Goal: Task Accomplishment & Management: Use online tool/utility

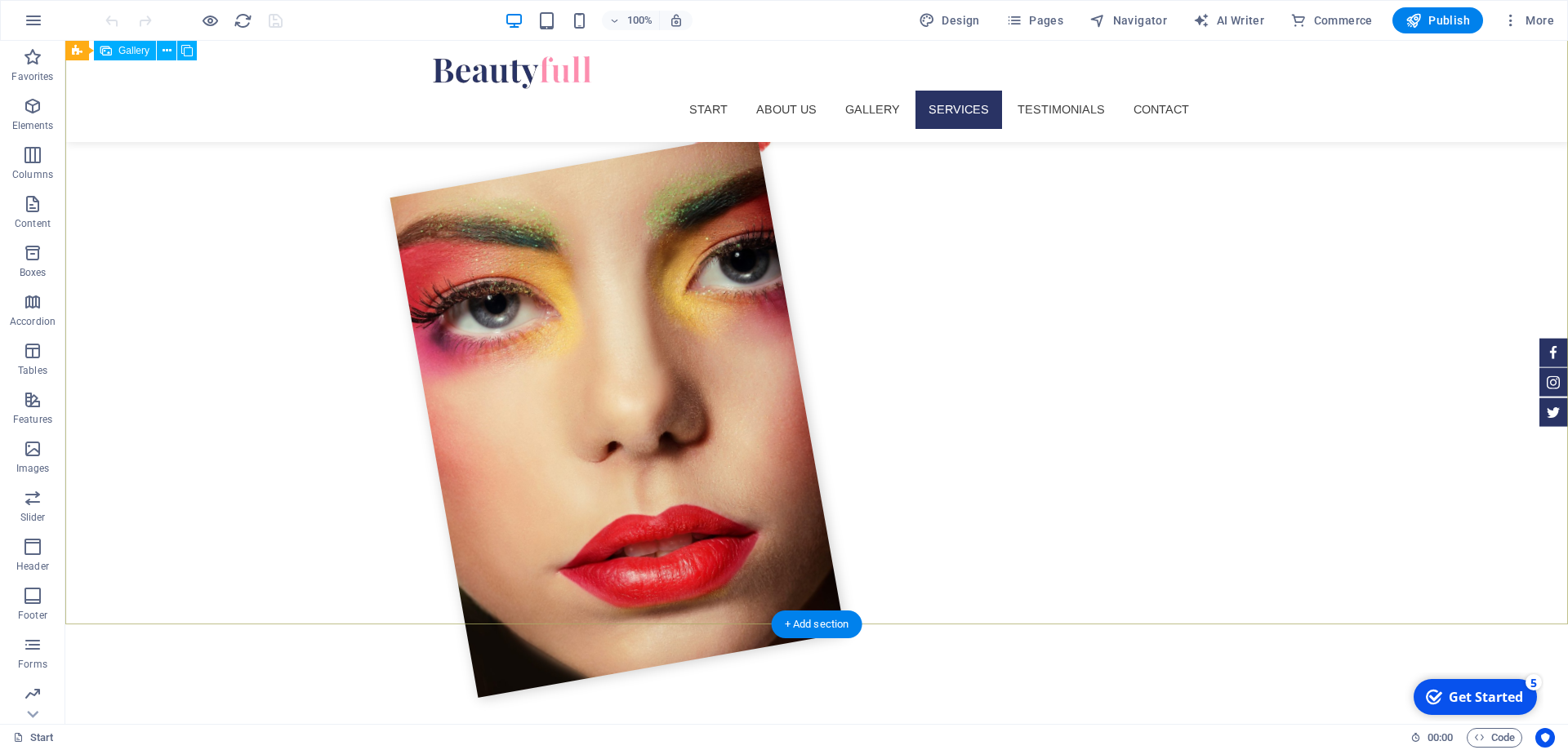
scroll to position [1904, 0]
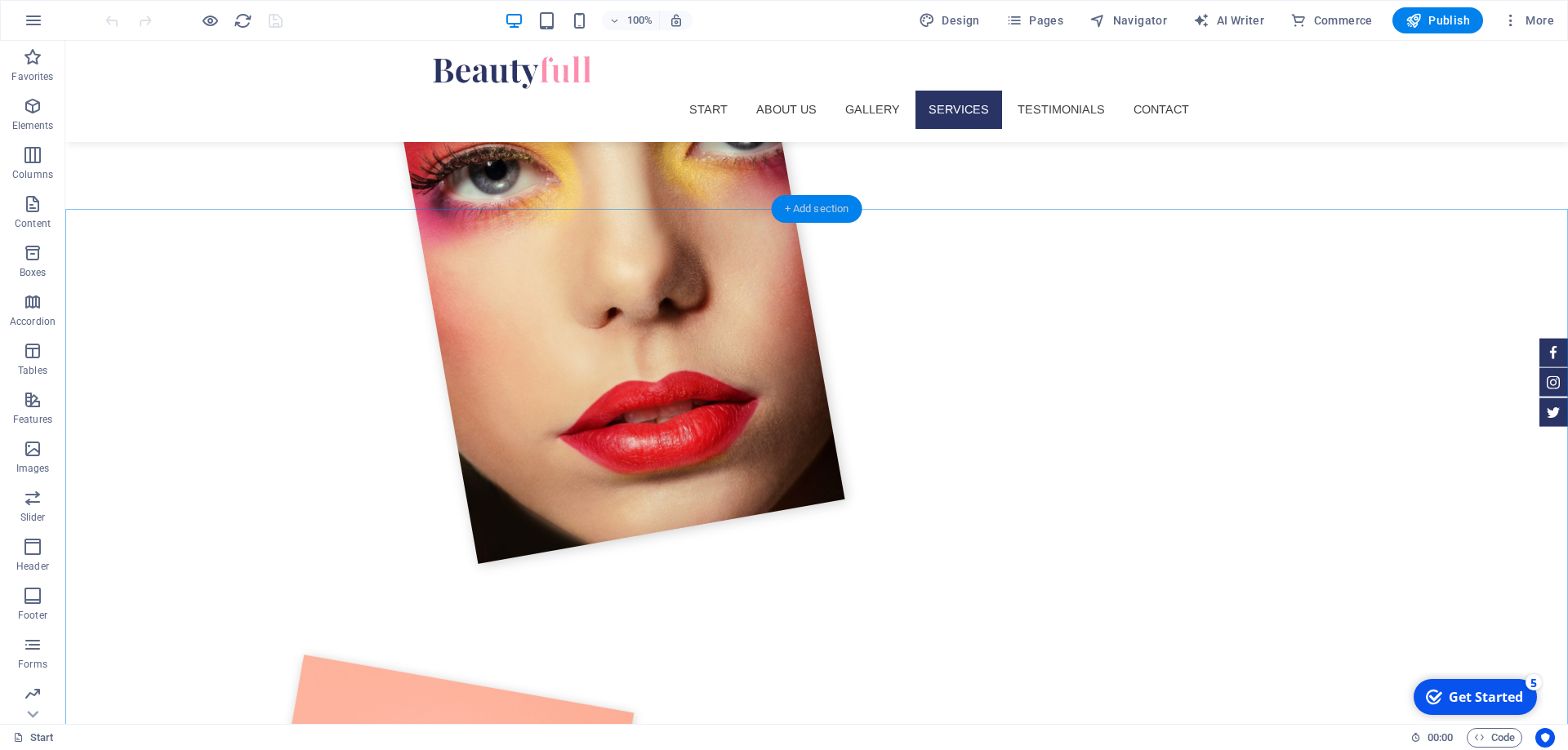
click at [810, 211] on div "+ Add section" at bounding box center [817, 208] width 91 height 28
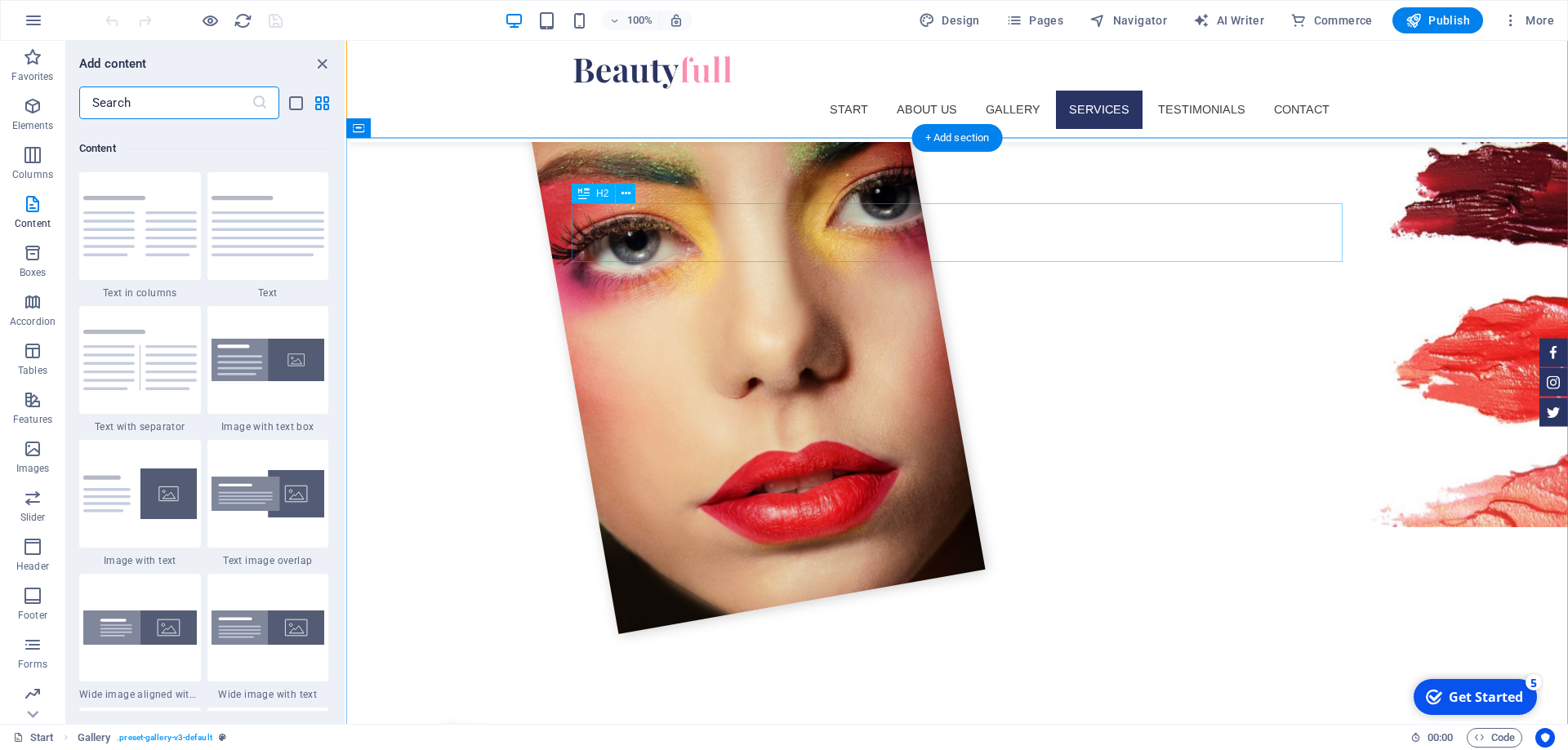
scroll to position [2856, 0]
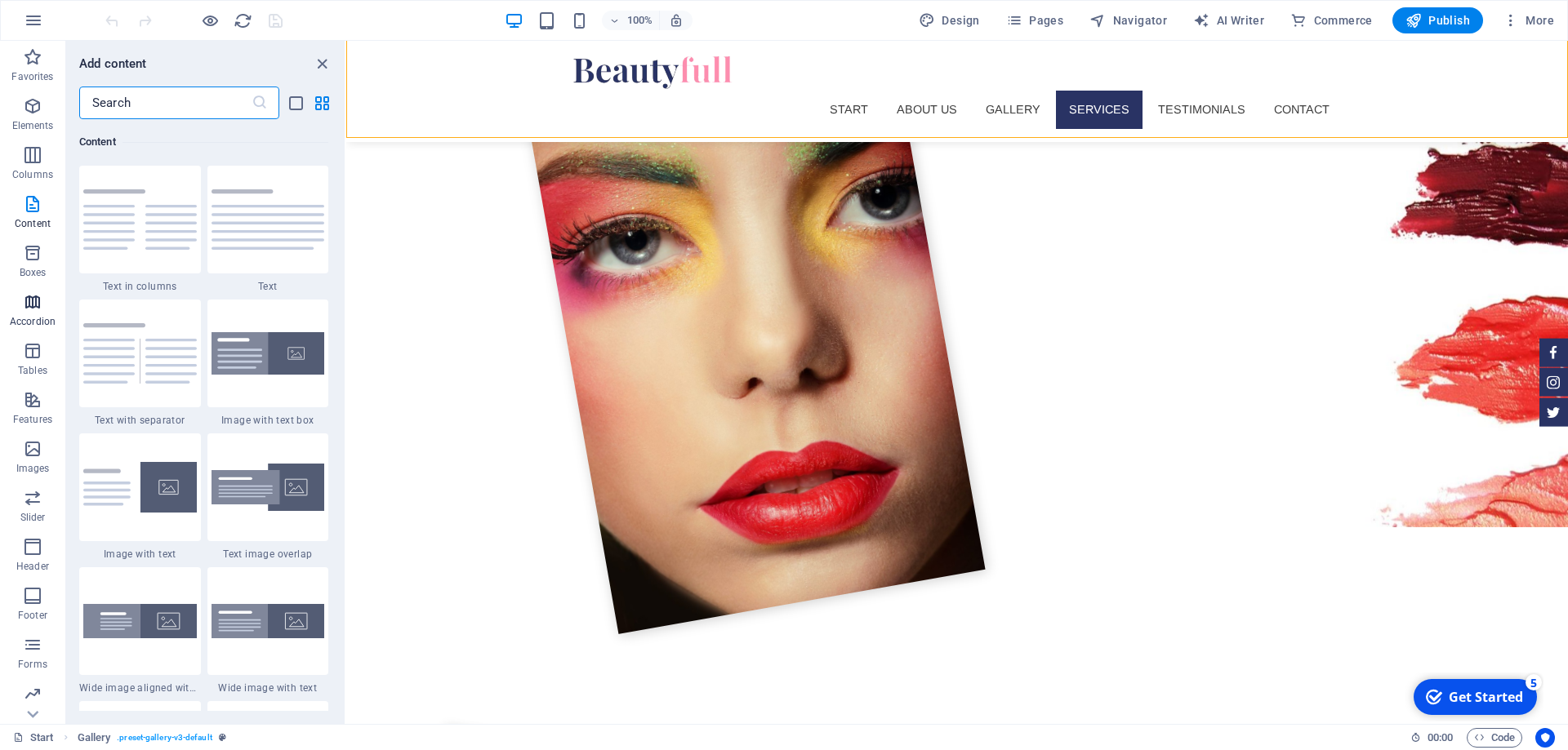
click at [38, 311] on icon "button" at bounding box center [32, 301] width 19 height 19
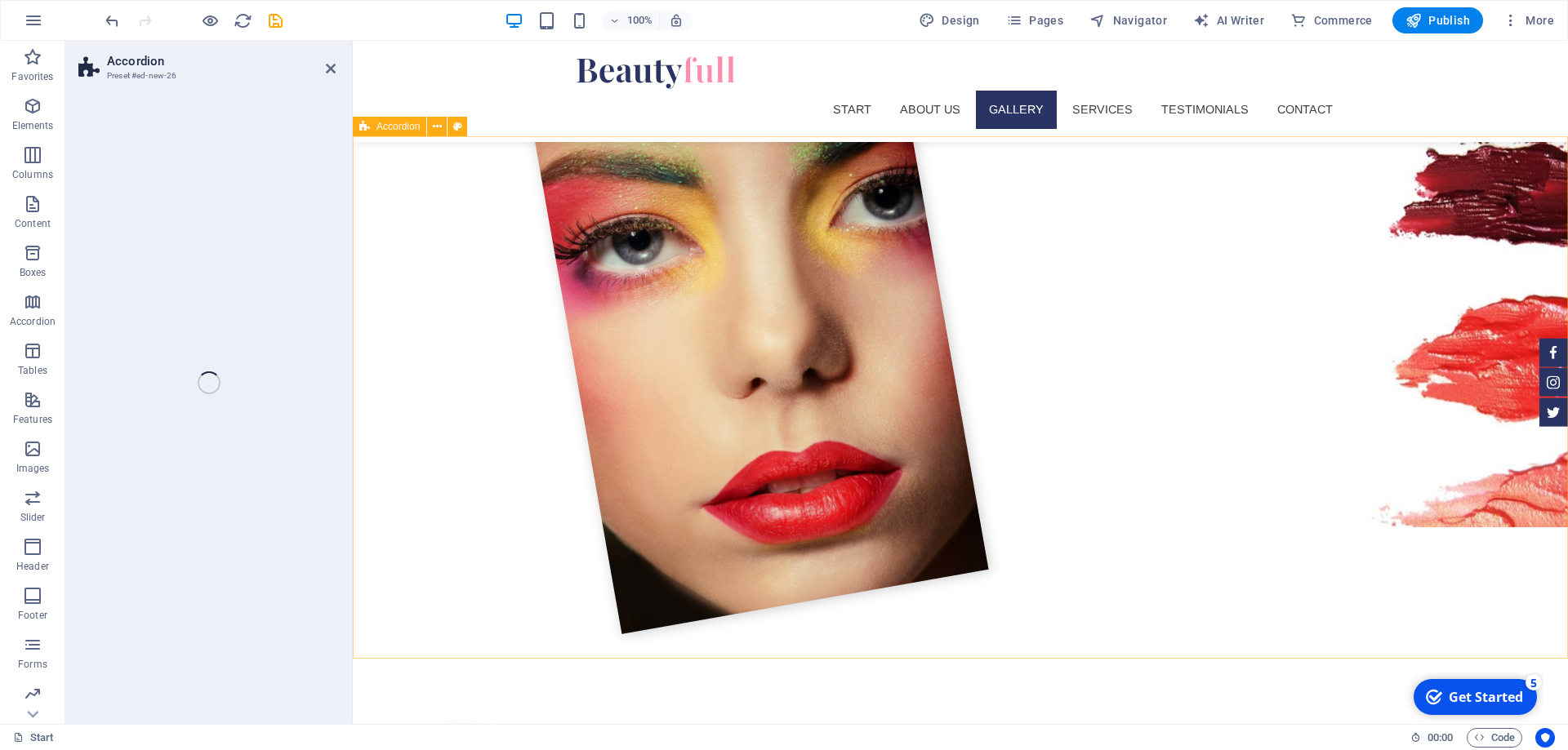
scroll to position [1832, 0]
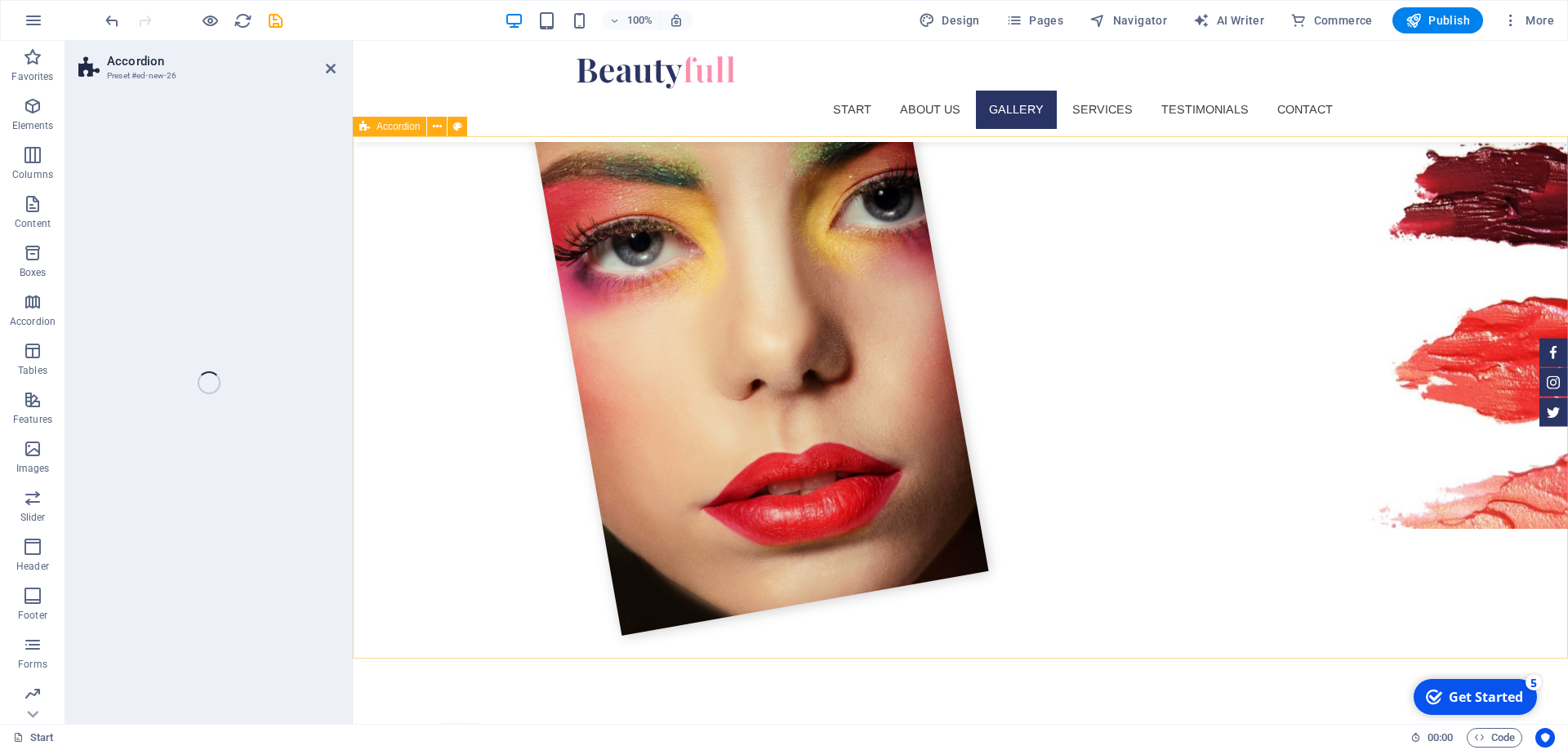
select select "rem"
select select "px"
select select "rem"
select select "px"
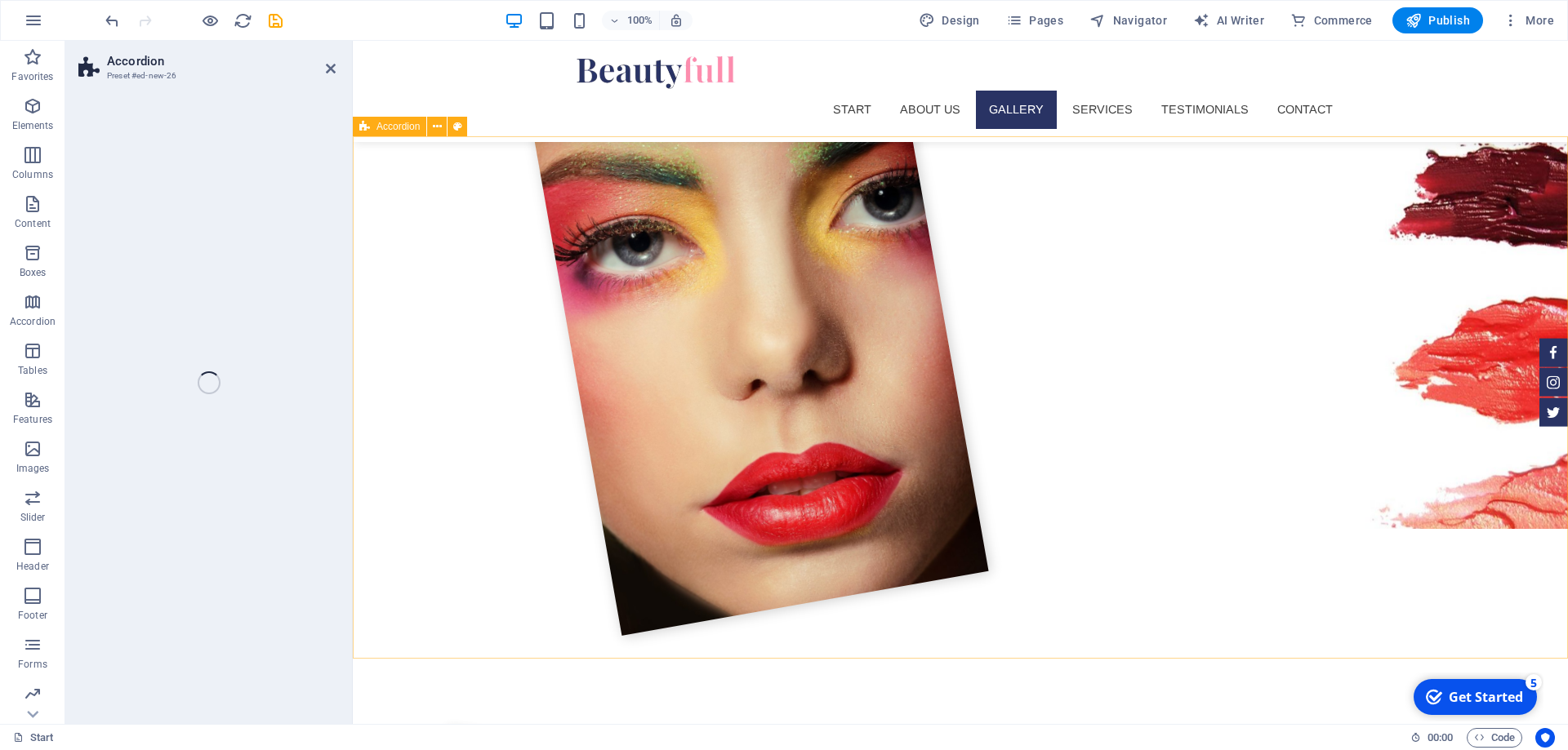
select select "preset-accordion-v3-default"
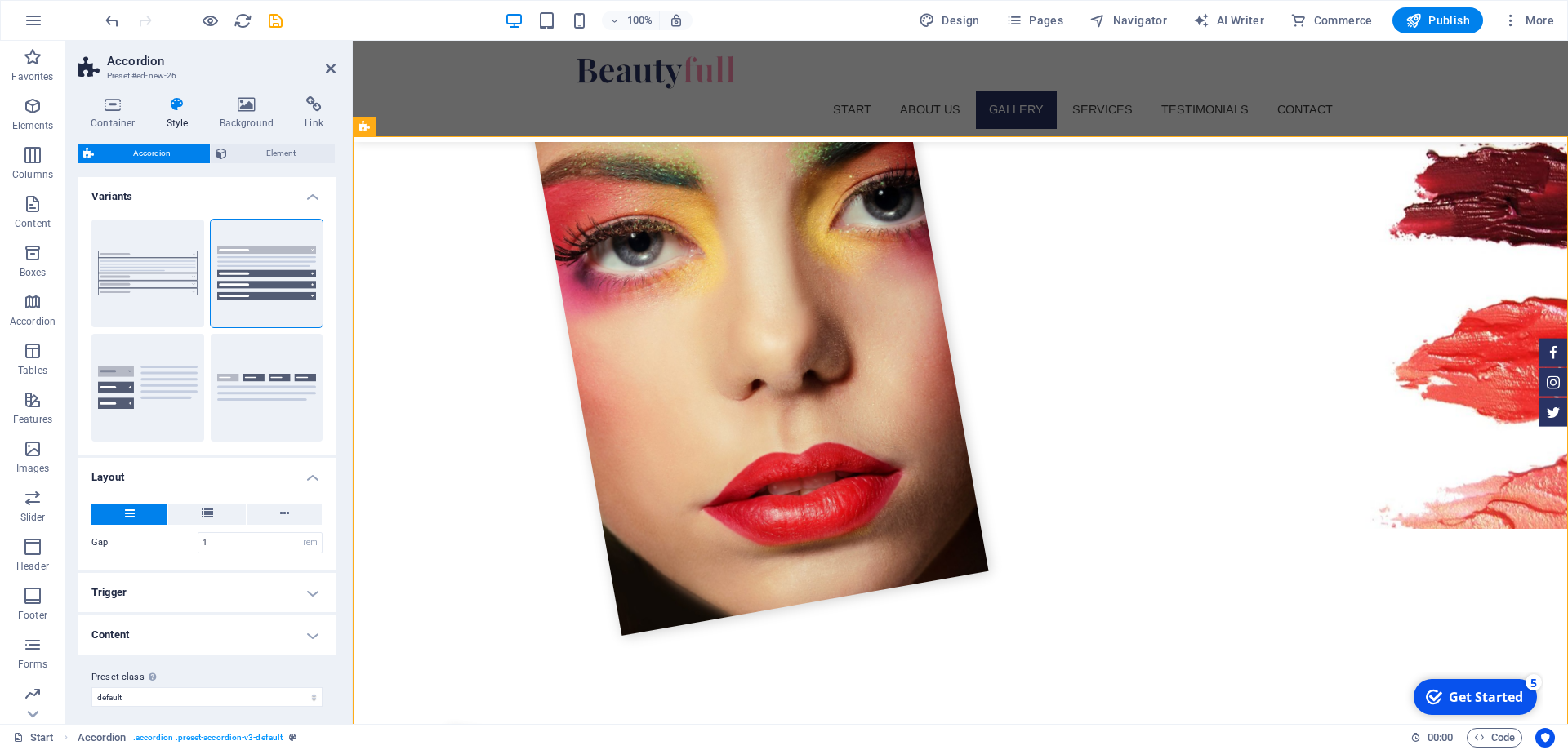
click at [191, 580] on h4 "Trigger" at bounding box center [206, 592] width 257 height 39
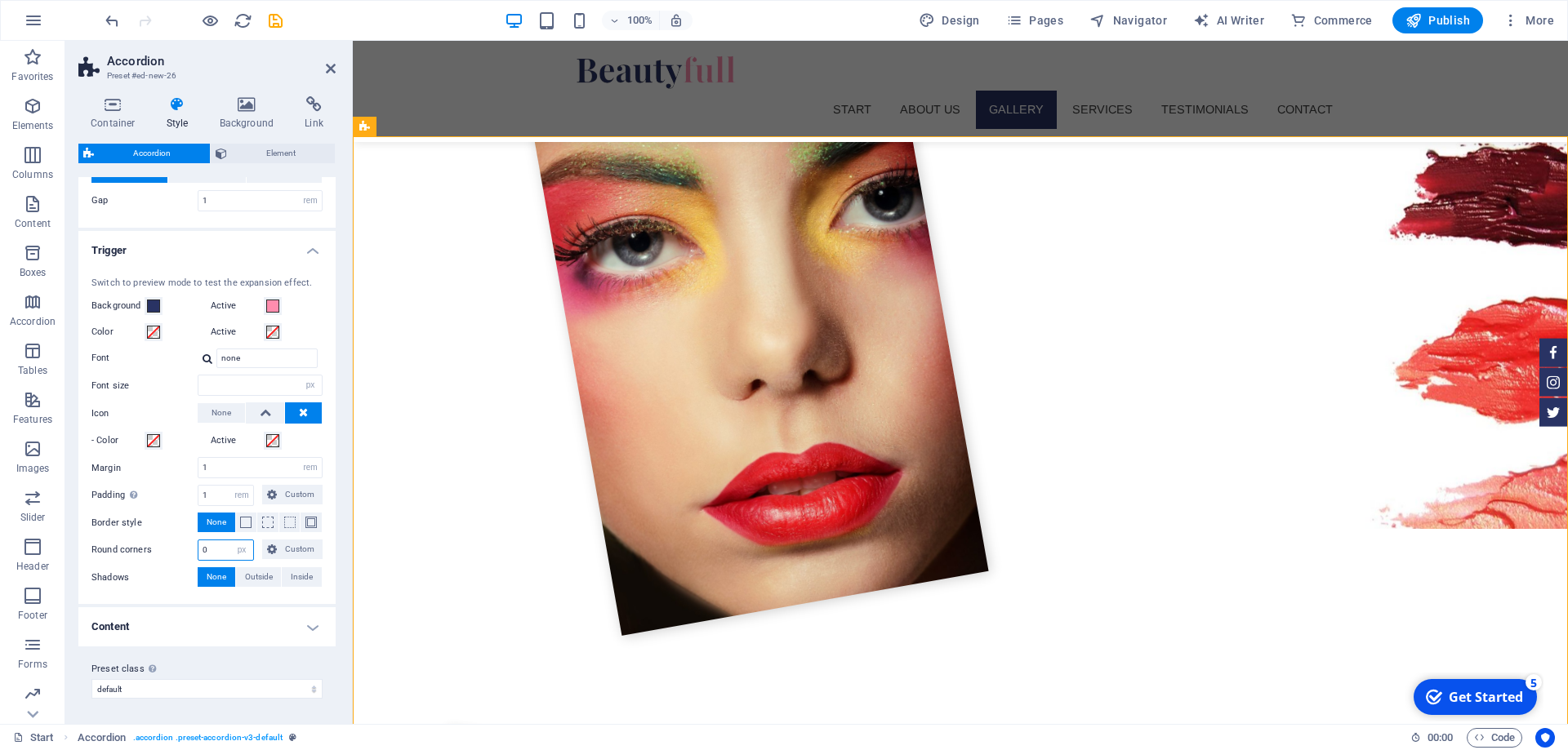
drag, startPoint x: 219, startPoint y: 551, endPoint x: 198, endPoint y: 552, distance: 21.0
click at [198, 552] on input "0" at bounding box center [225, 549] width 55 height 19
type input "1"
type input "10"
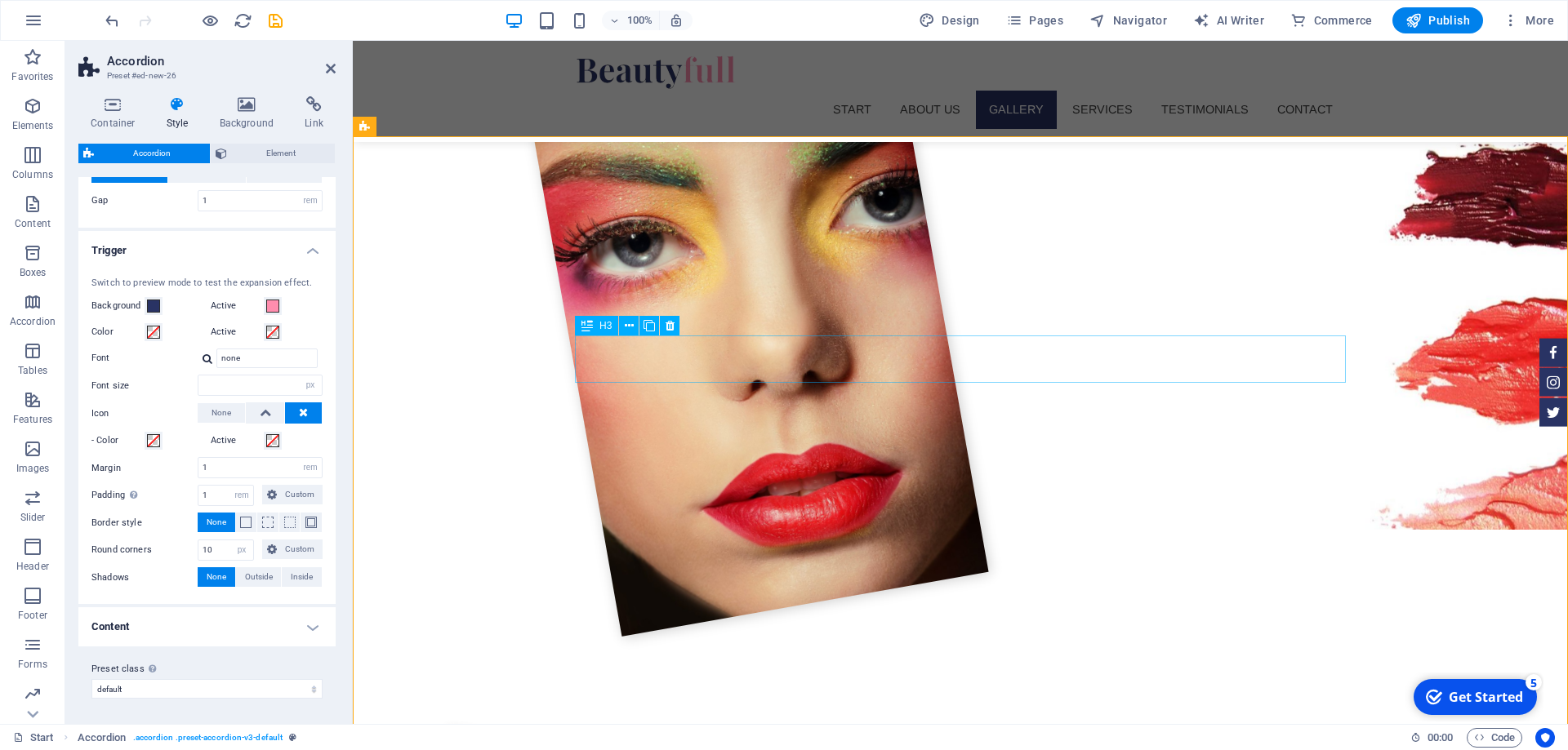
scroll to position [1832, 0]
drag, startPoint x: 213, startPoint y: 552, endPoint x: 188, endPoint y: 548, distance: 25.3
click at [198, 548] on input "10" at bounding box center [225, 549] width 55 height 19
type input "0"
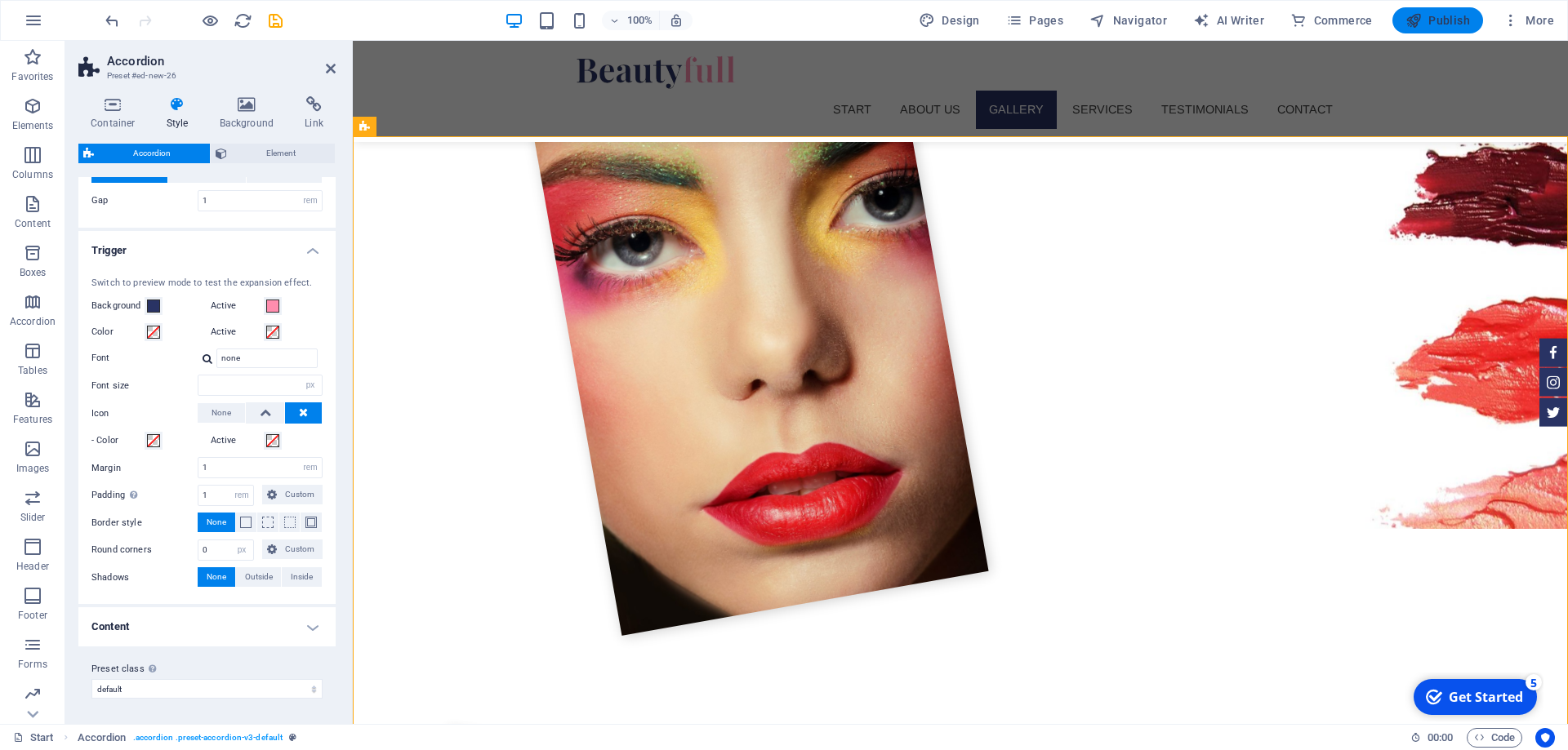
click at [1424, 13] on span "Publish" at bounding box center [1437, 20] width 65 height 16
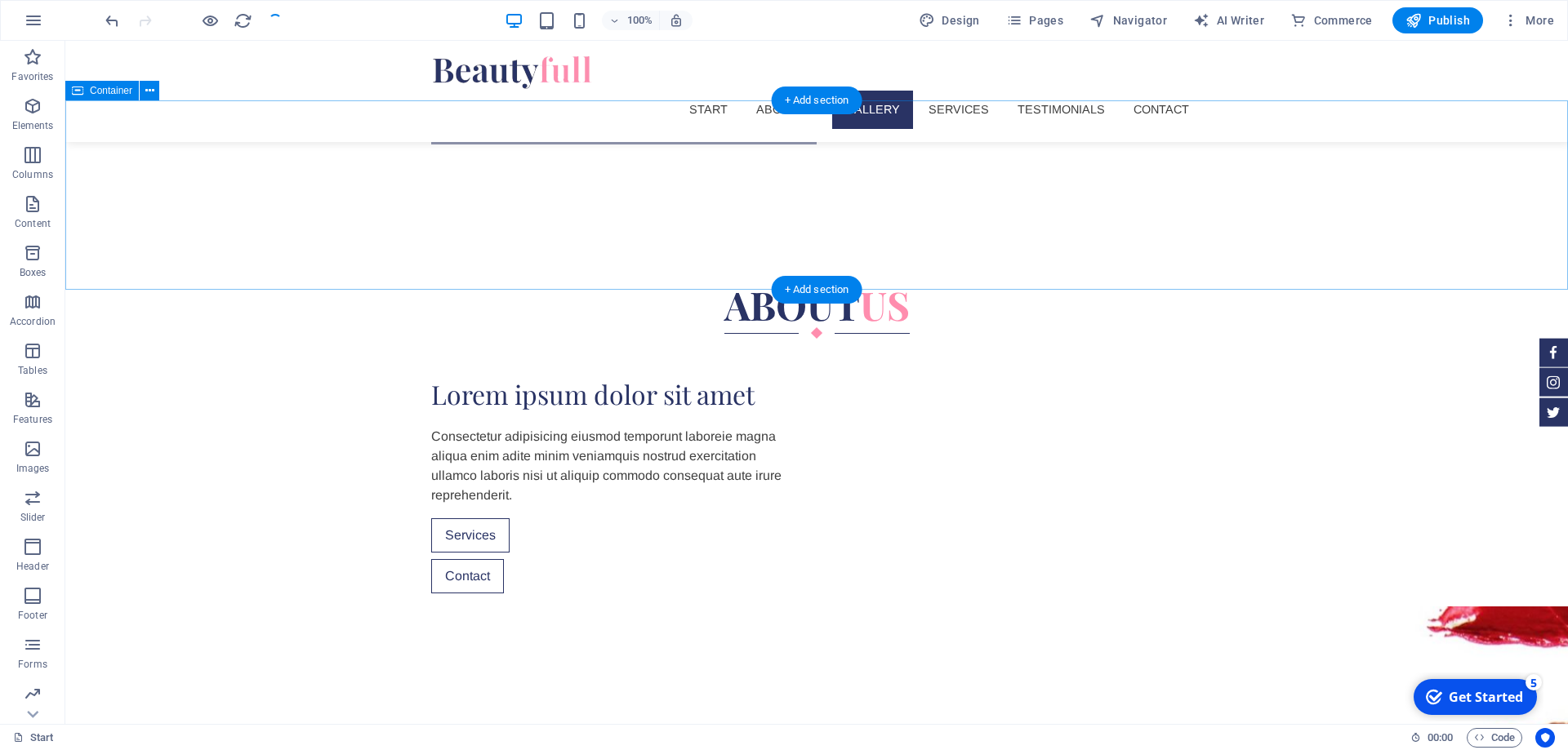
scroll to position [823, 0]
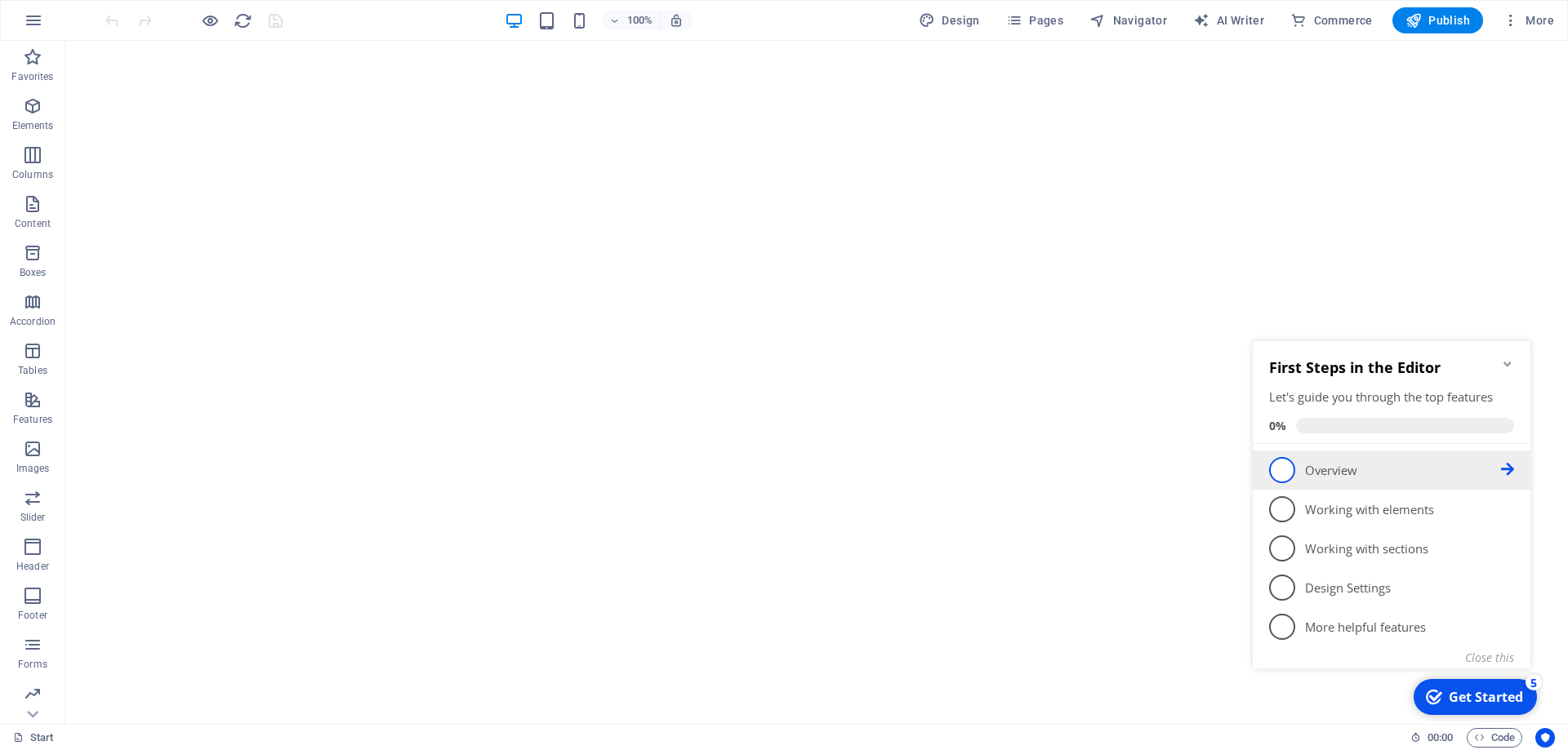
click at [1274, 473] on span "1" at bounding box center [1282, 470] width 26 height 26
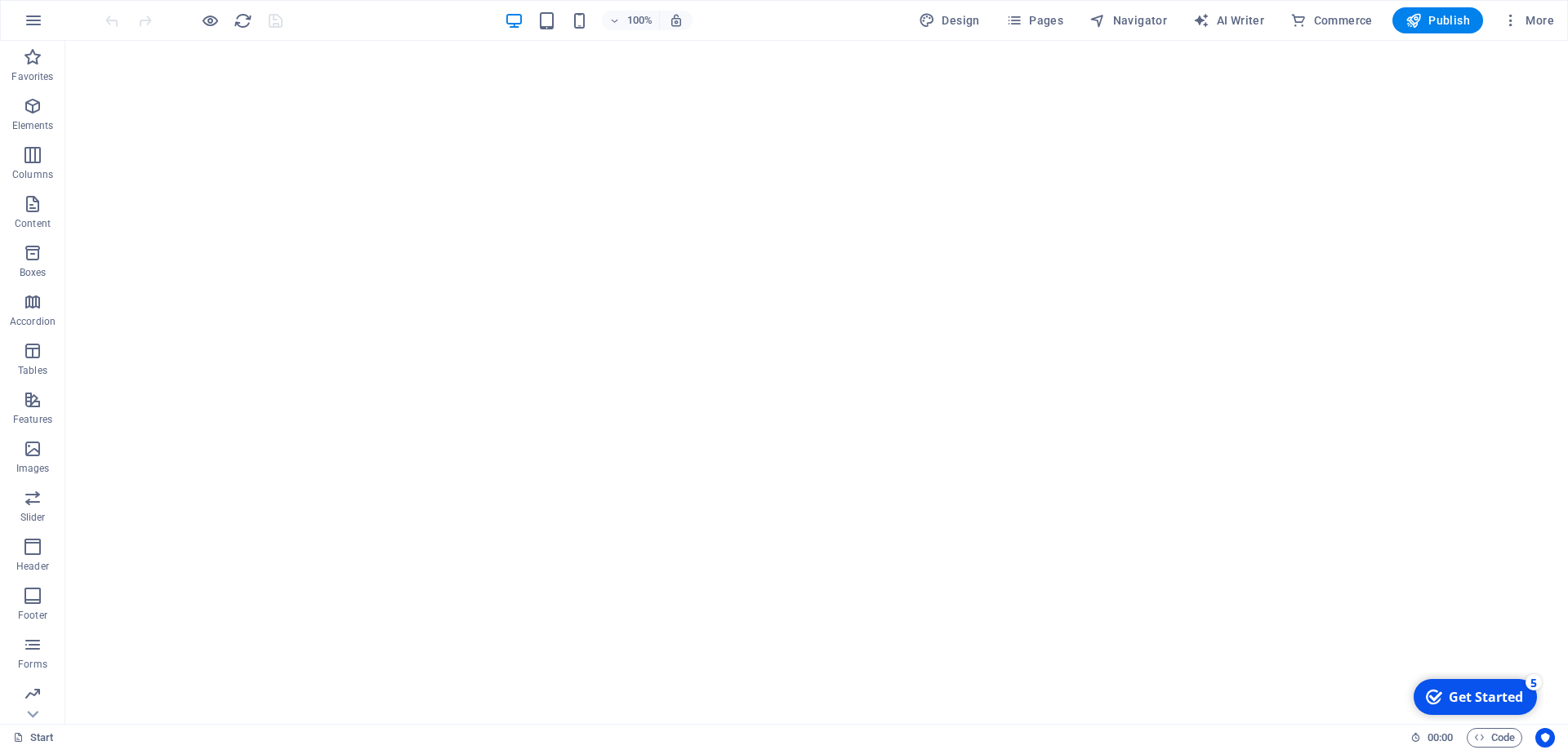
click at [1484, 688] on div "checkmark Get Started 5" at bounding box center [1475, 696] width 123 height 36
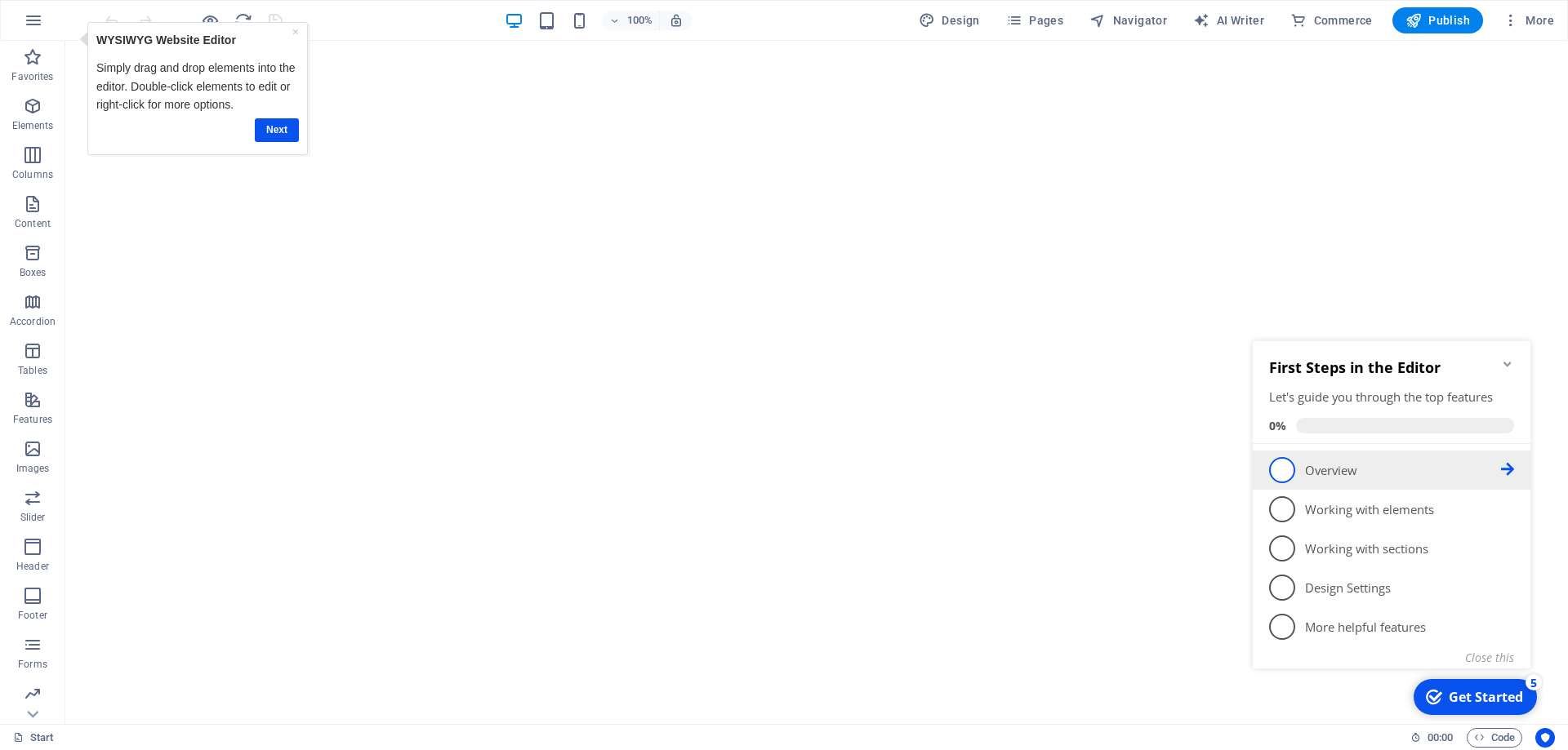
click at [1357, 477] on p "Overview - incomplete" at bounding box center [1402, 471] width 196 height 17
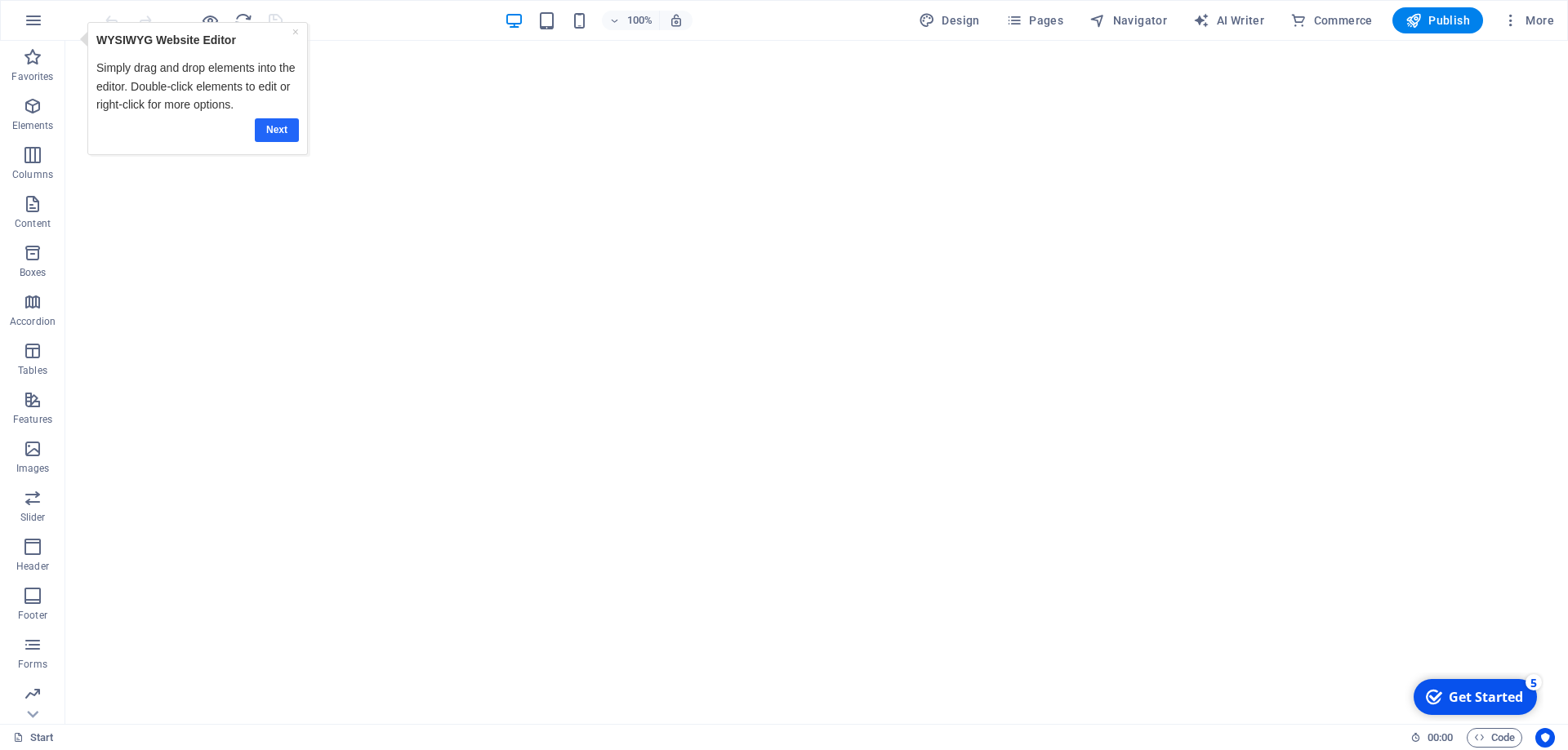
click at [280, 134] on link "Next" at bounding box center [276, 130] width 44 height 23
click at [1509, 692] on div "Get Started" at bounding box center [1486, 696] width 75 height 18
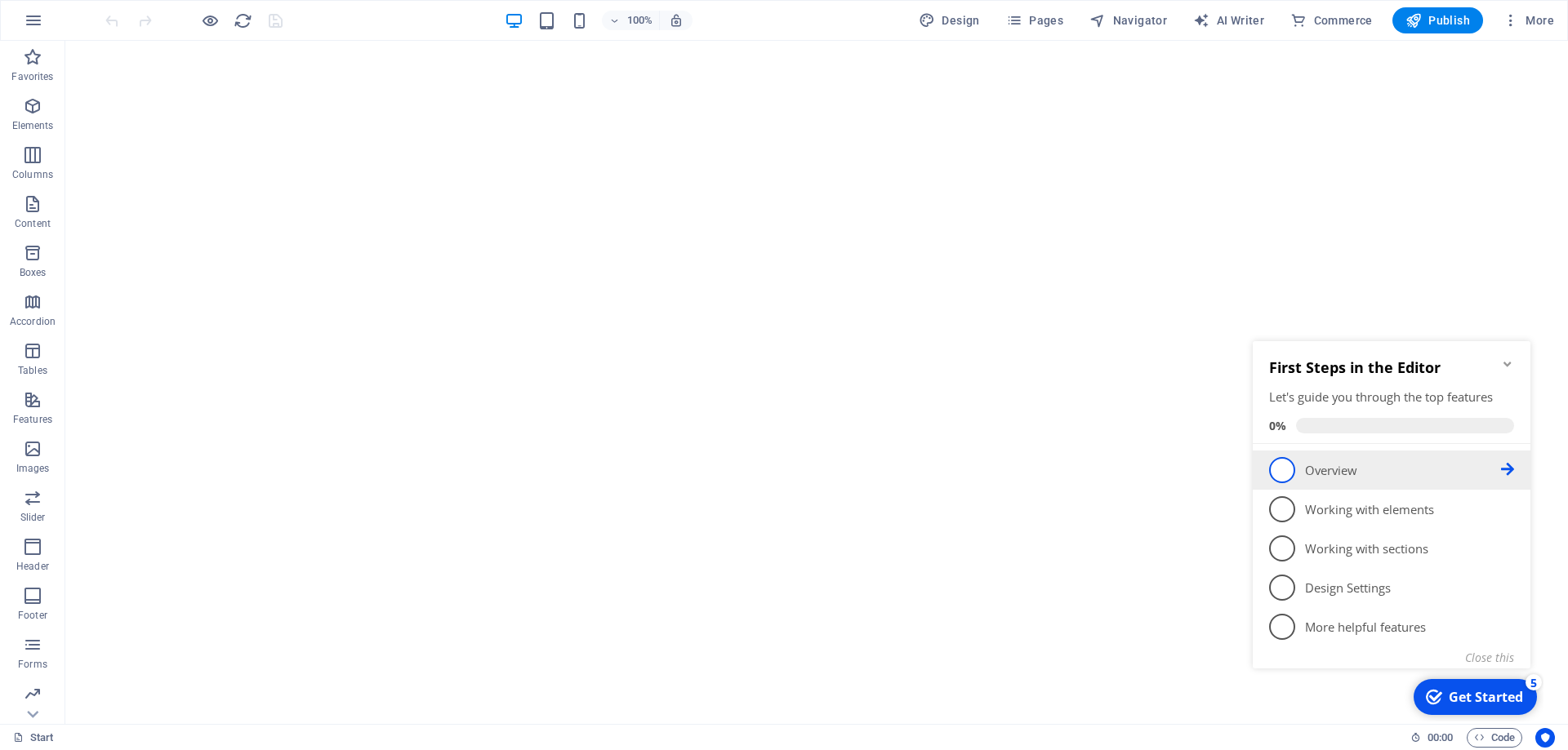
click at [1336, 478] on p "Overview - incomplete" at bounding box center [1402, 471] width 196 height 17
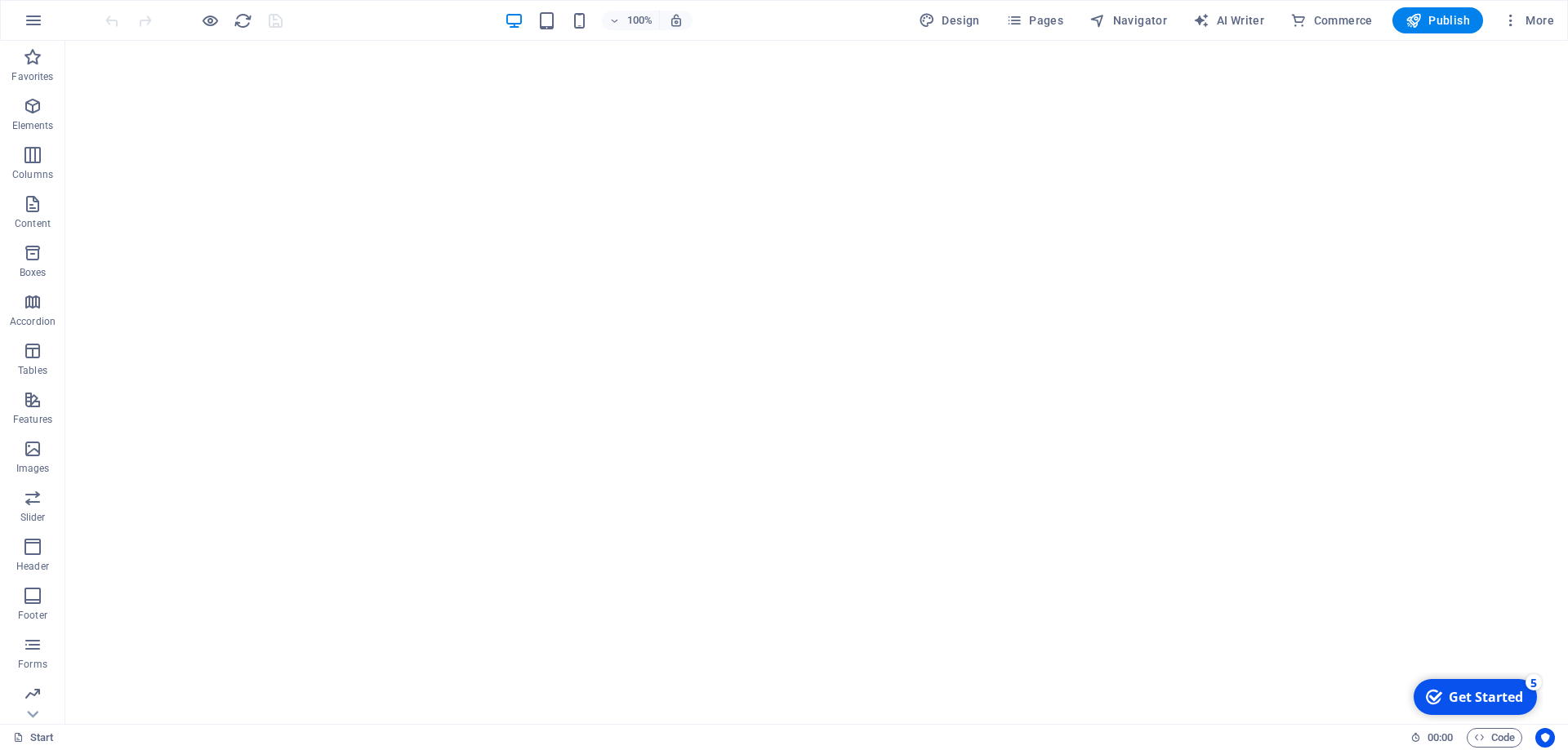
click at [1475, 696] on div "Get Started" at bounding box center [1486, 696] width 75 height 18
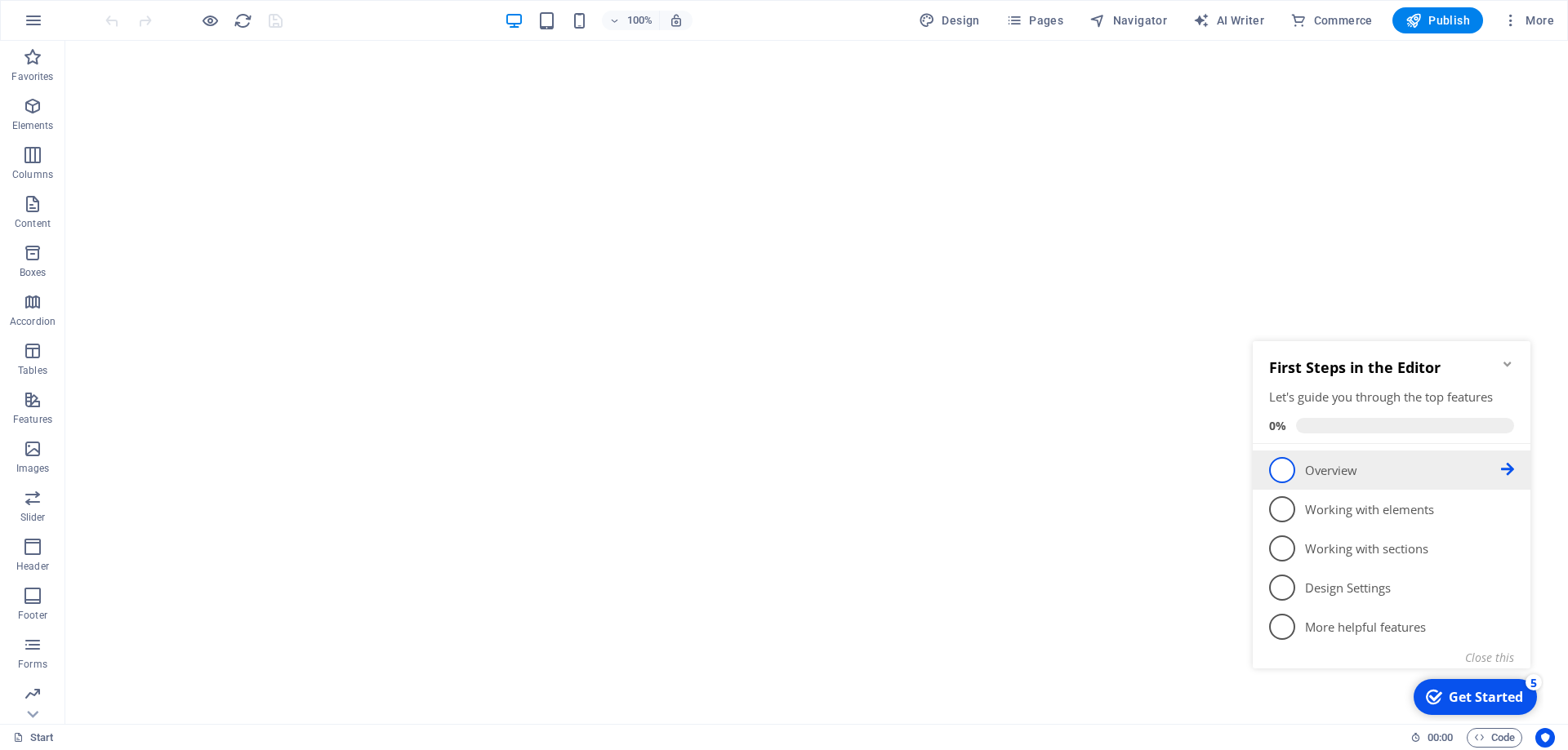
click at [1509, 470] on icon at bounding box center [1508, 470] width 13 height 13
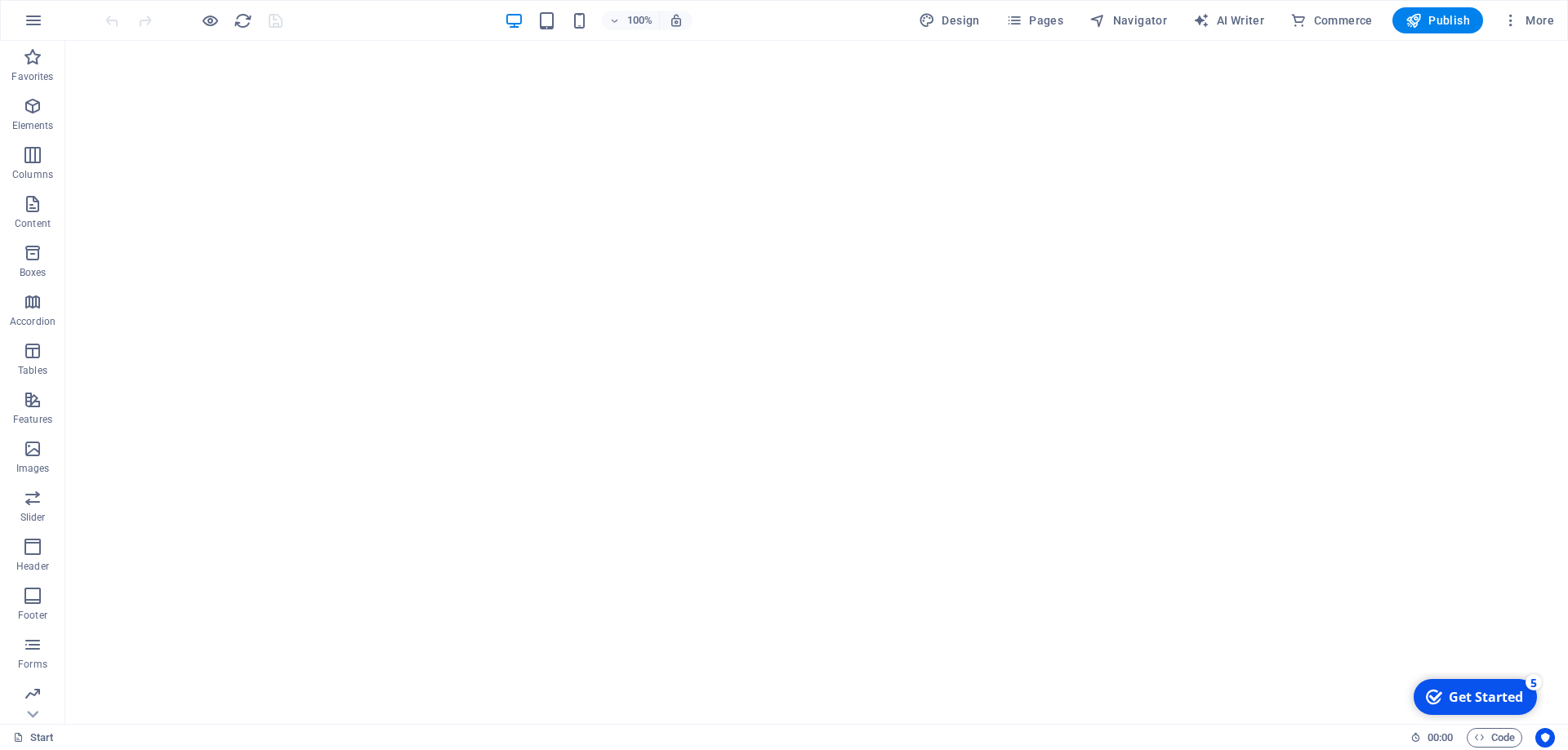
click at [1472, 690] on div "Get Started" at bounding box center [1486, 696] width 75 height 18
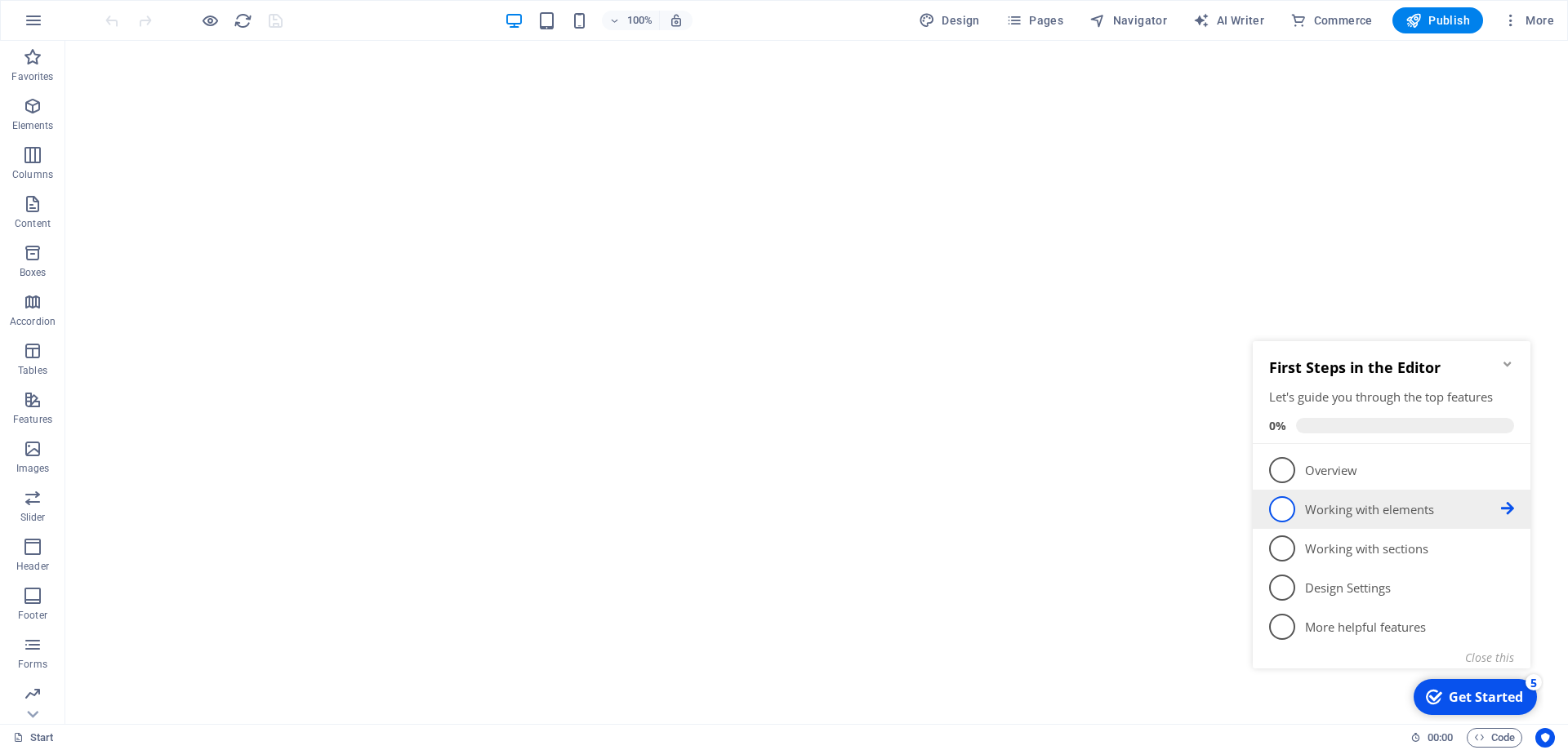
click at [1326, 508] on p "Working with elements - incomplete" at bounding box center [1402, 509] width 196 height 17
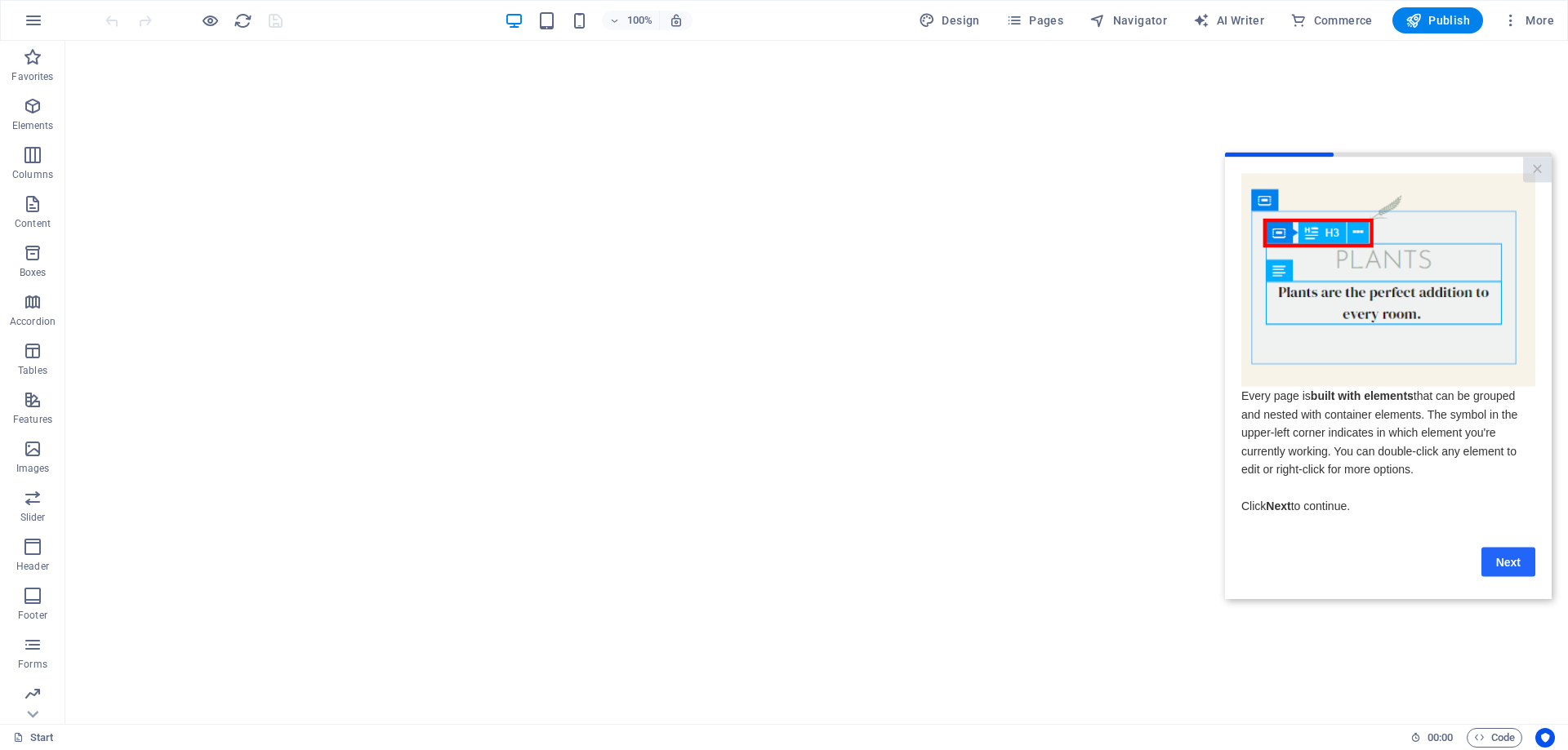
click at [1508, 571] on link "Next" at bounding box center [1508, 561] width 54 height 29
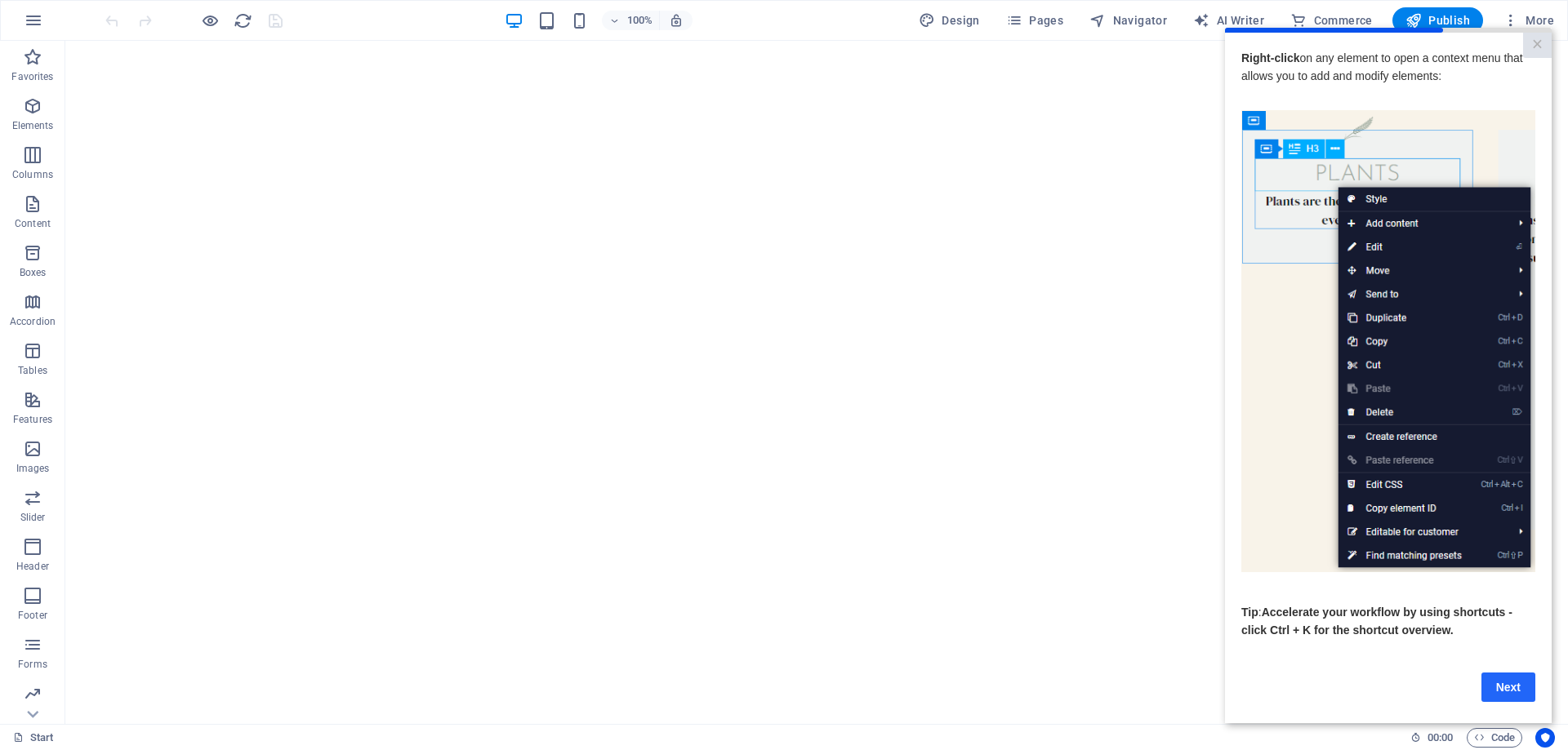
click at [1509, 688] on link "Next" at bounding box center [1508, 686] width 54 height 29
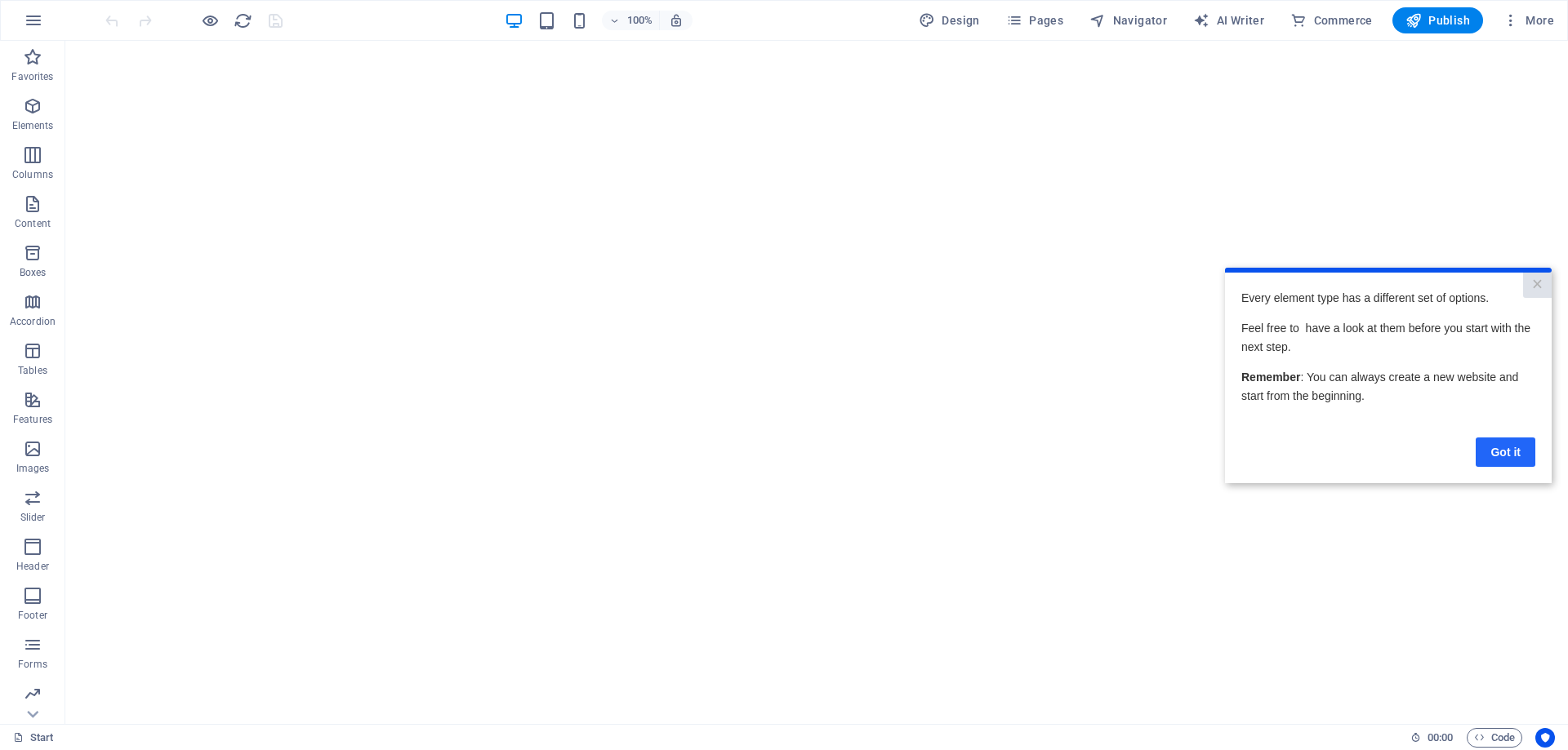
click at [1504, 454] on link "Got it" at bounding box center [1505, 451] width 60 height 29
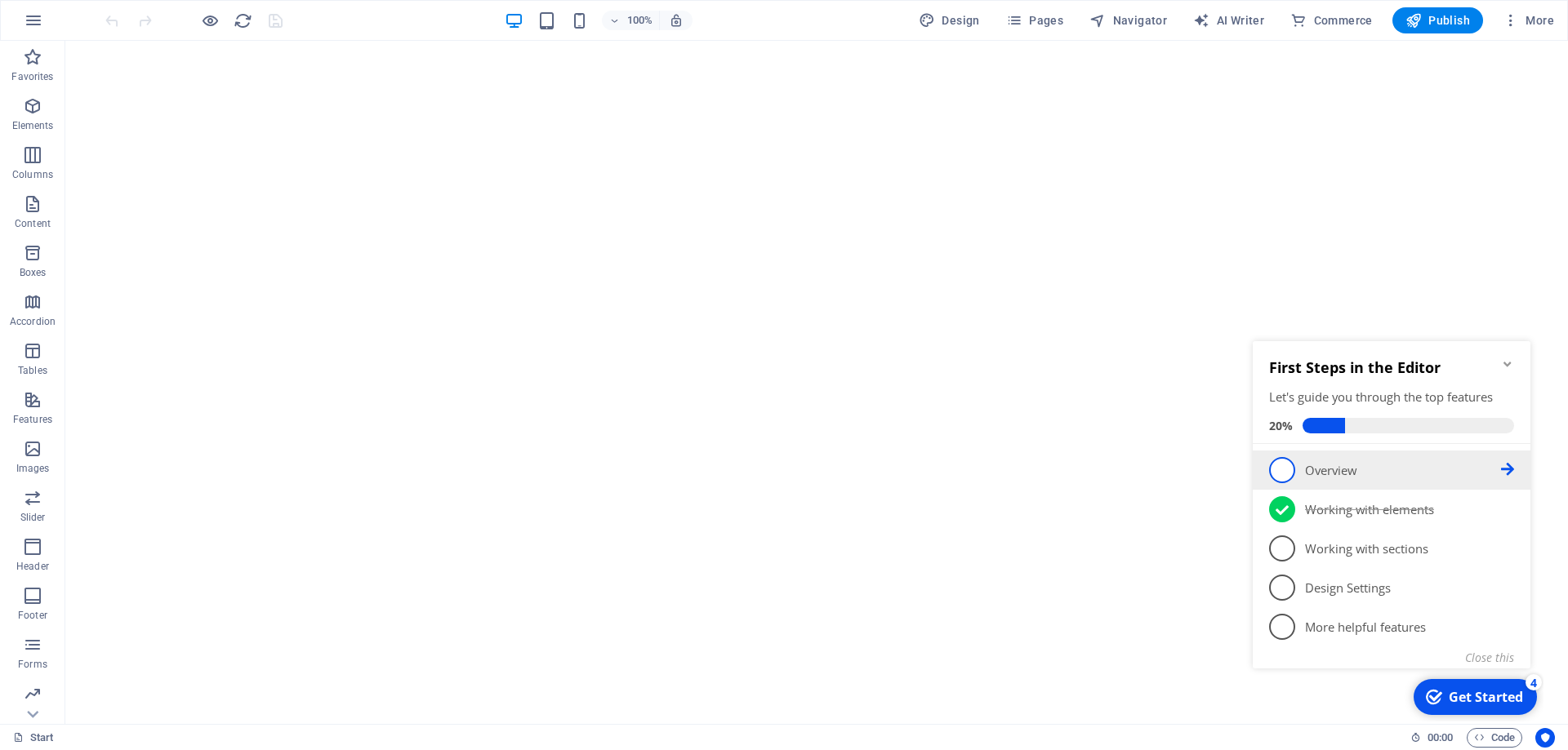
click at [1337, 466] on p "Overview - incomplete" at bounding box center [1402, 471] width 196 height 17
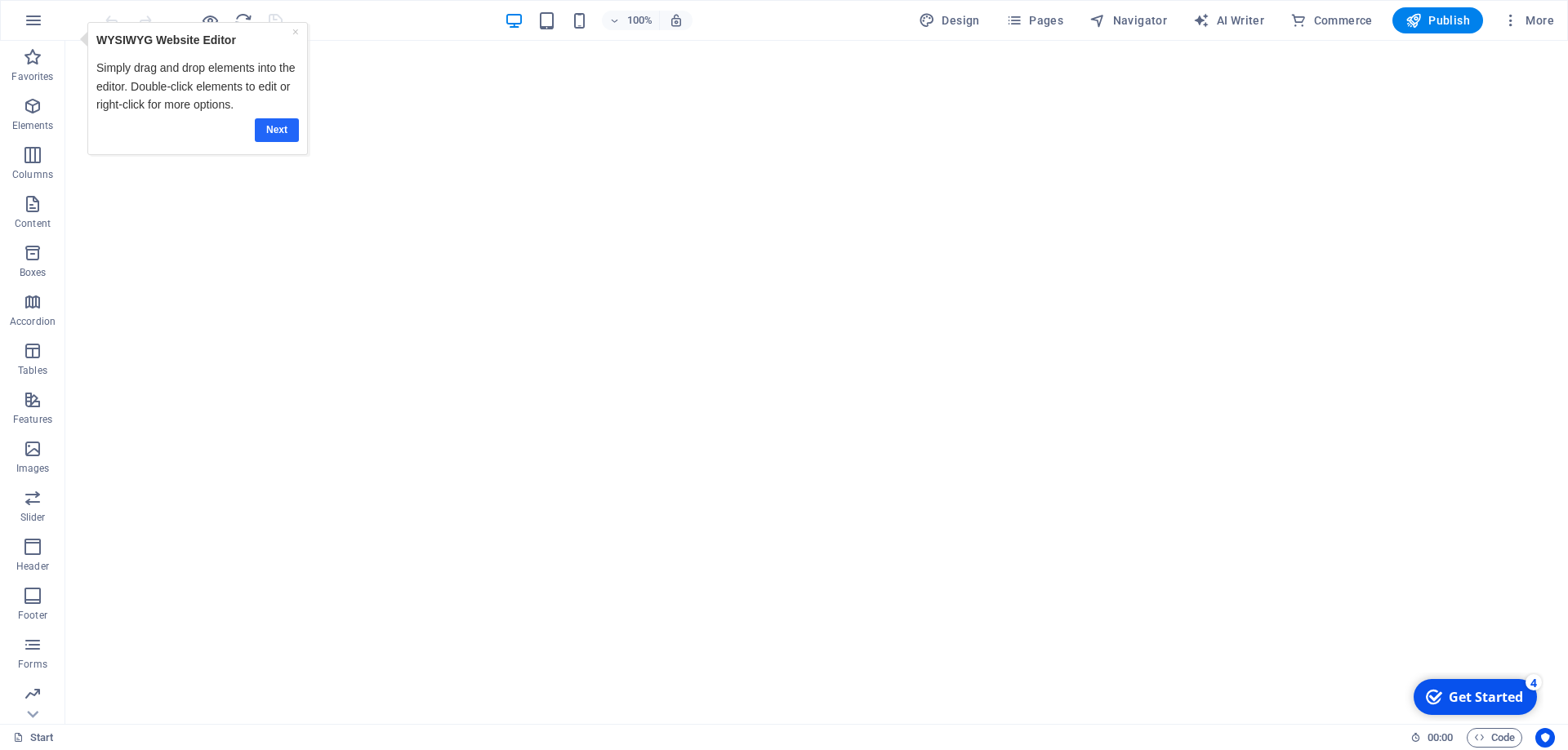
click at [277, 129] on link "Next" at bounding box center [276, 130] width 44 height 23
click at [1482, 685] on div "checkmark Get Started 4" at bounding box center [1475, 696] width 123 height 36
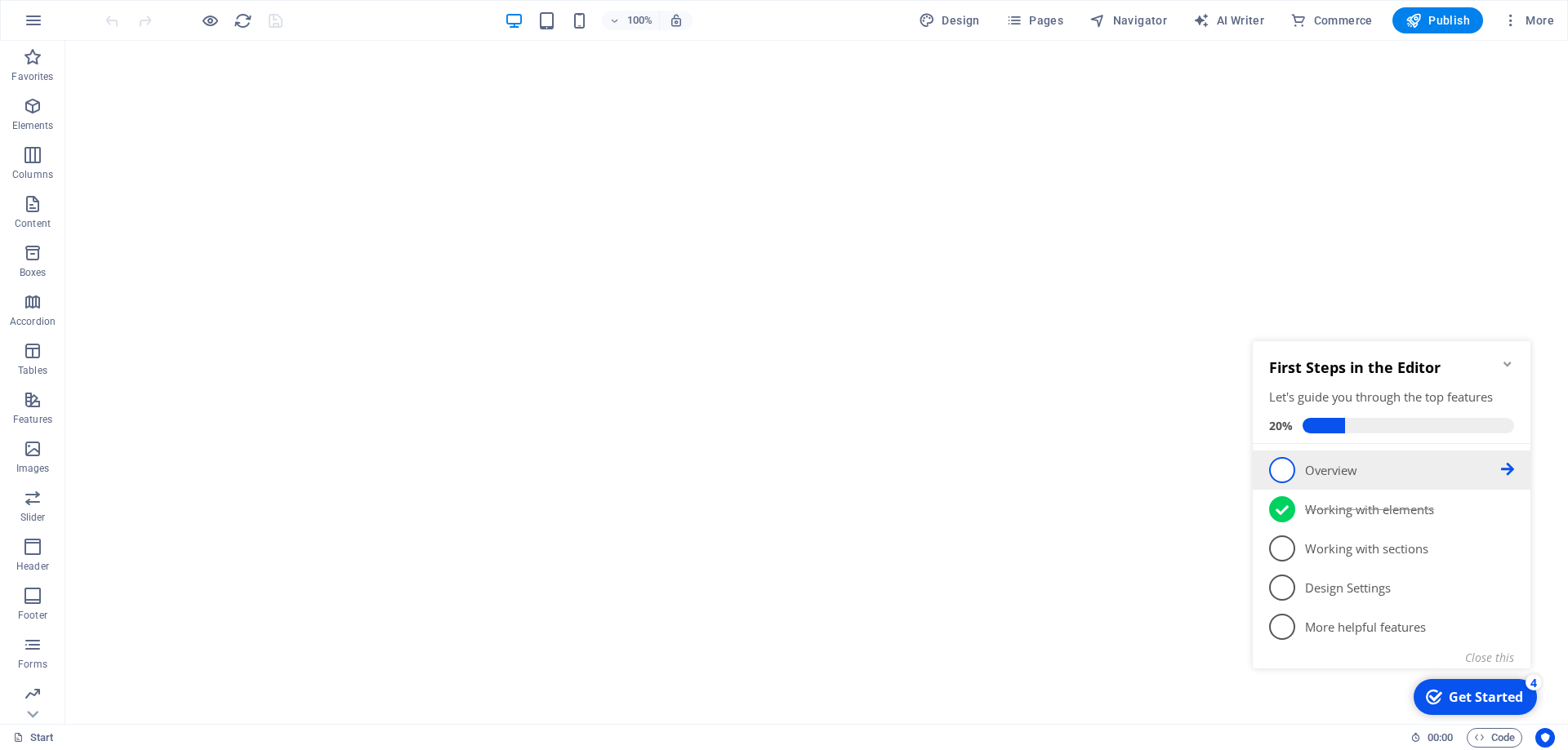
click at [1331, 476] on p "Overview - incomplete" at bounding box center [1402, 471] width 196 height 17
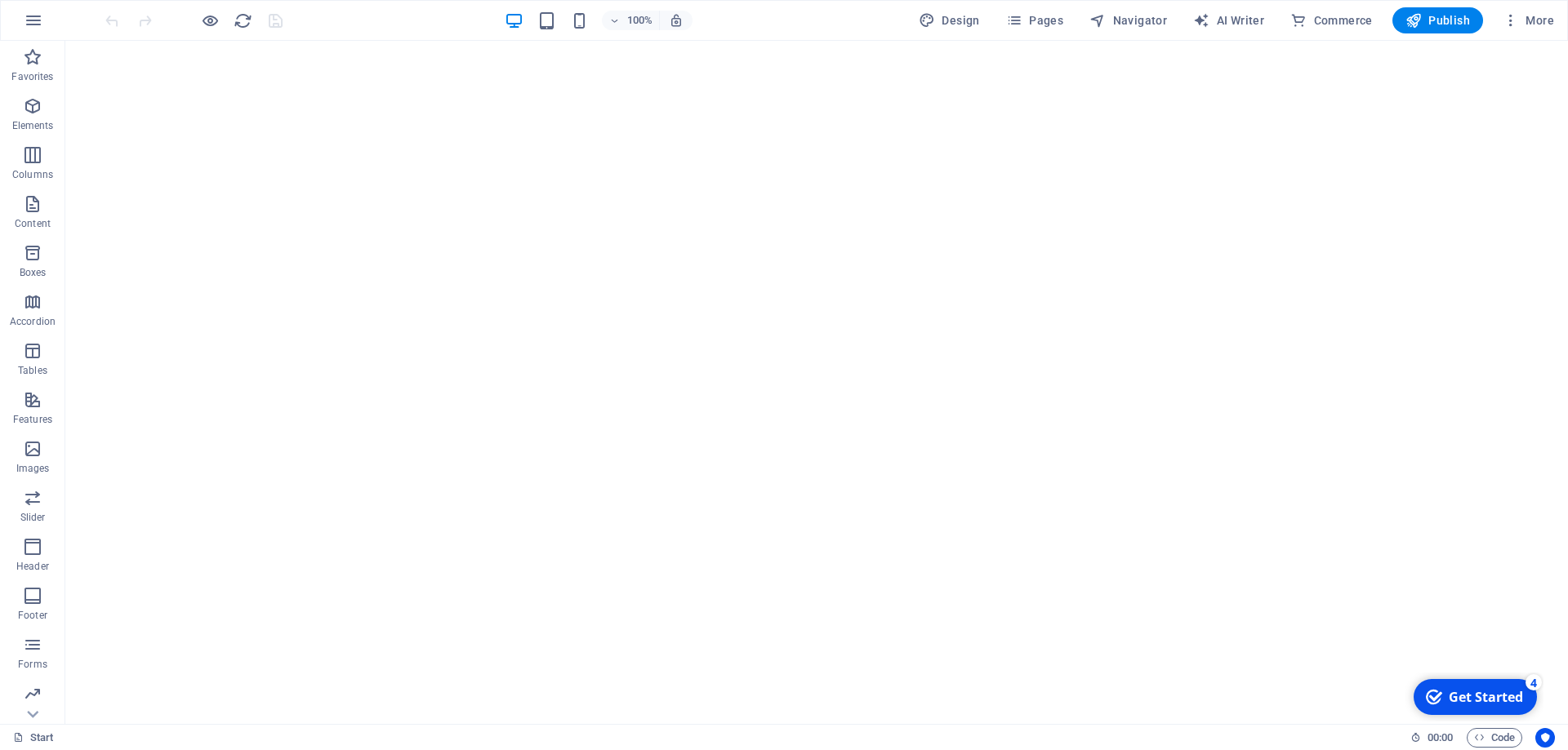
click at [1507, 690] on div "Get Started" at bounding box center [1486, 696] width 75 height 18
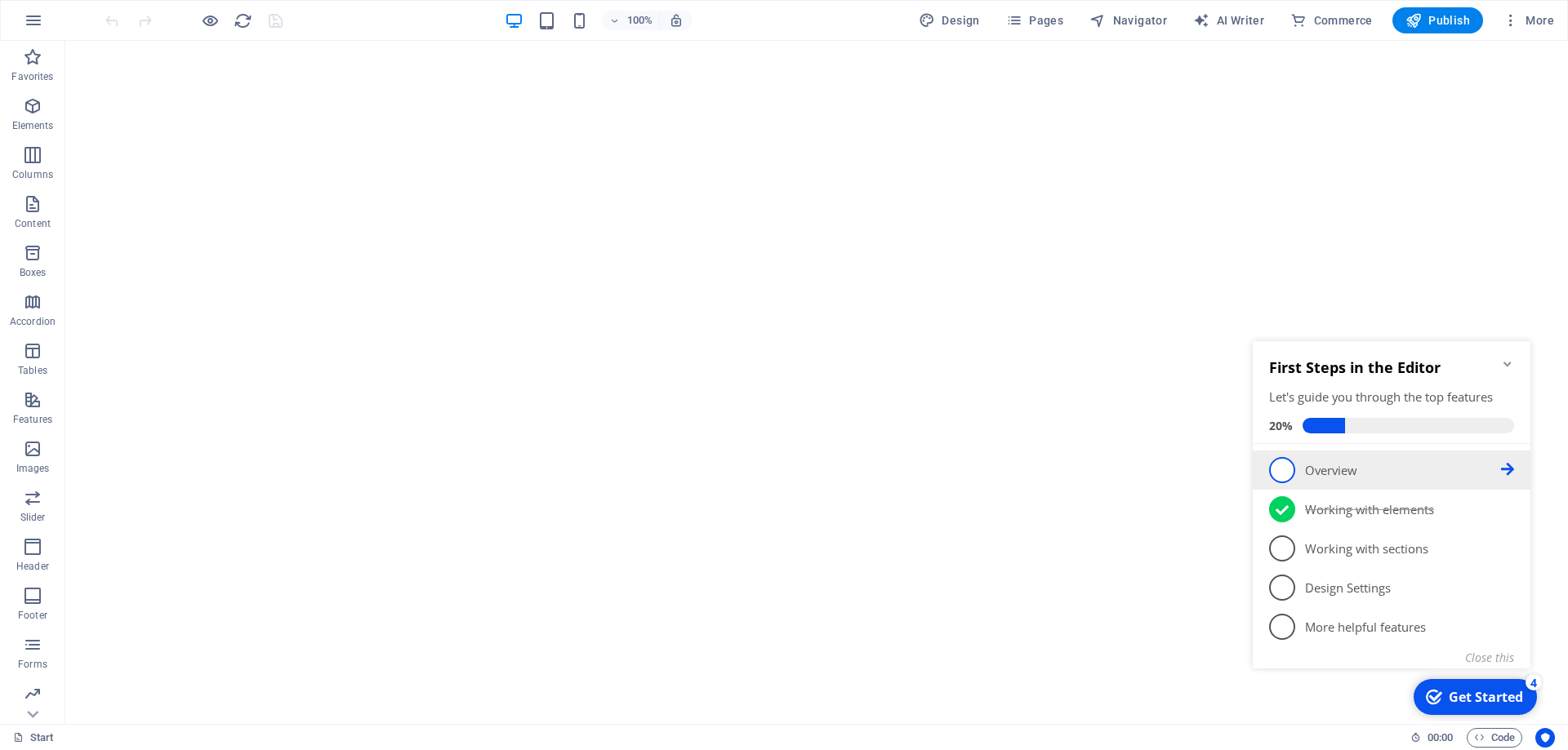
click at [1512, 472] on icon at bounding box center [1508, 470] width 13 height 13
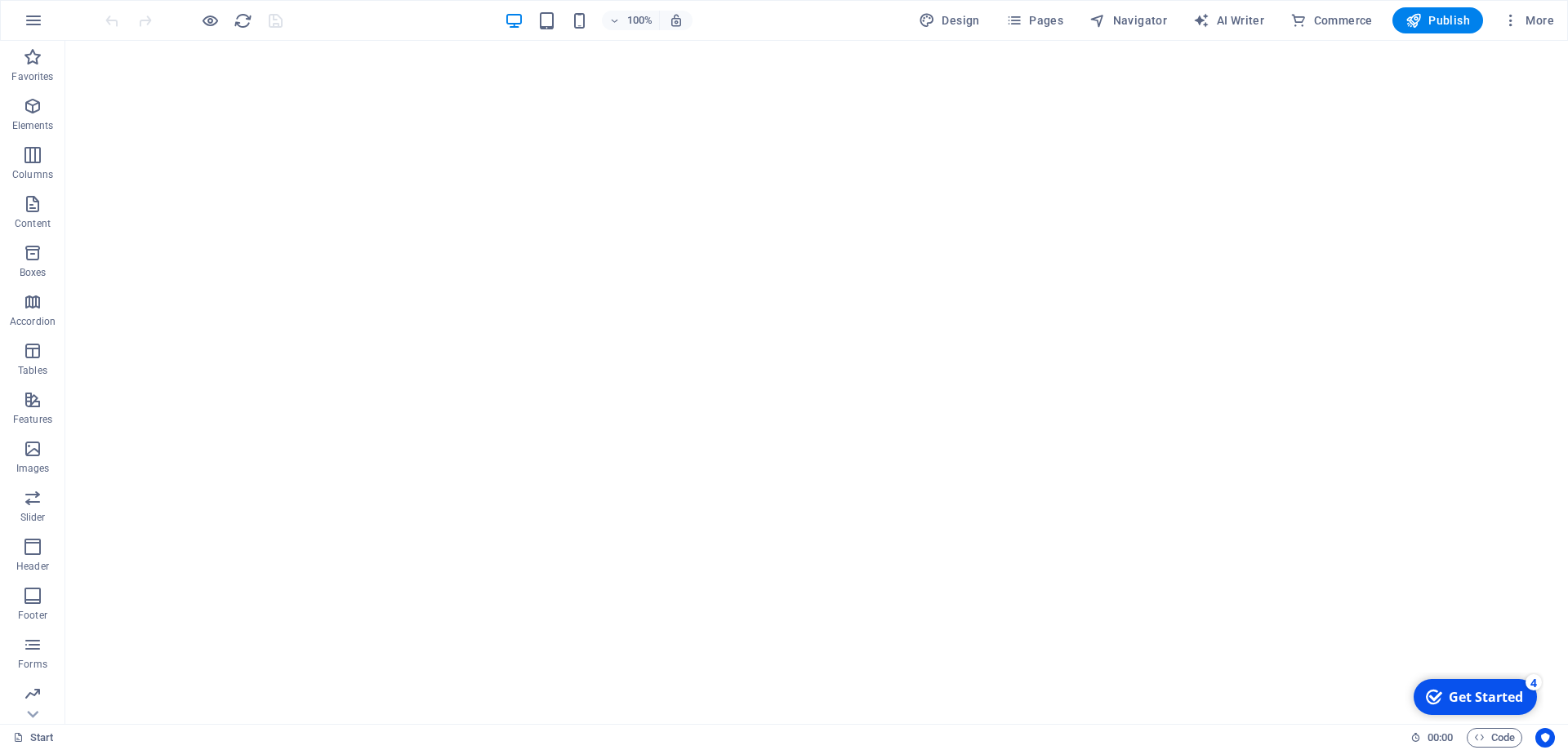
click at [1436, 695] on icon "checkmark" at bounding box center [1433, 696] width 16 height 16
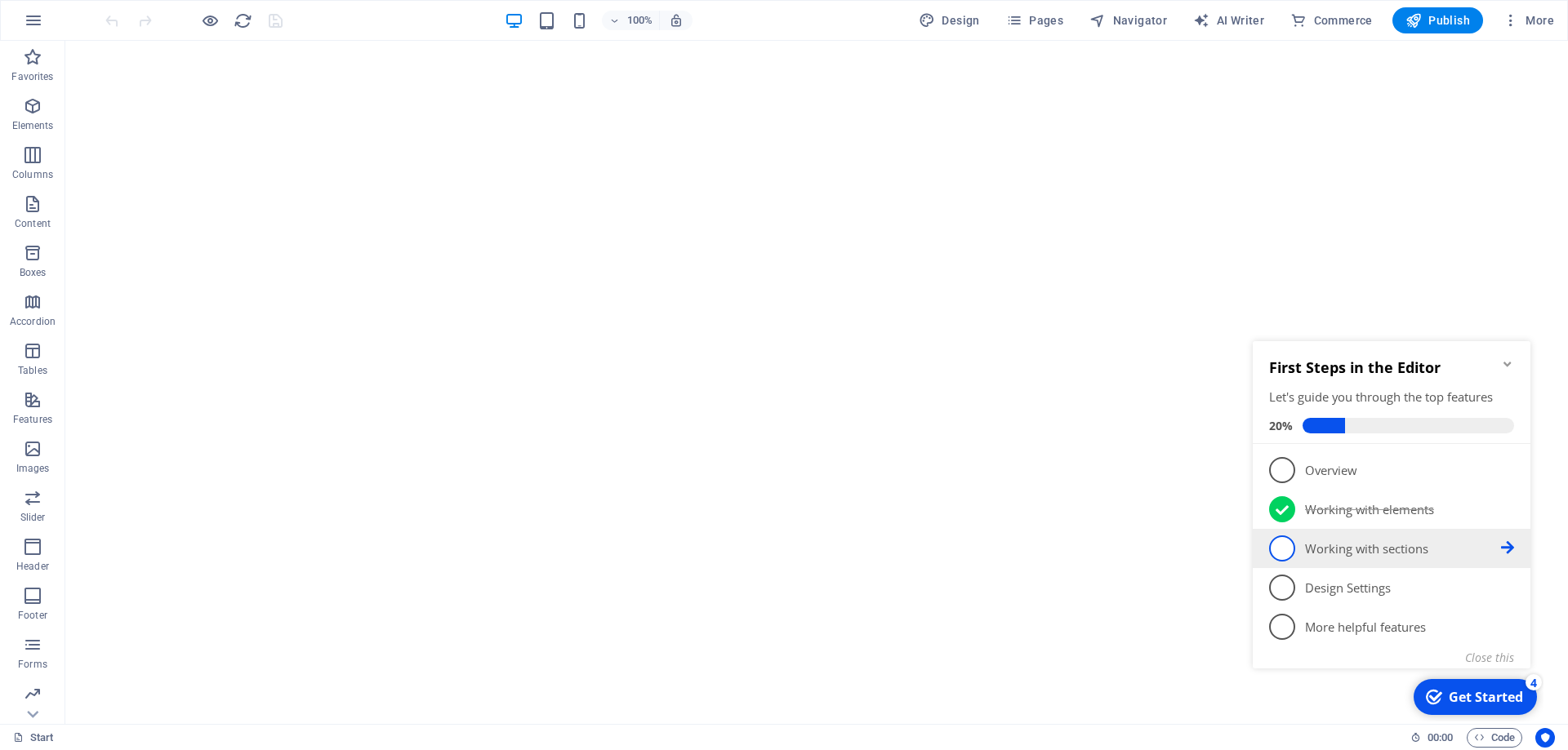
click at [1375, 551] on p "Working with sections - incomplete" at bounding box center [1402, 549] width 196 height 17
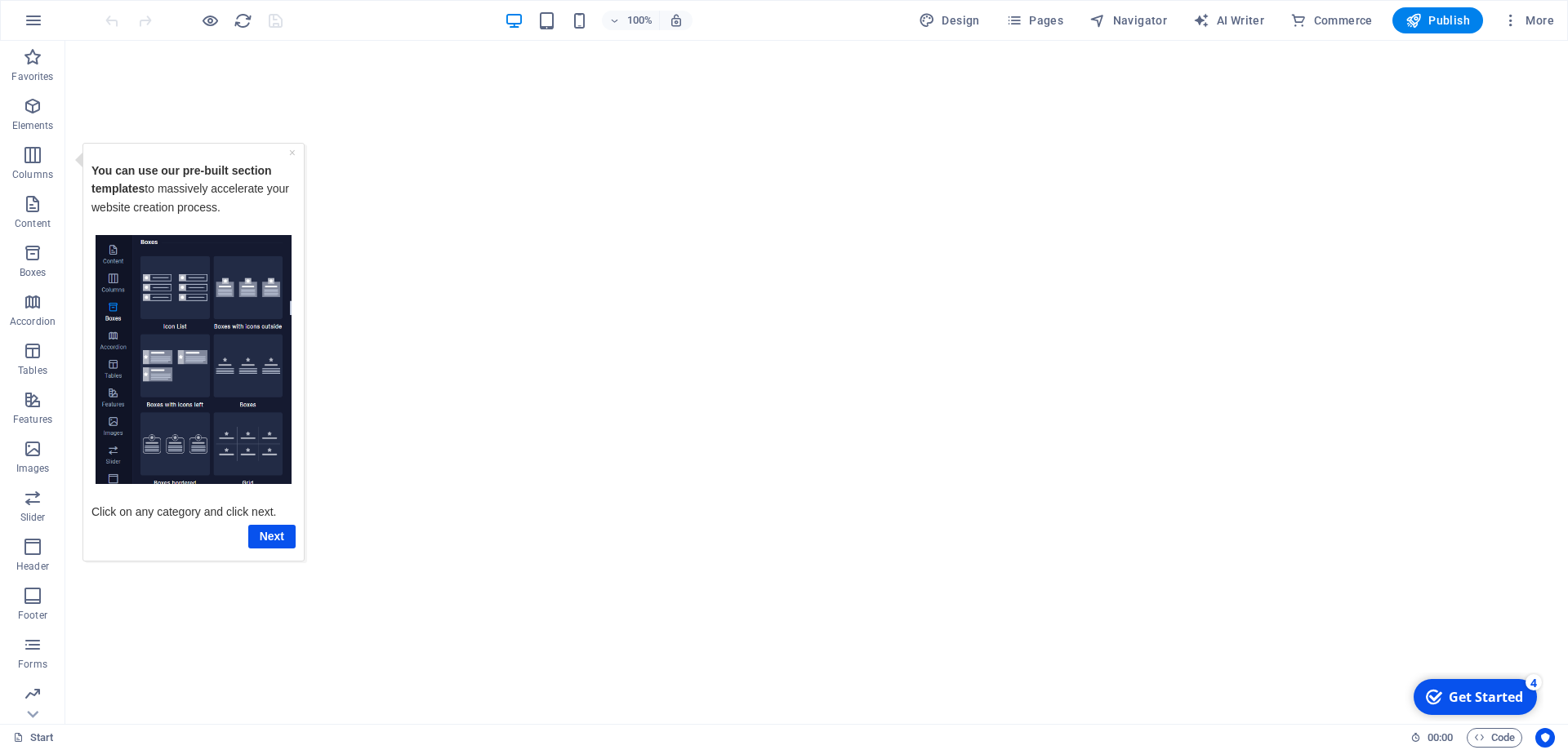
click at [118, 370] on img "Tooltip" at bounding box center [193, 359] width 196 height 250
click at [268, 535] on link "Next" at bounding box center [272, 535] width 47 height 23
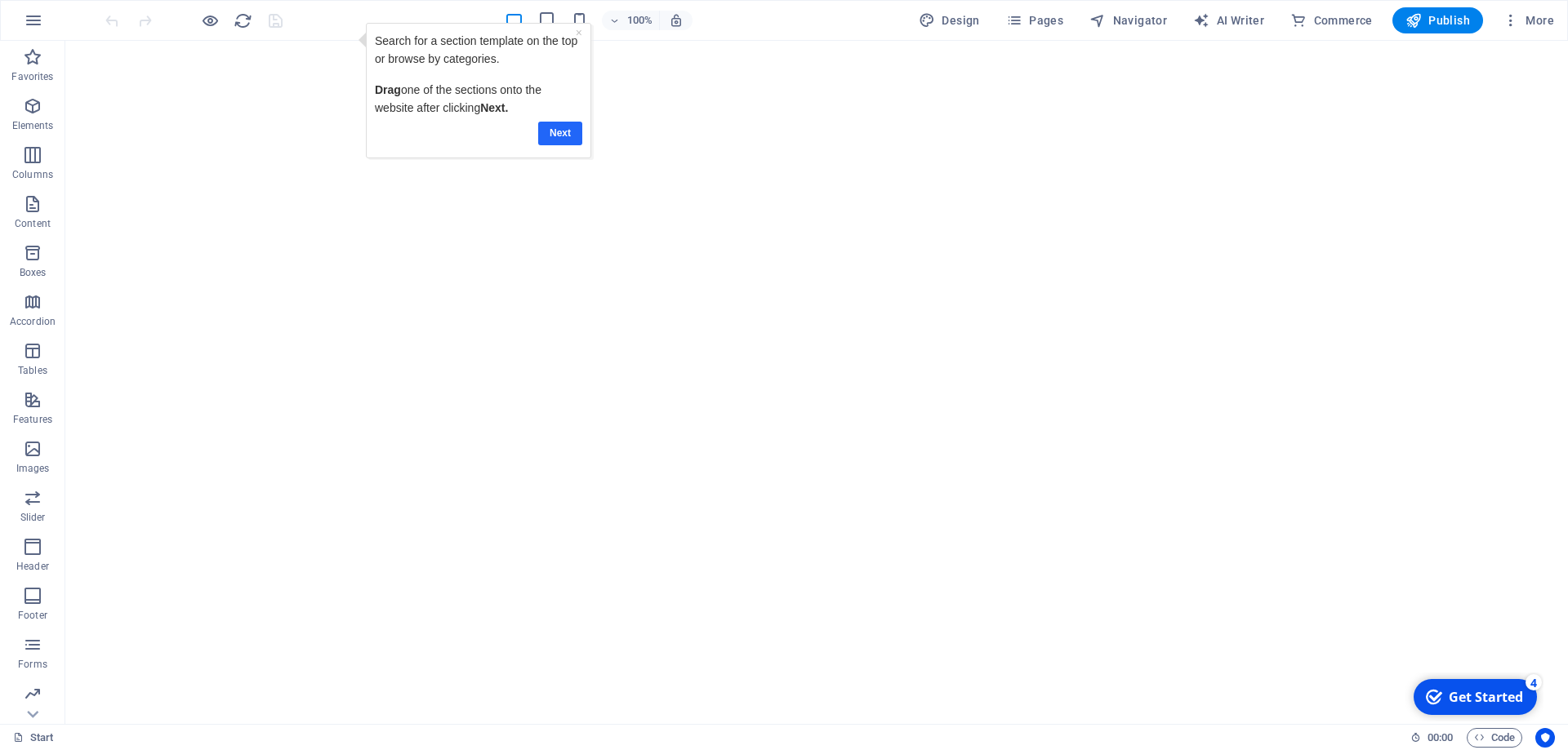
click at [555, 133] on link "Next" at bounding box center [560, 133] width 44 height 23
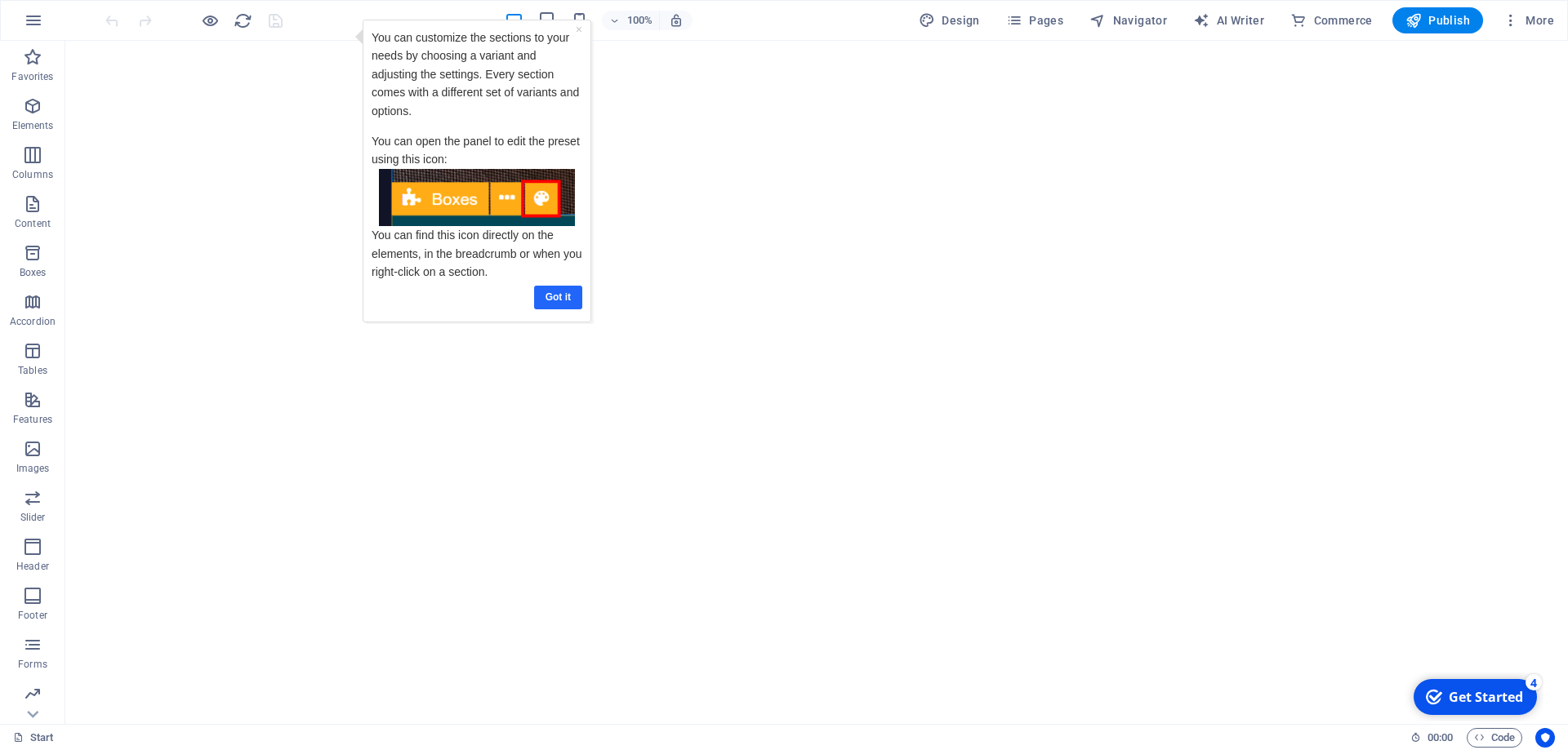
click at [567, 297] on link "Got it" at bounding box center [557, 297] width 48 height 23
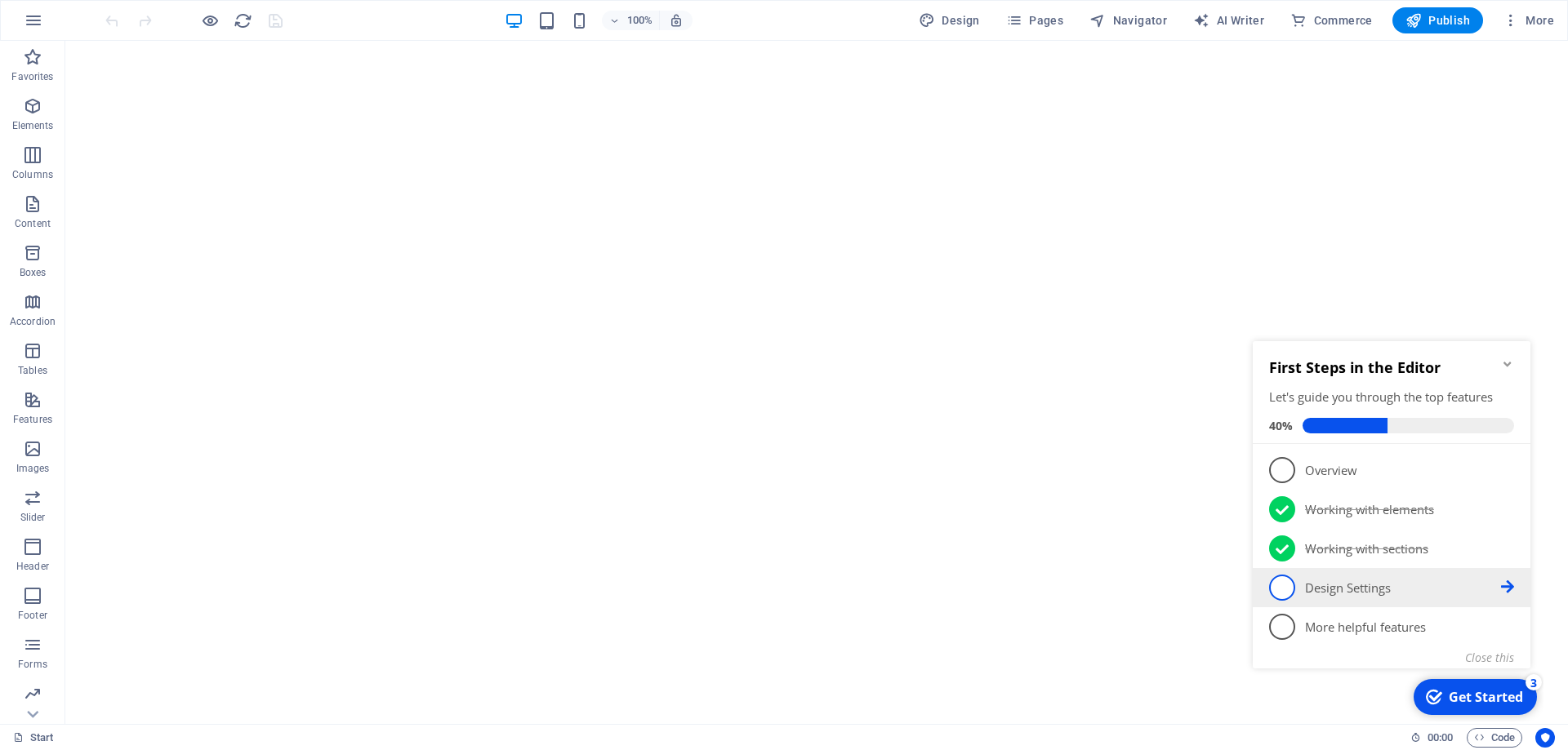
click at [1330, 589] on p "Design Settings - incomplete" at bounding box center [1402, 588] width 196 height 17
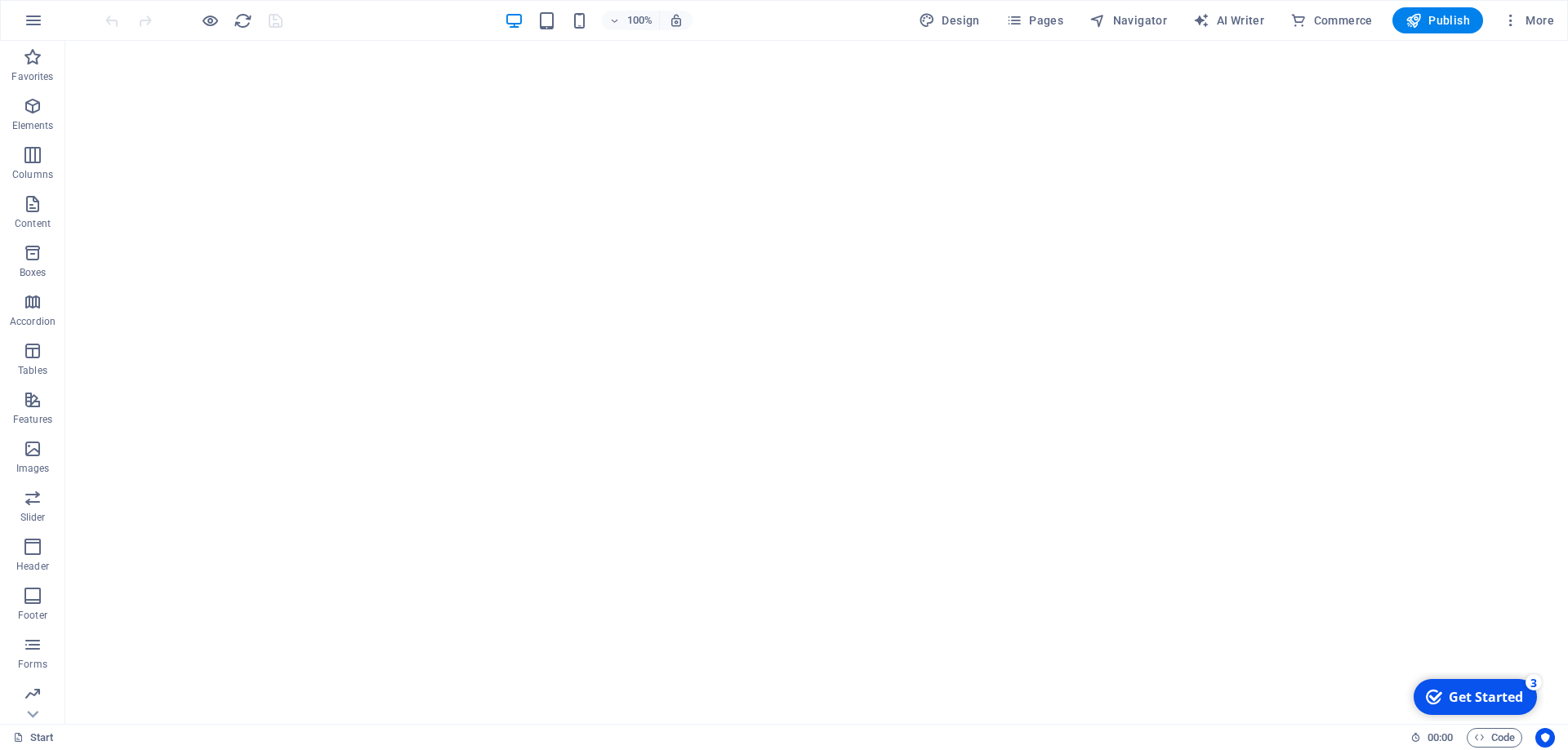
click at [1504, 693] on div "Get Started" at bounding box center [1486, 696] width 75 height 18
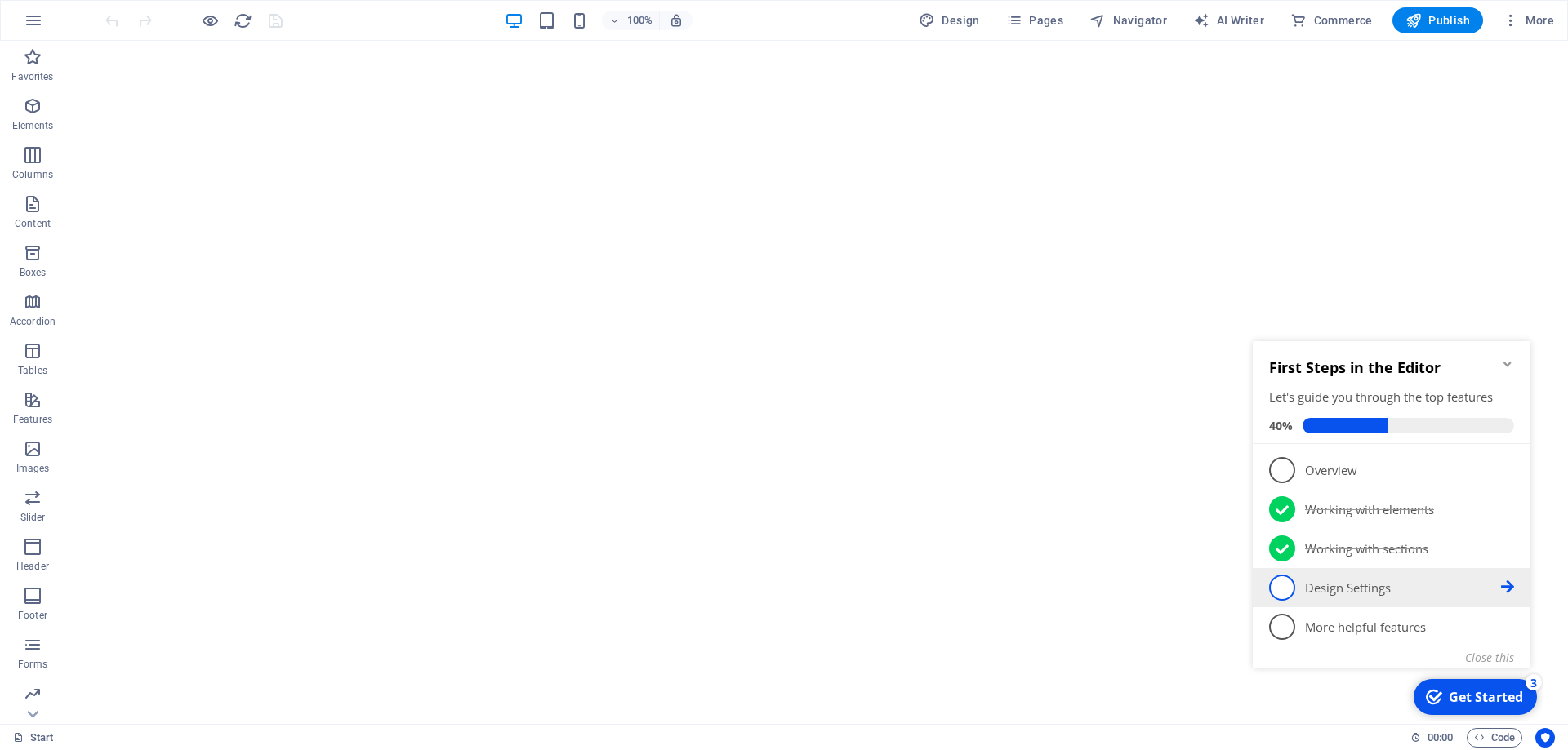
click at [1505, 585] on icon at bounding box center [1508, 587] width 13 height 13
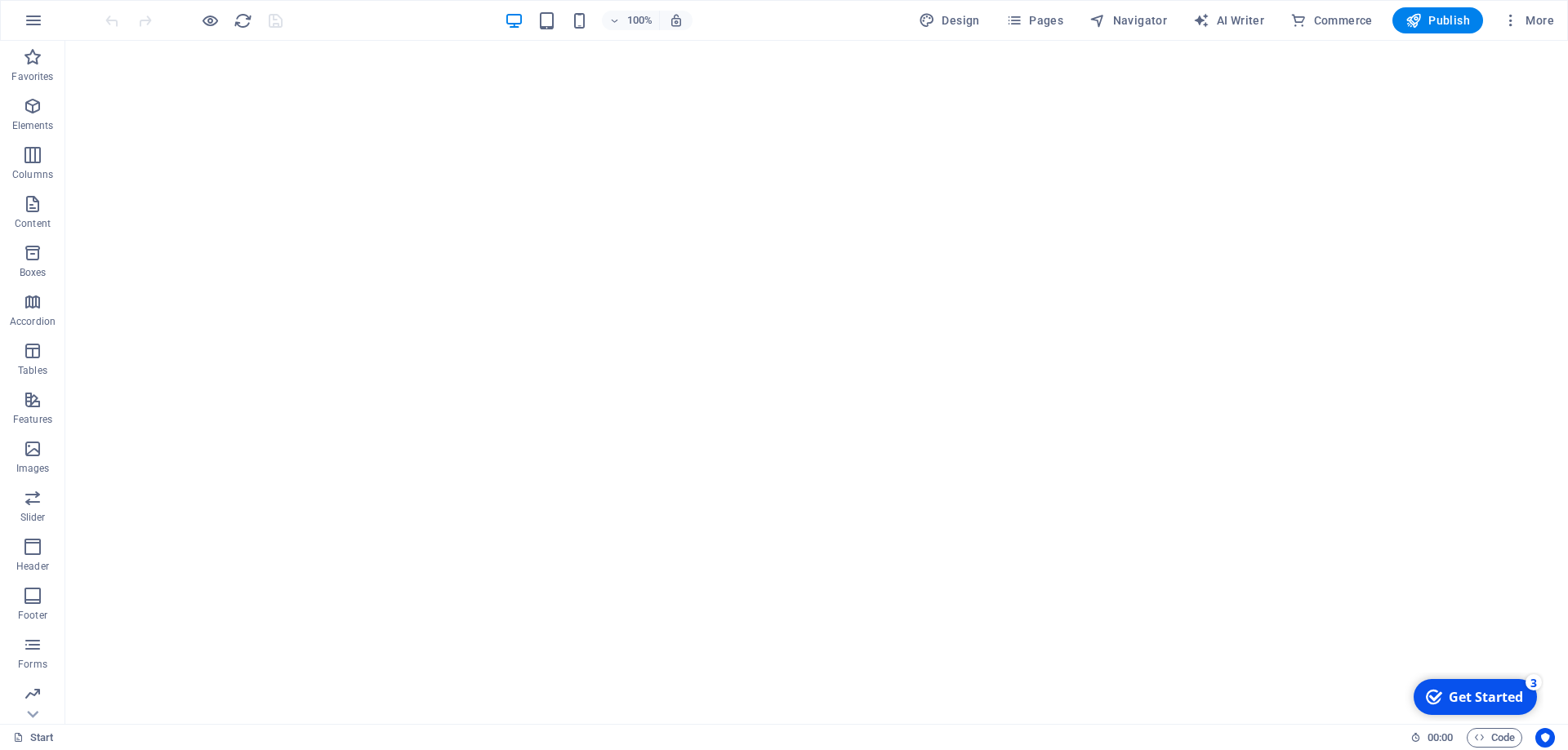
click at [1464, 690] on div "Get Started" at bounding box center [1486, 696] width 75 height 18
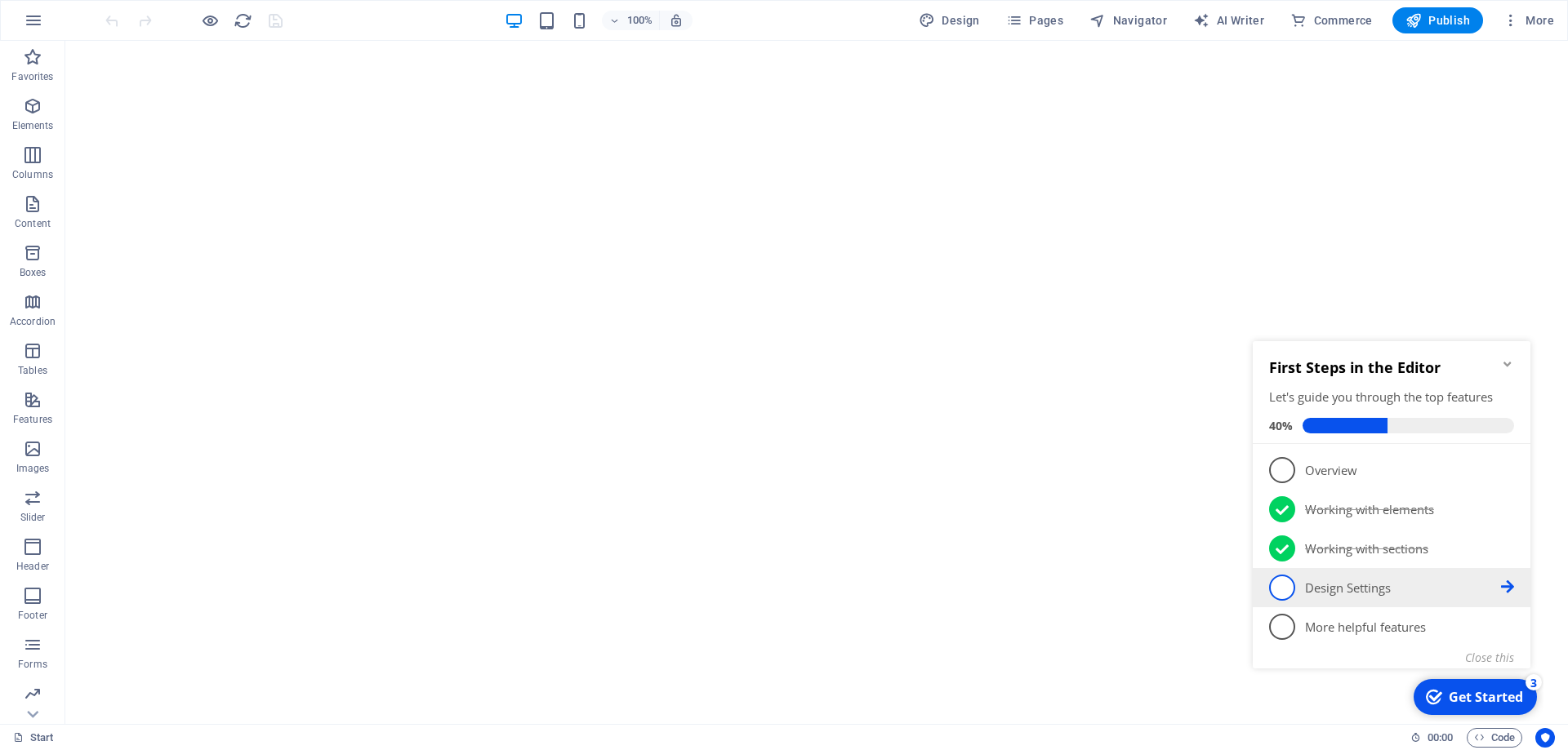
click at [1287, 586] on span "4" at bounding box center [1282, 587] width 26 height 26
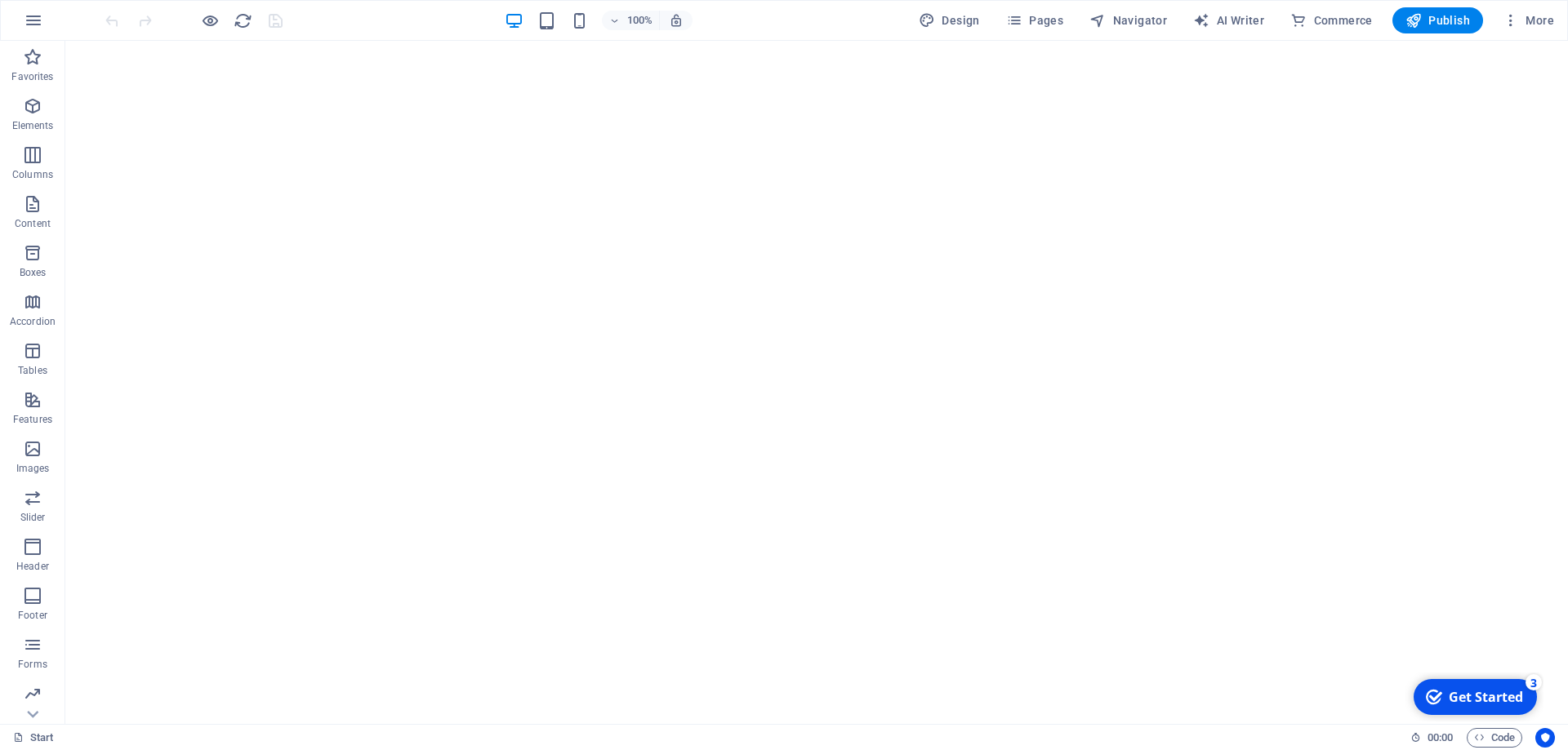
click at [1468, 688] on div "checkmark Get Started 3" at bounding box center [1475, 696] width 123 height 36
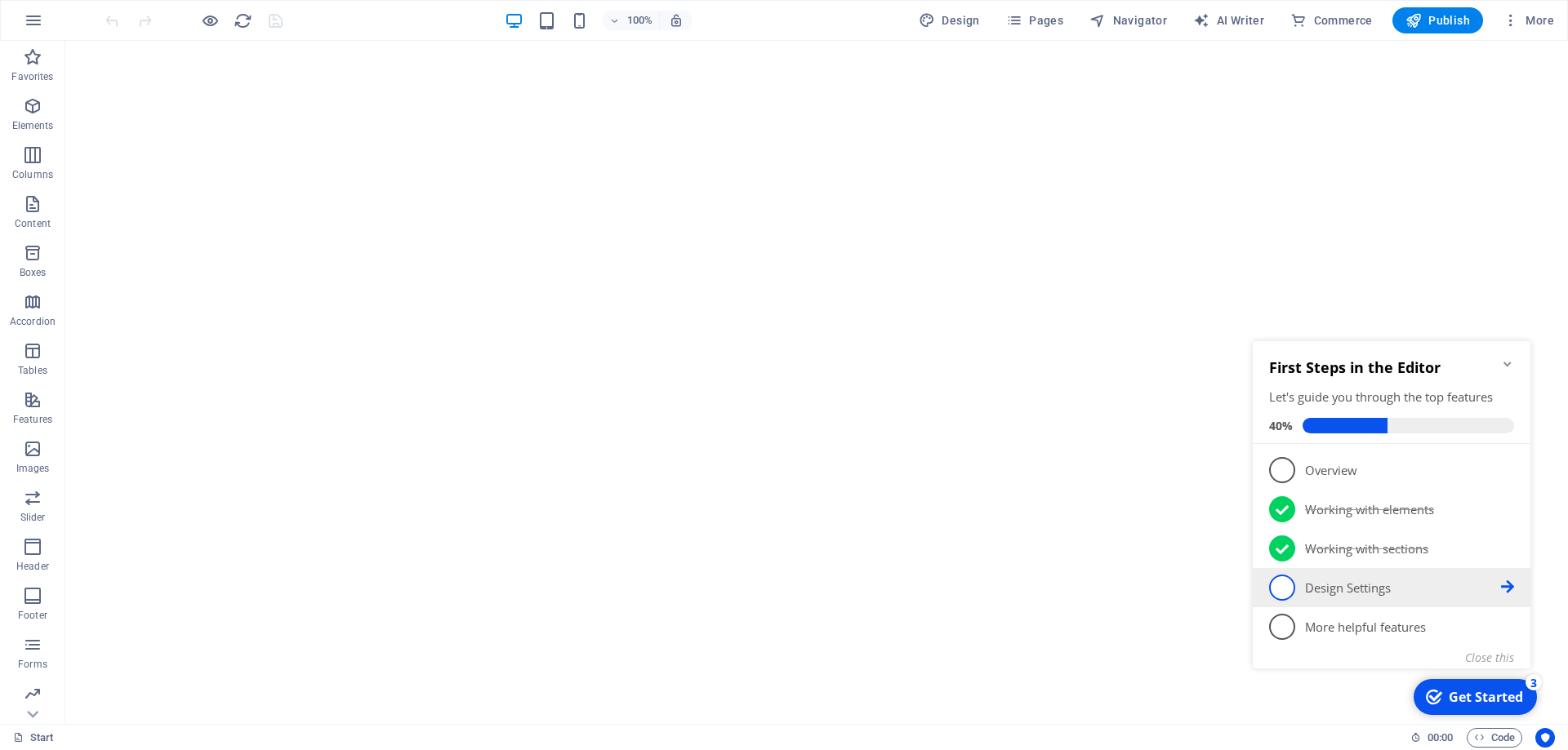
click at [1509, 586] on icon at bounding box center [1508, 587] width 13 height 13
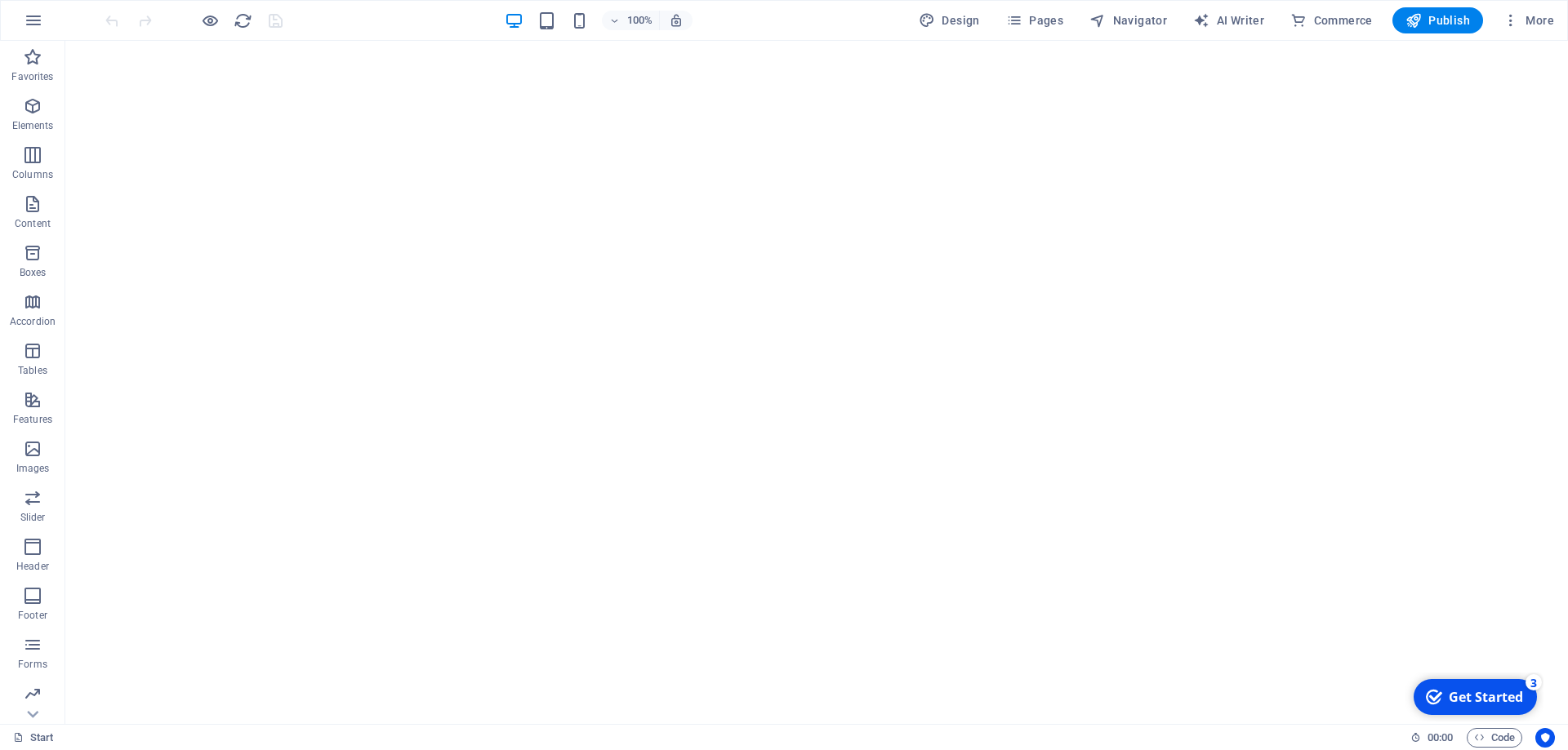
click at [1495, 697] on div "Get Started" at bounding box center [1486, 696] width 75 height 18
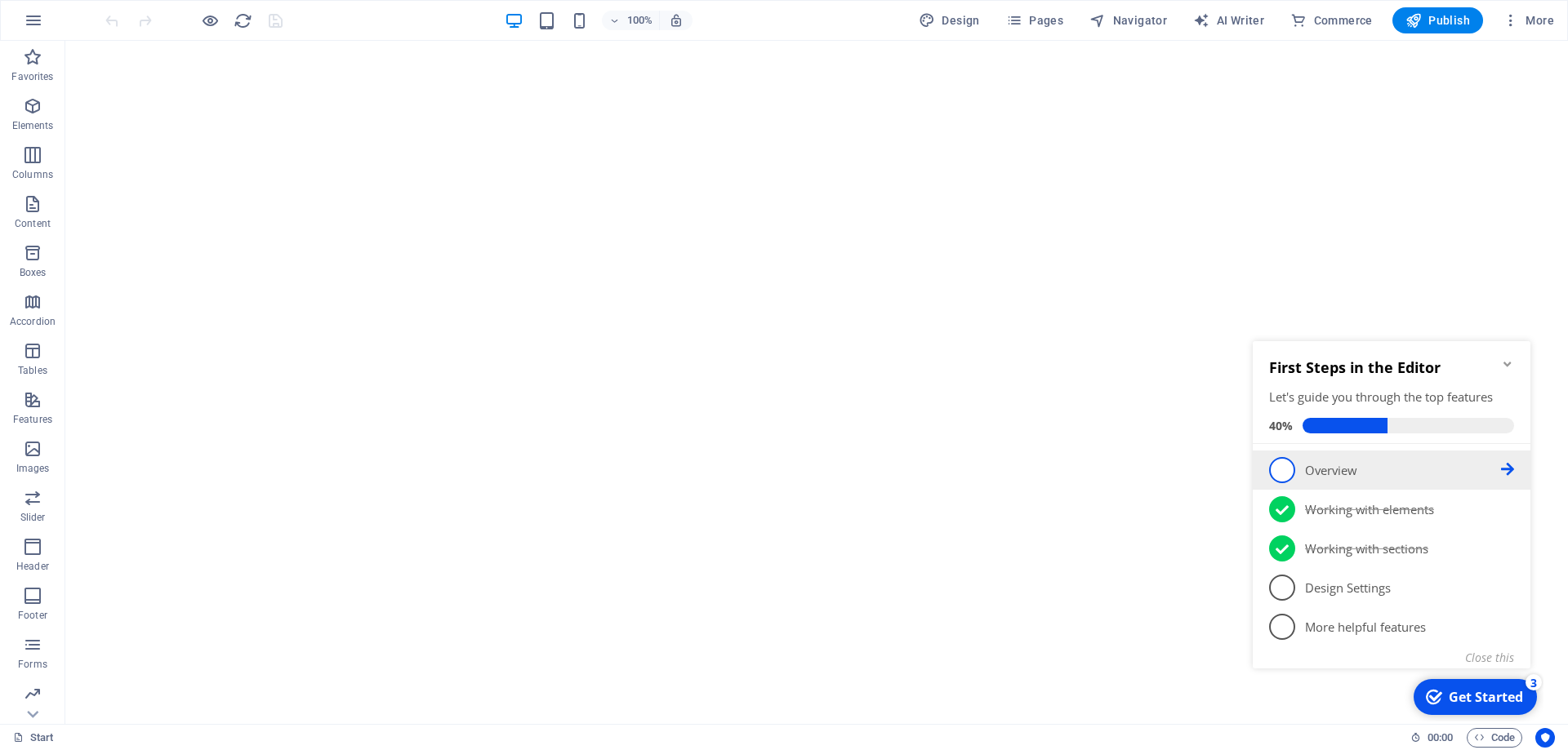
click at [1330, 477] on p "Overview - incomplete" at bounding box center [1402, 471] width 196 height 17
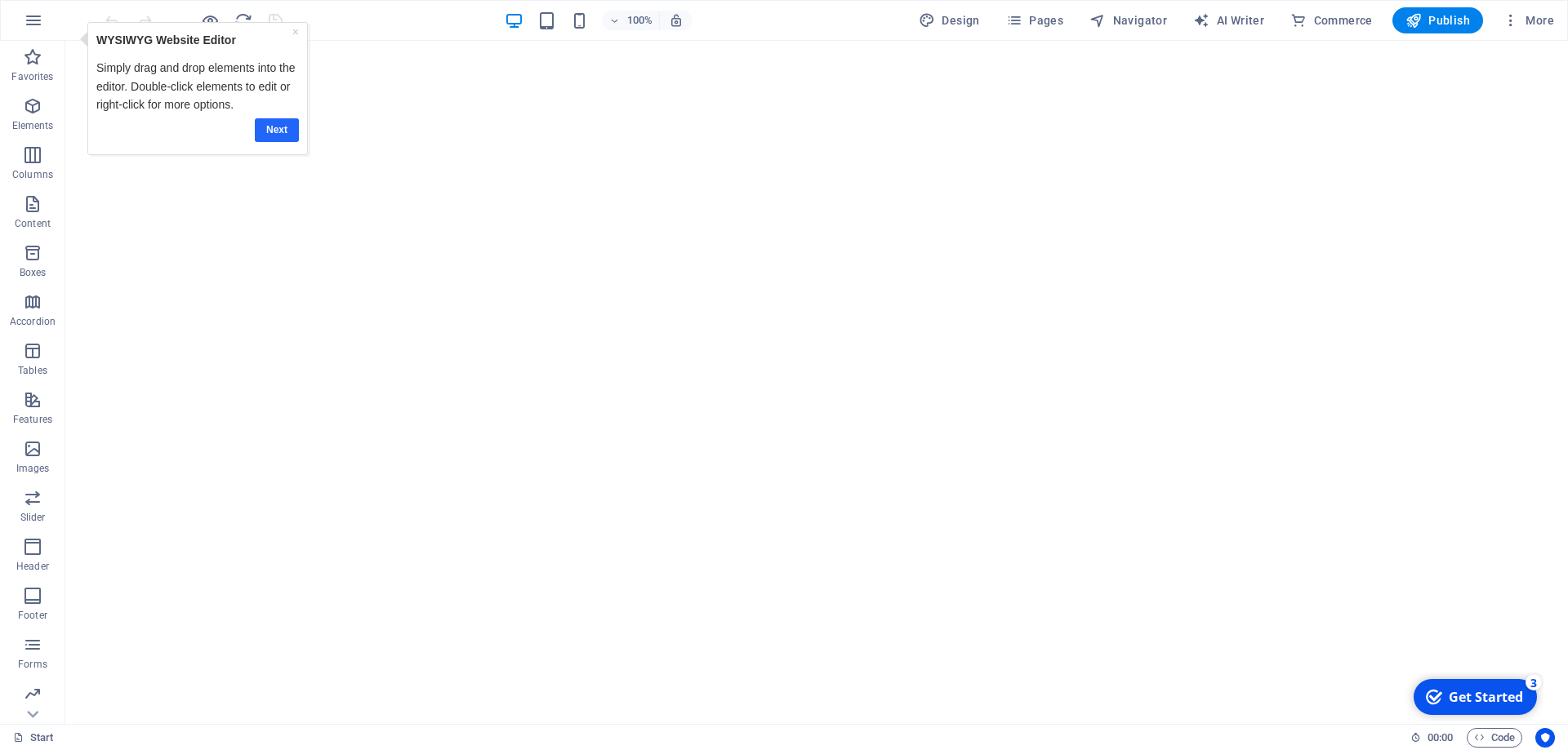
click at [281, 129] on link "Next" at bounding box center [276, 130] width 44 height 23
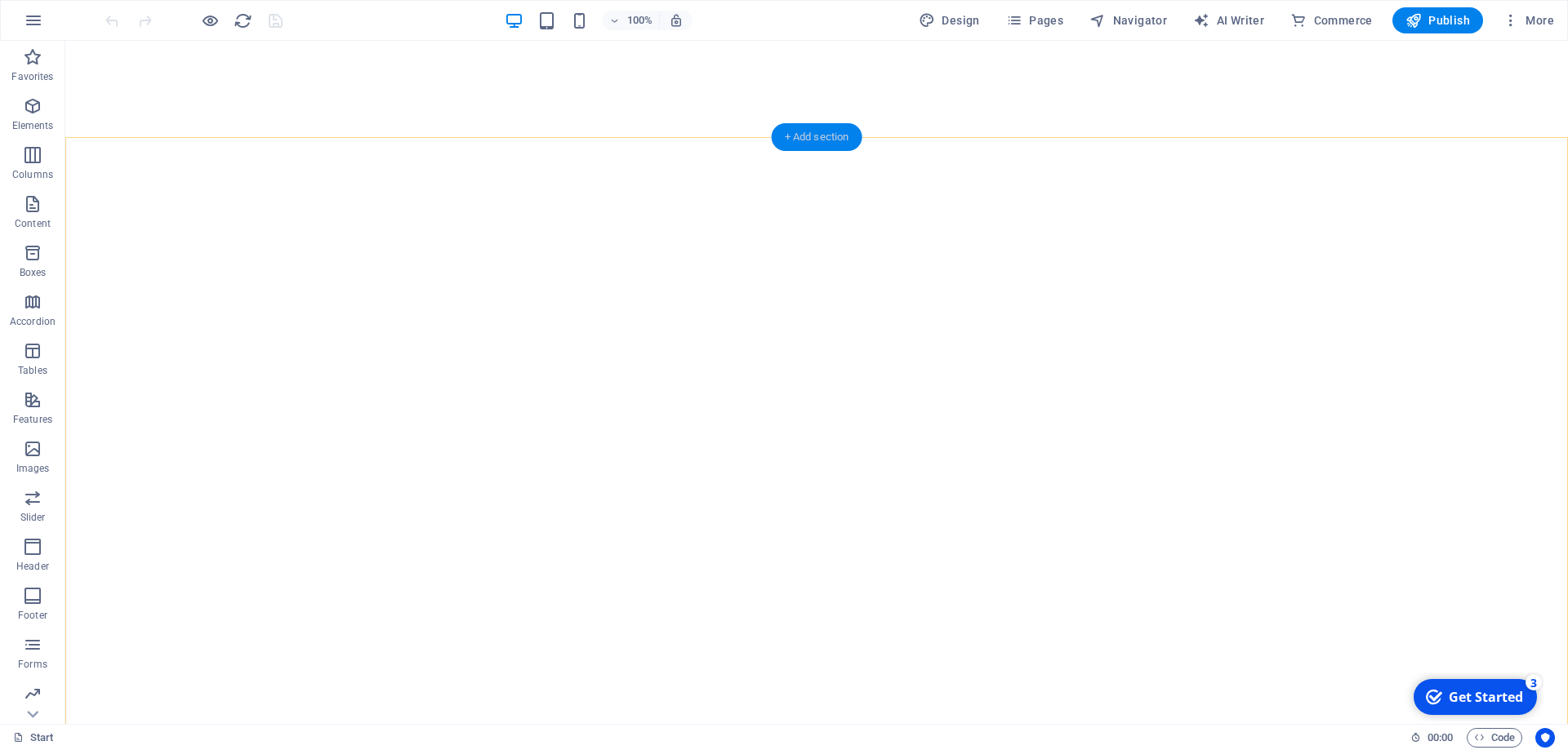
click at [802, 138] on div "+ Add section" at bounding box center [817, 137] width 91 height 28
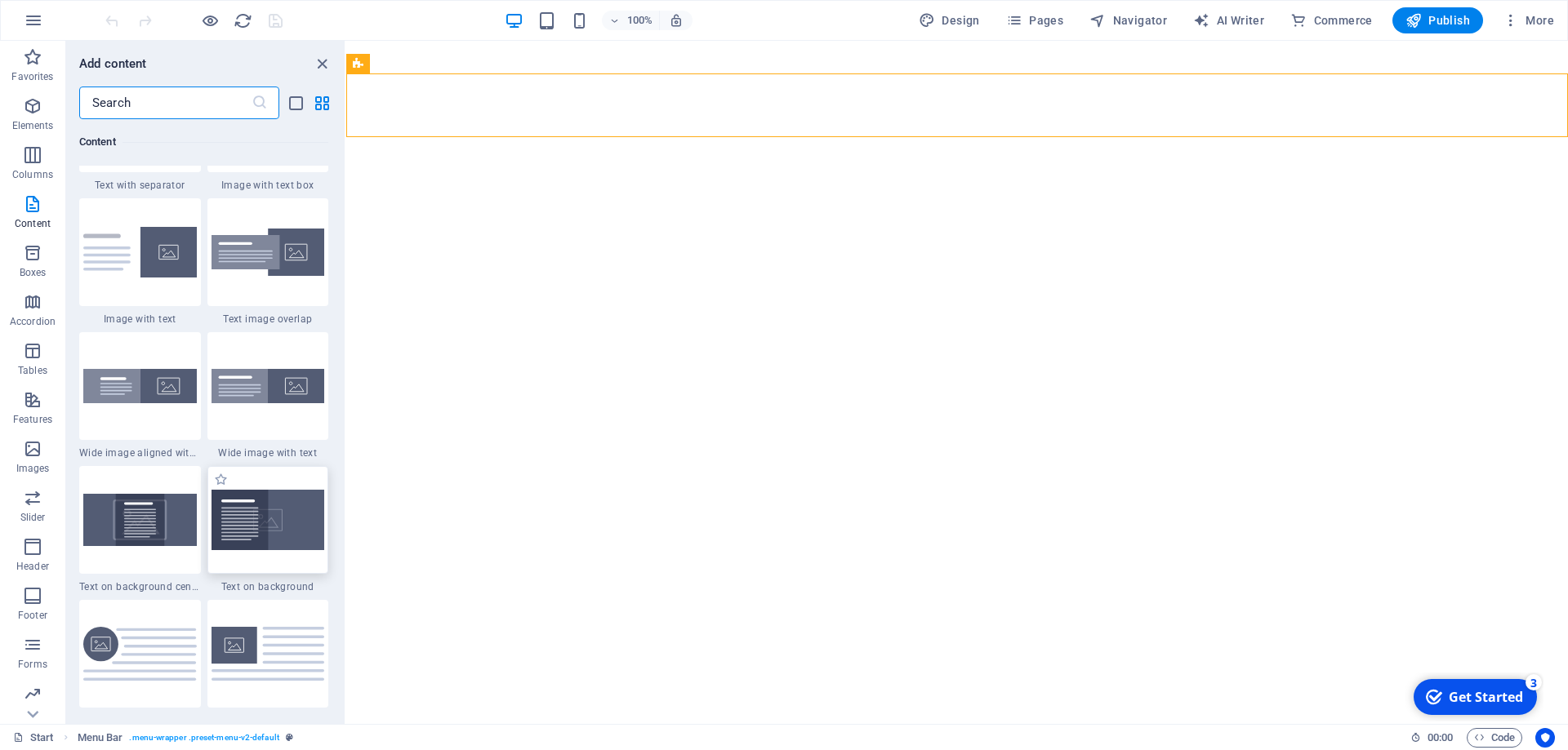
scroll to position [3222, 0]
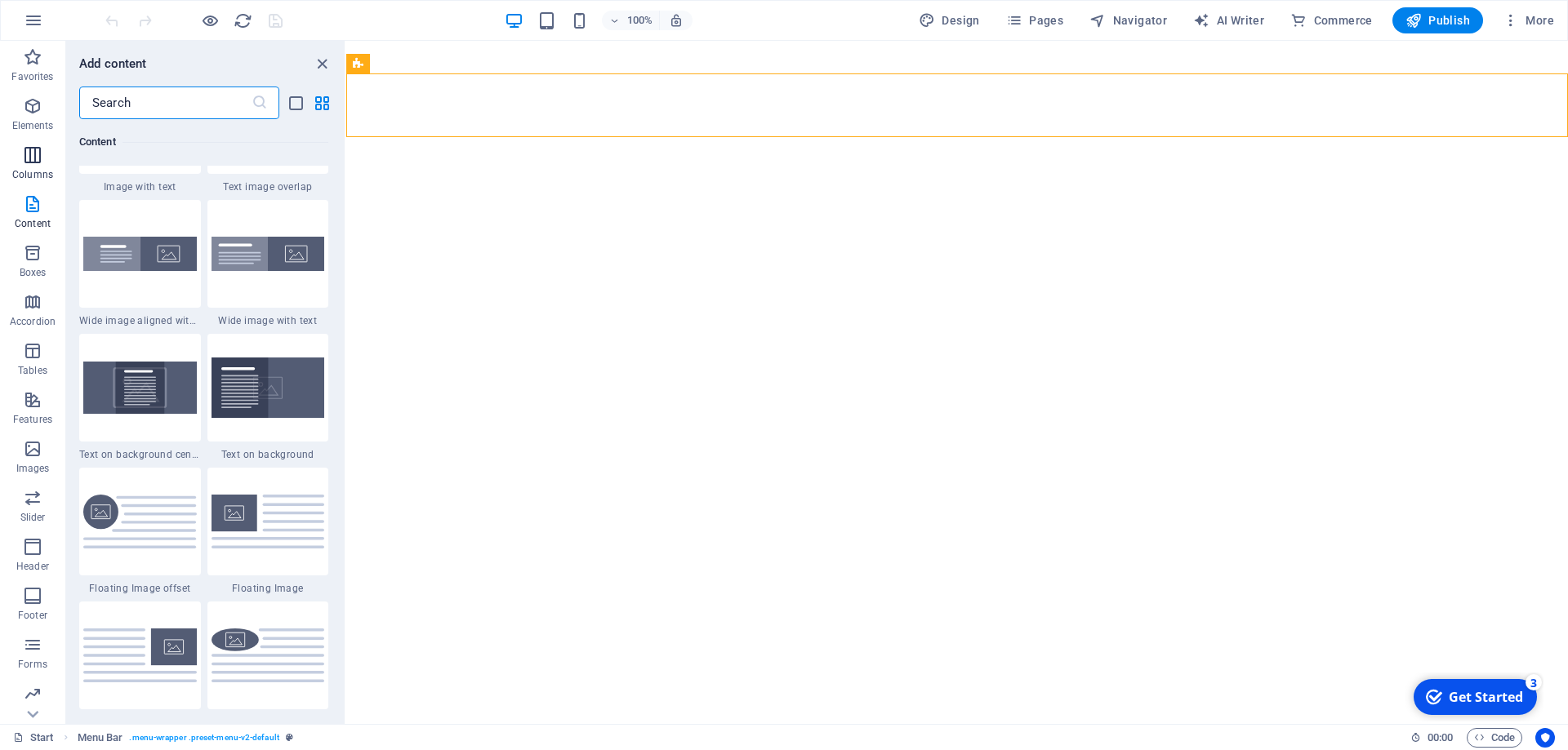
click at [38, 163] on icon "button" at bounding box center [32, 154] width 19 height 19
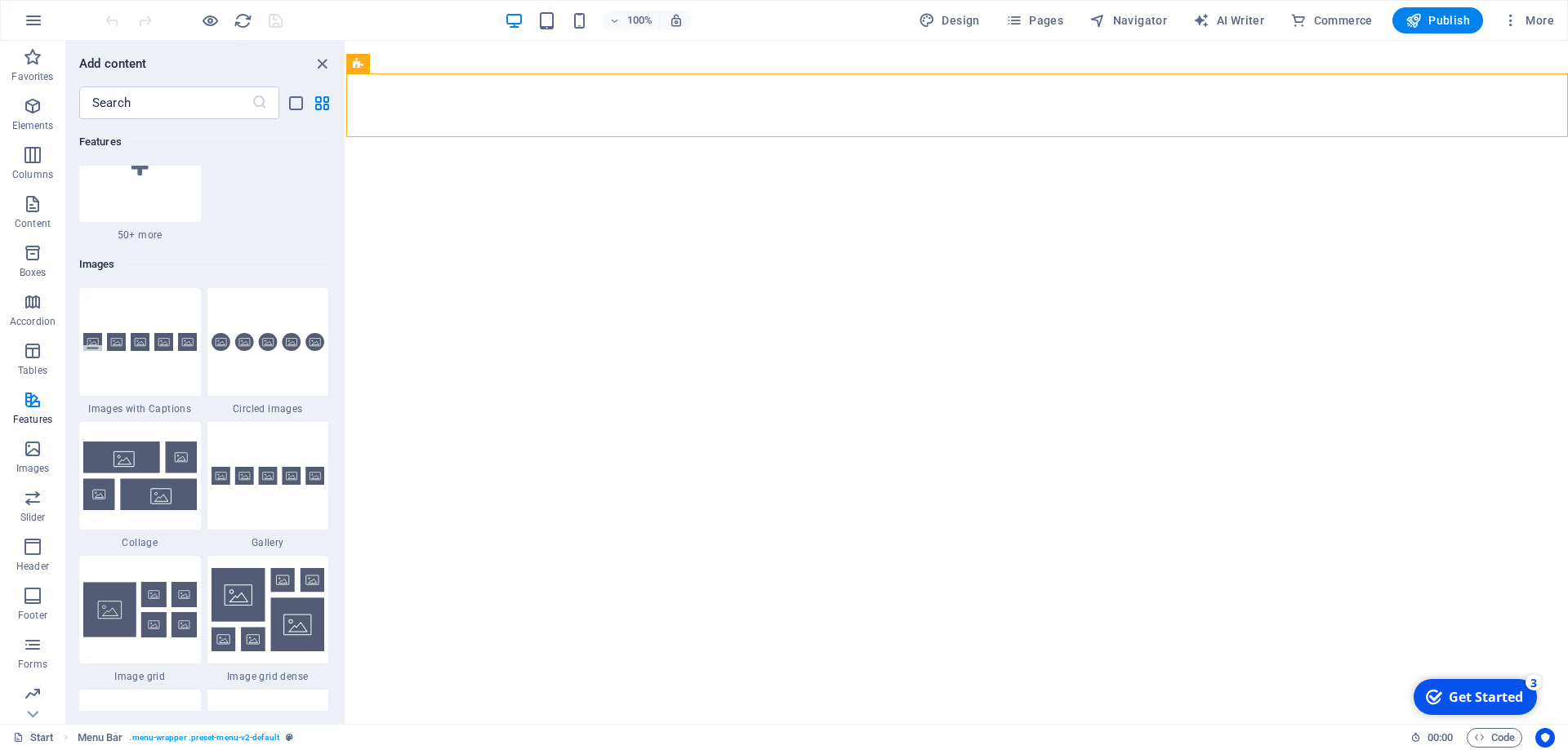
scroll to position [7785, 0]
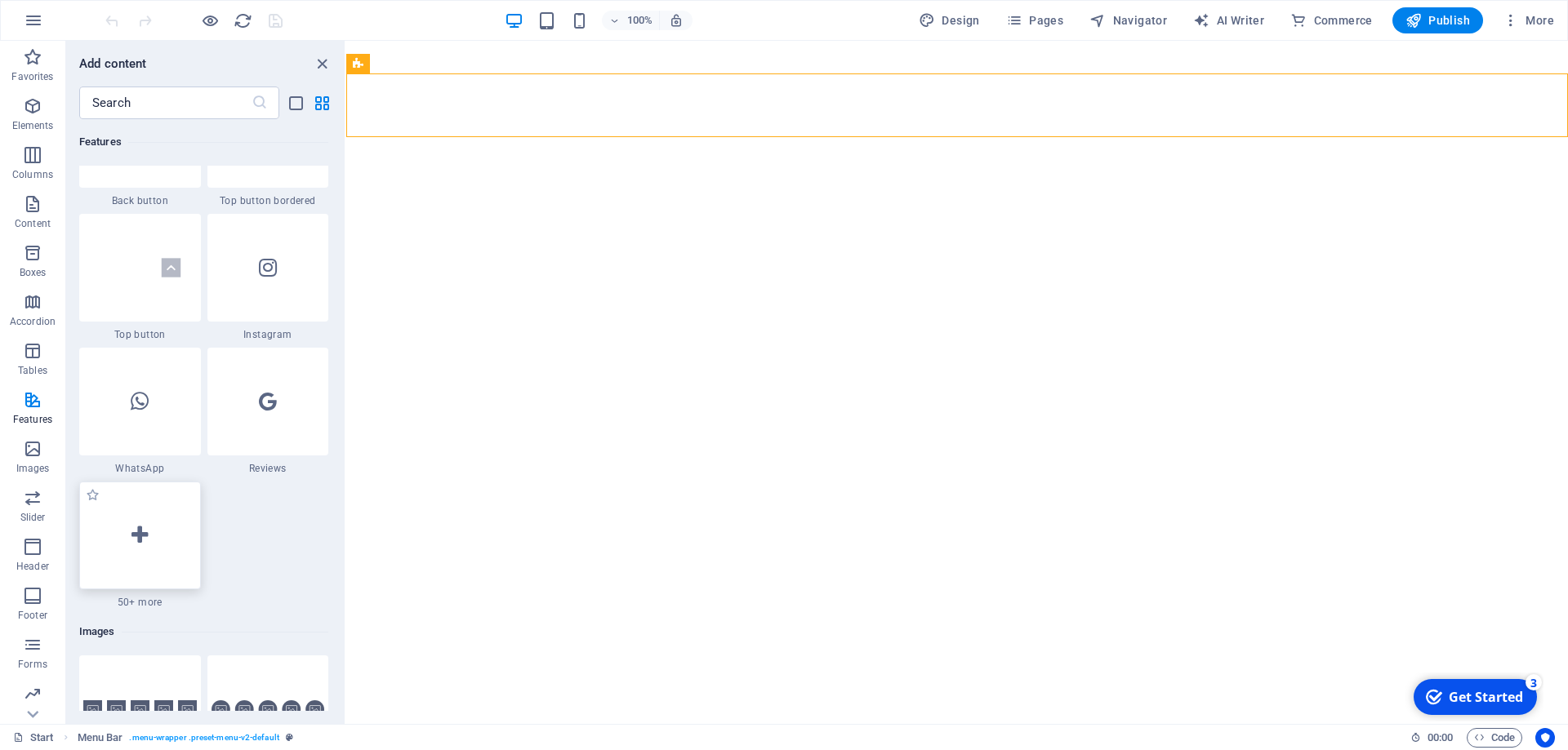
click at [144, 544] on icon at bounding box center [139, 534] width 16 height 21
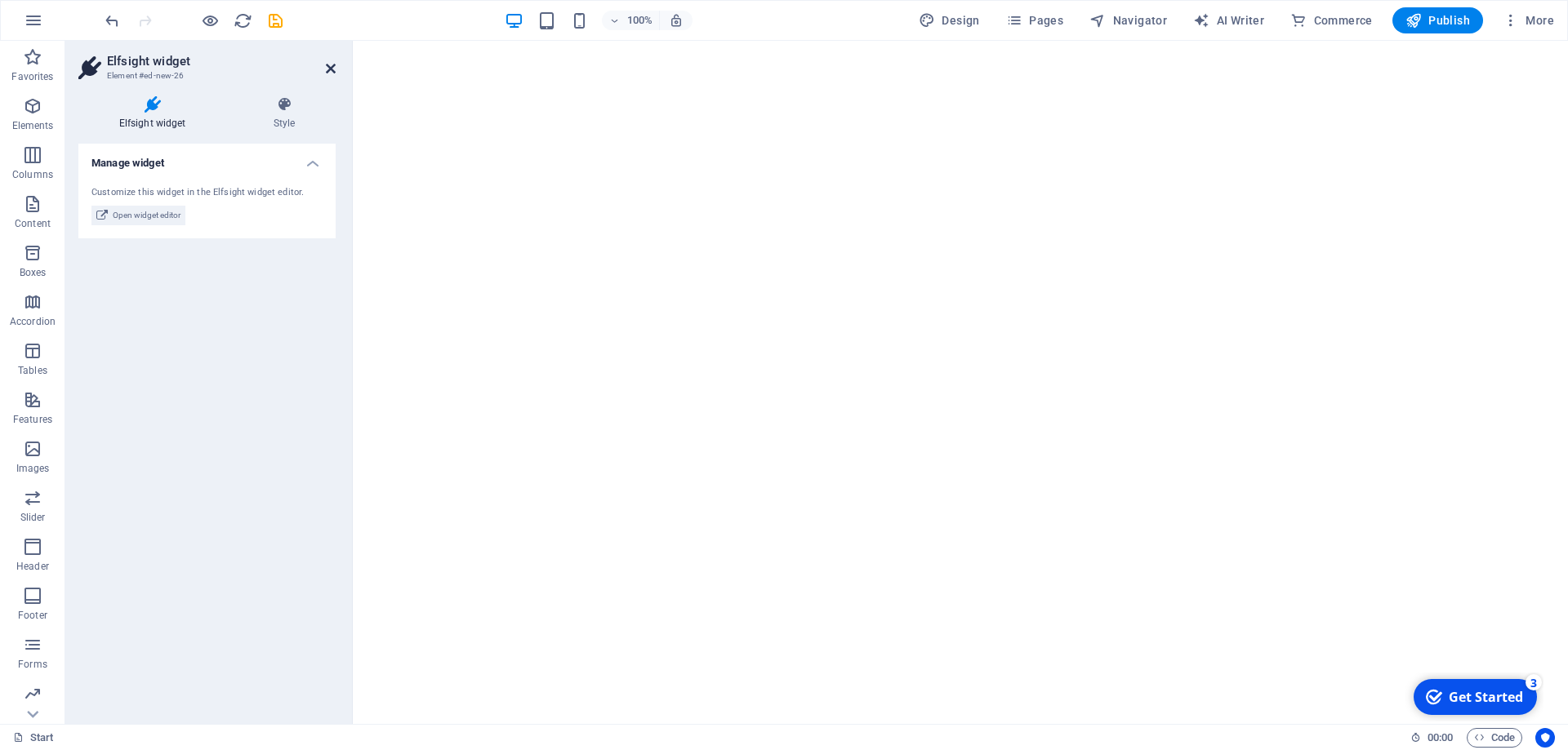
click at [333, 69] on icon at bounding box center [331, 69] width 10 height 13
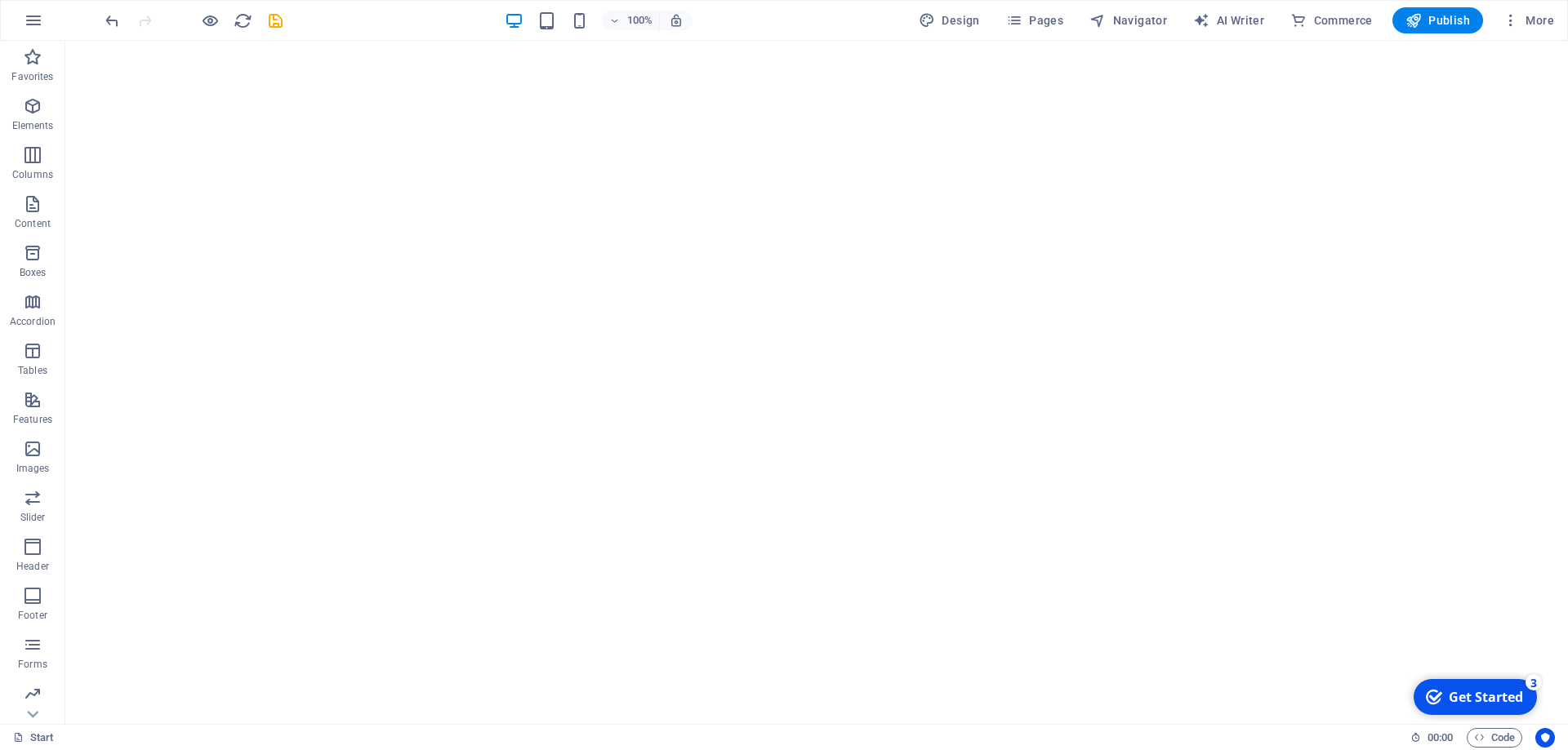
click at [1489, 695] on div "Get Started" at bounding box center [1486, 696] width 75 height 18
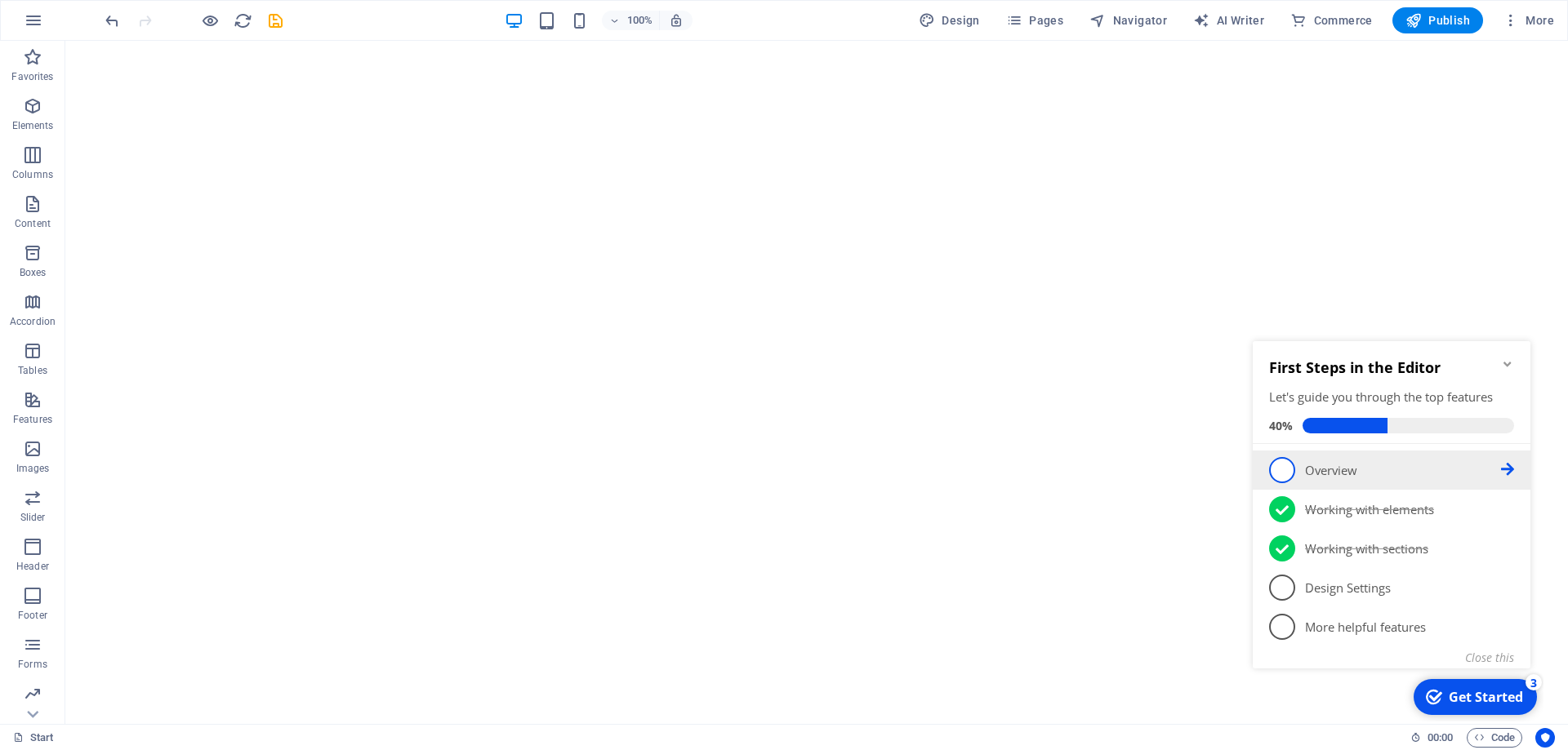
click at [1513, 466] on icon at bounding box center [1508, 470] width 13 height 13
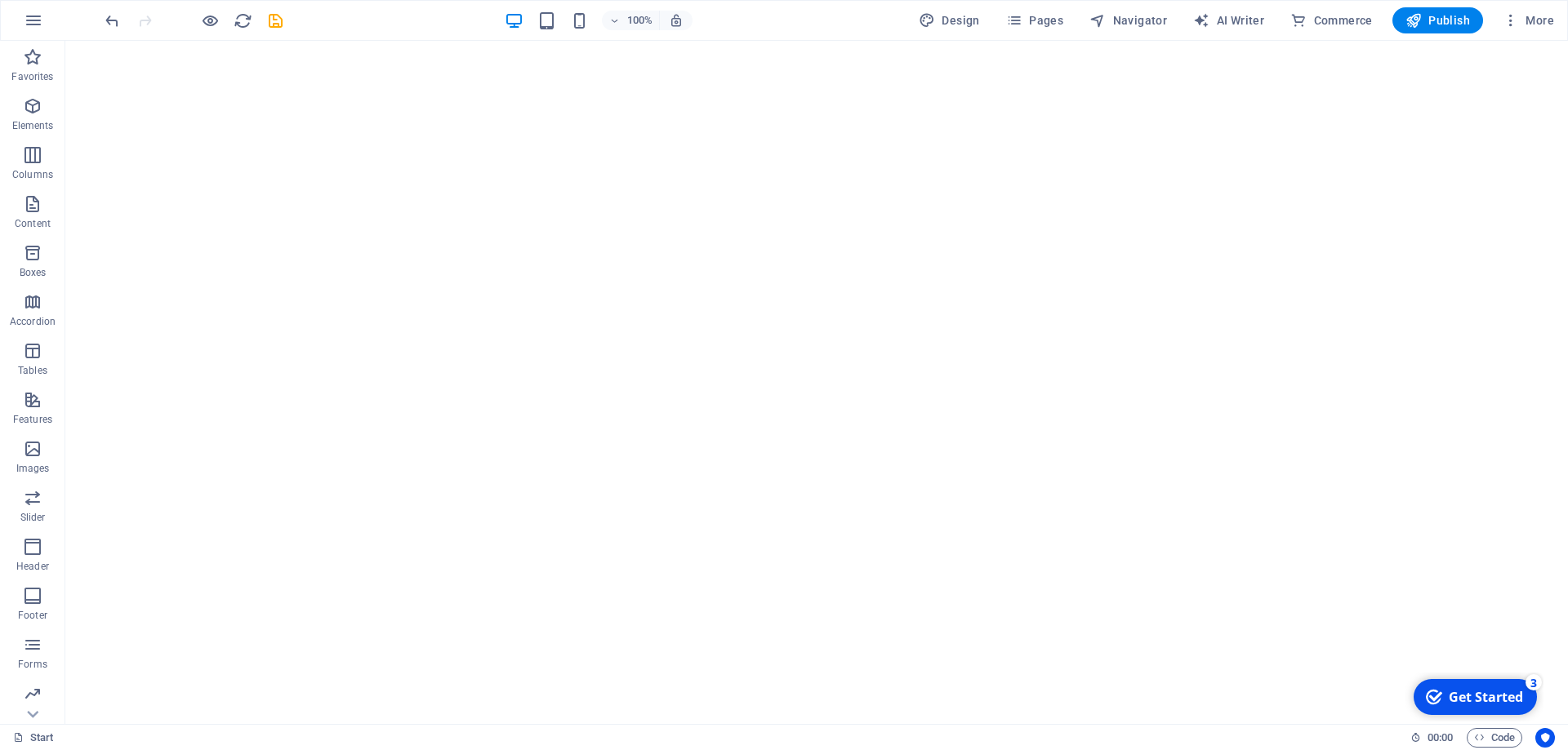
click at [1479, 693] on div "Get Started" at bounding box center [1486, 696] width 75 height 18
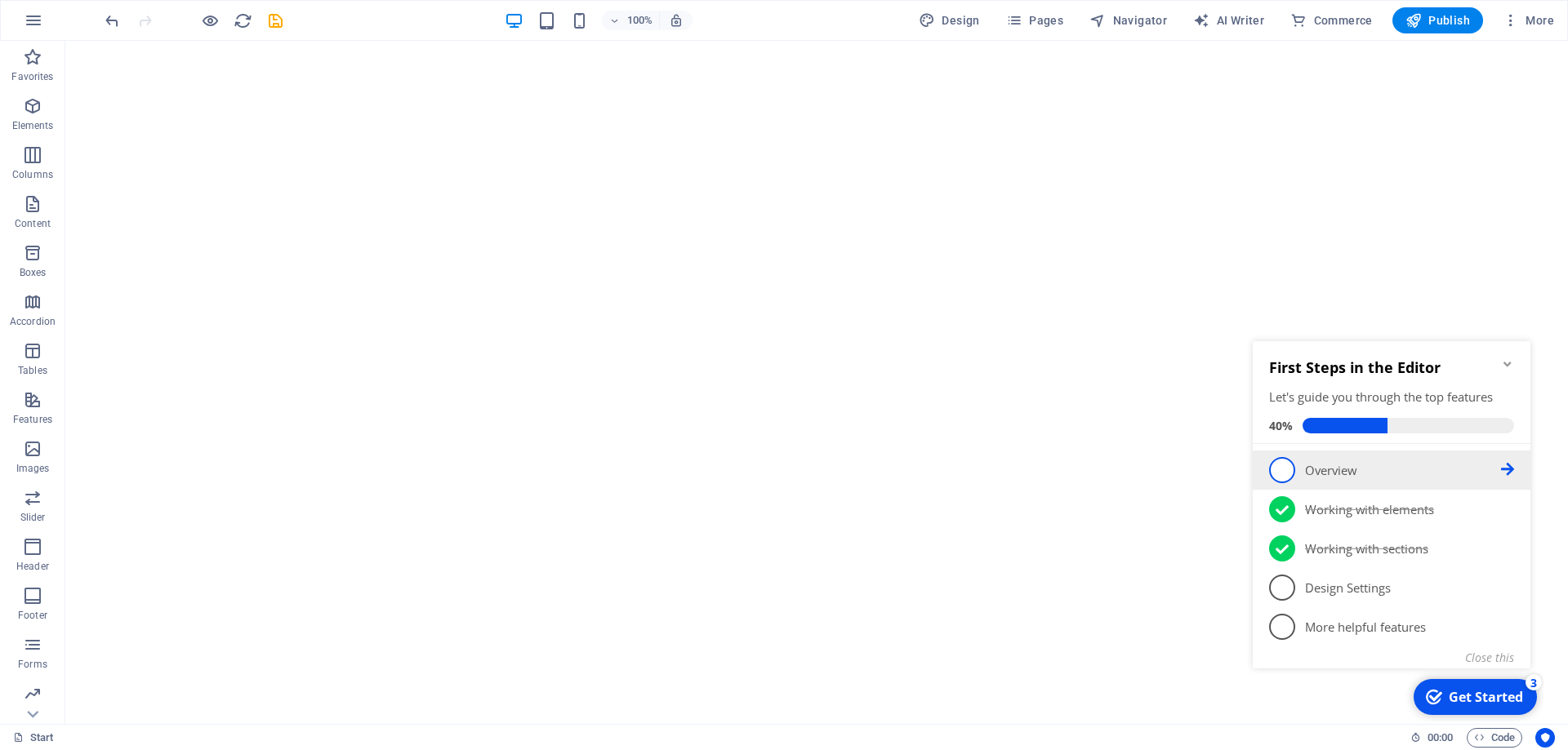
click at [1273, 473] on span "1" at bounding box center [1282, 470] width 26 height 26
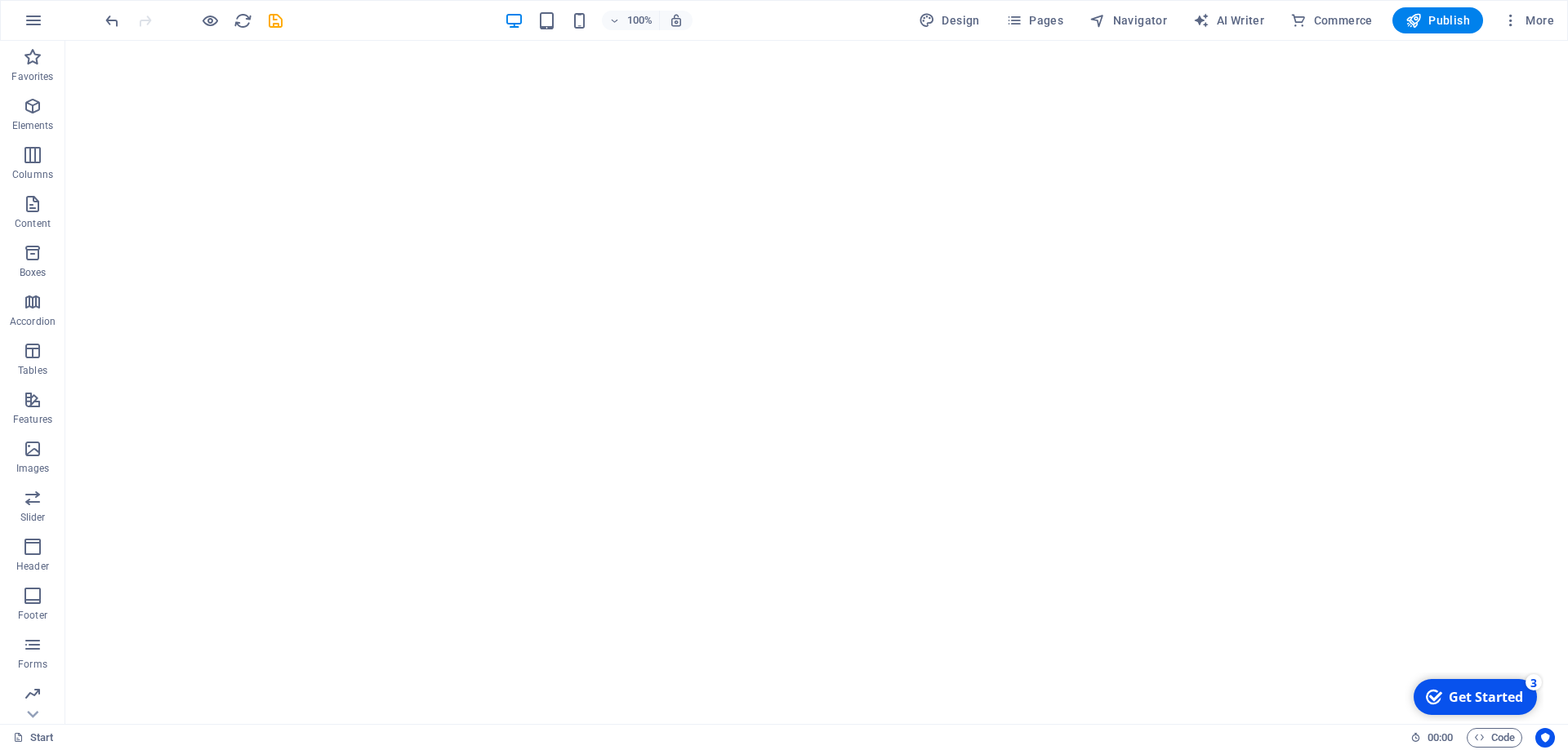
click at [1492, 702] on div "Get Started" at bounding box center [1486, 696] width 75 height 18
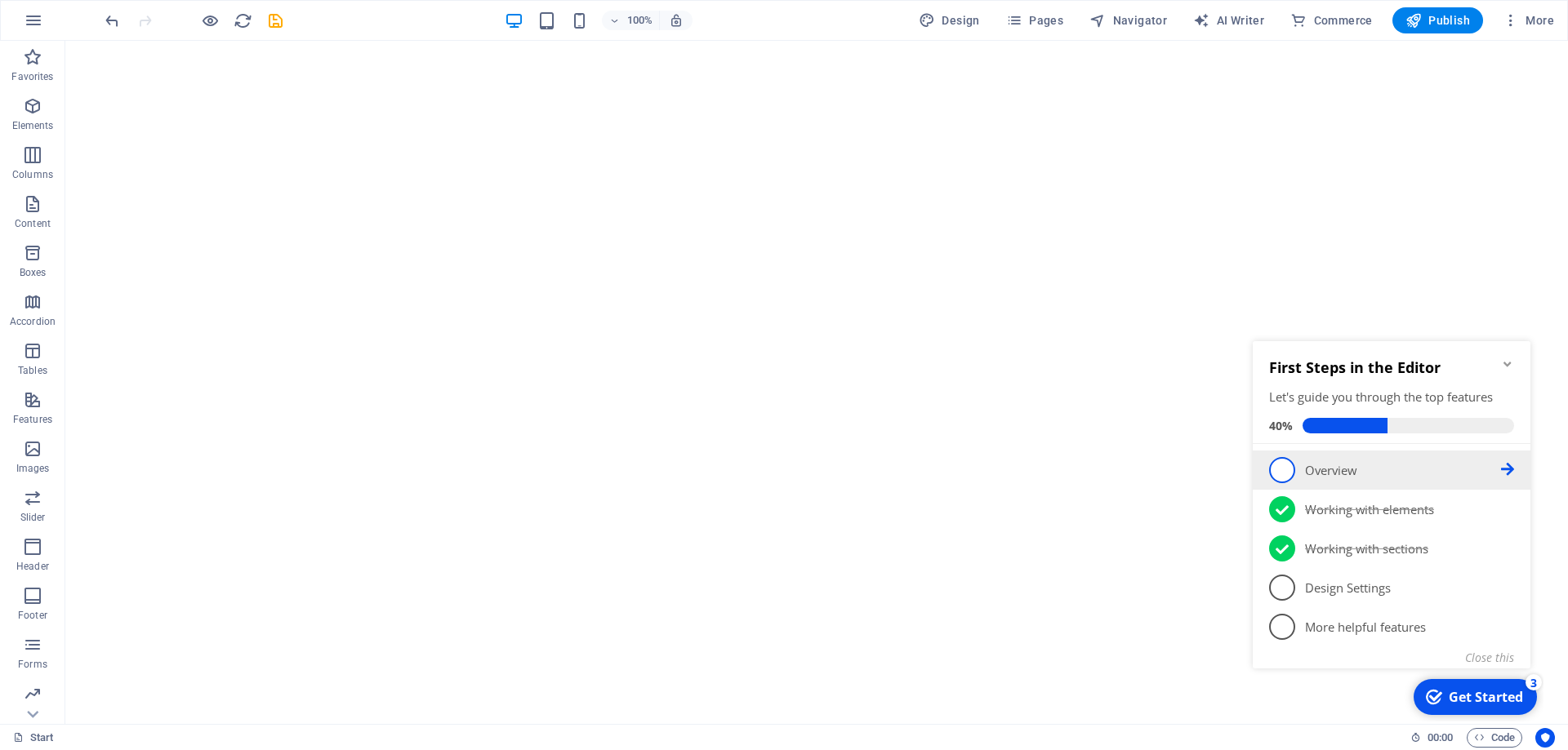
click at [1511, 471] on icon at bounding box center [1508, 470] width 13 height 13
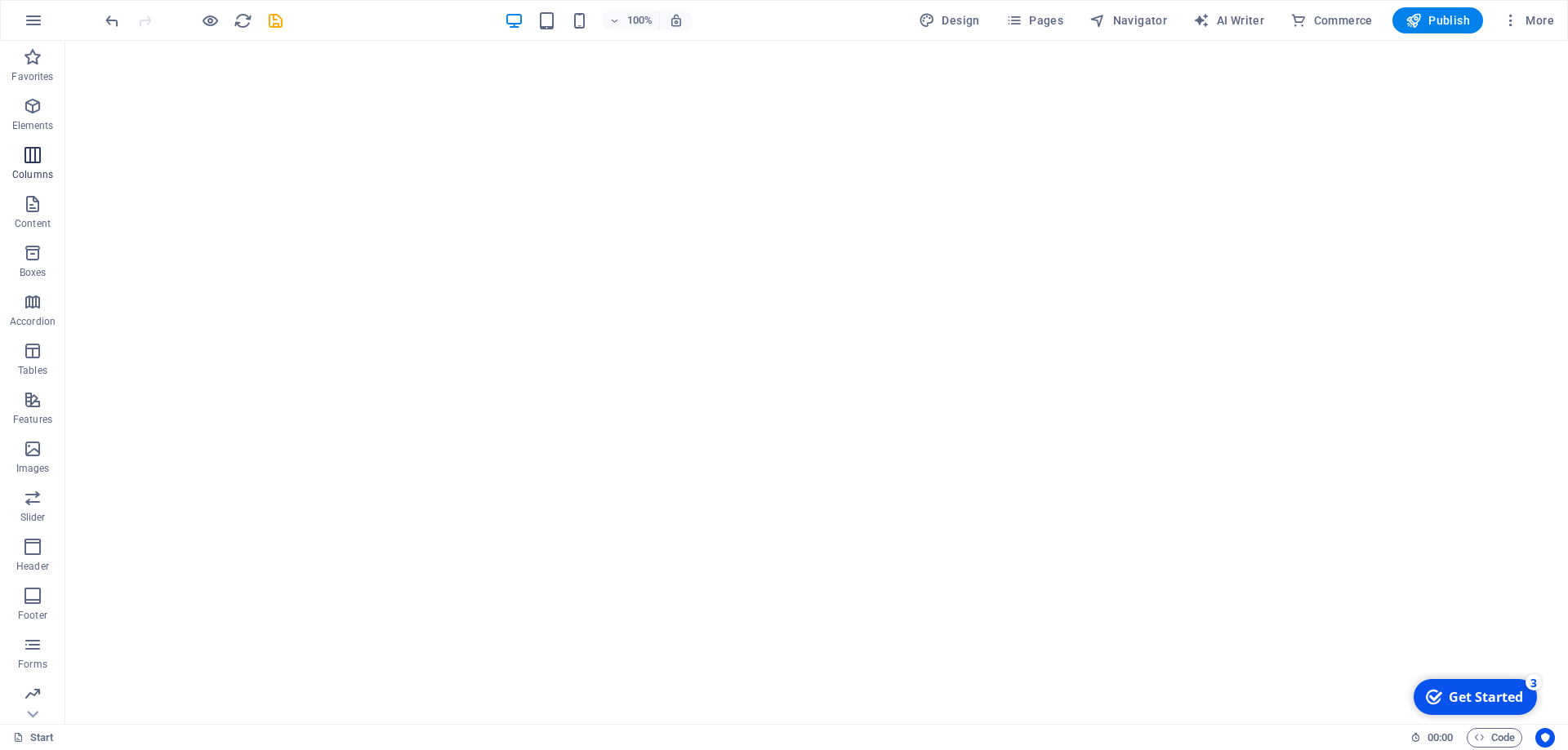
click at [42, 166] on span "Columns" at bounding box center [33, 164] width 65 height 39
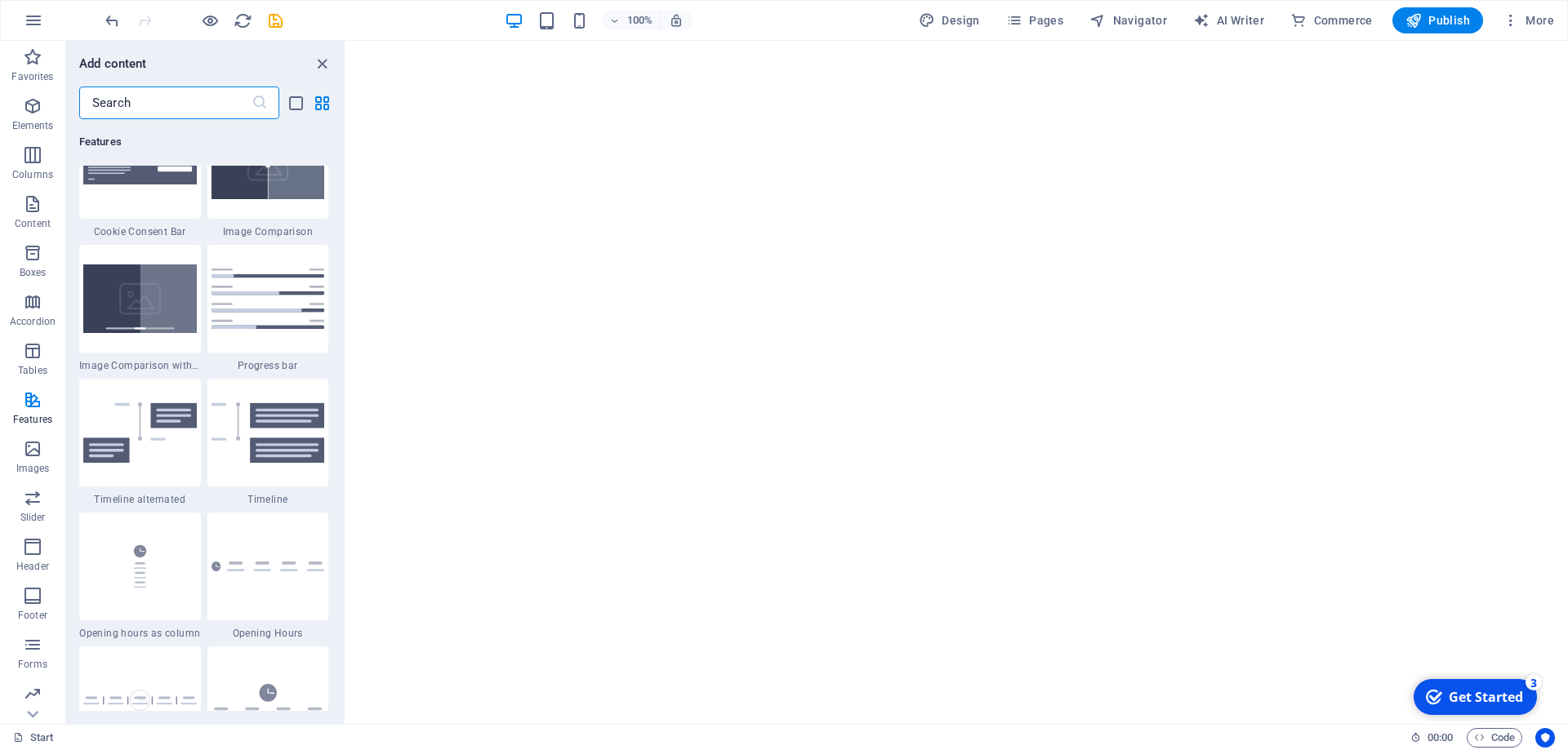
scroll to position [7050, 0]
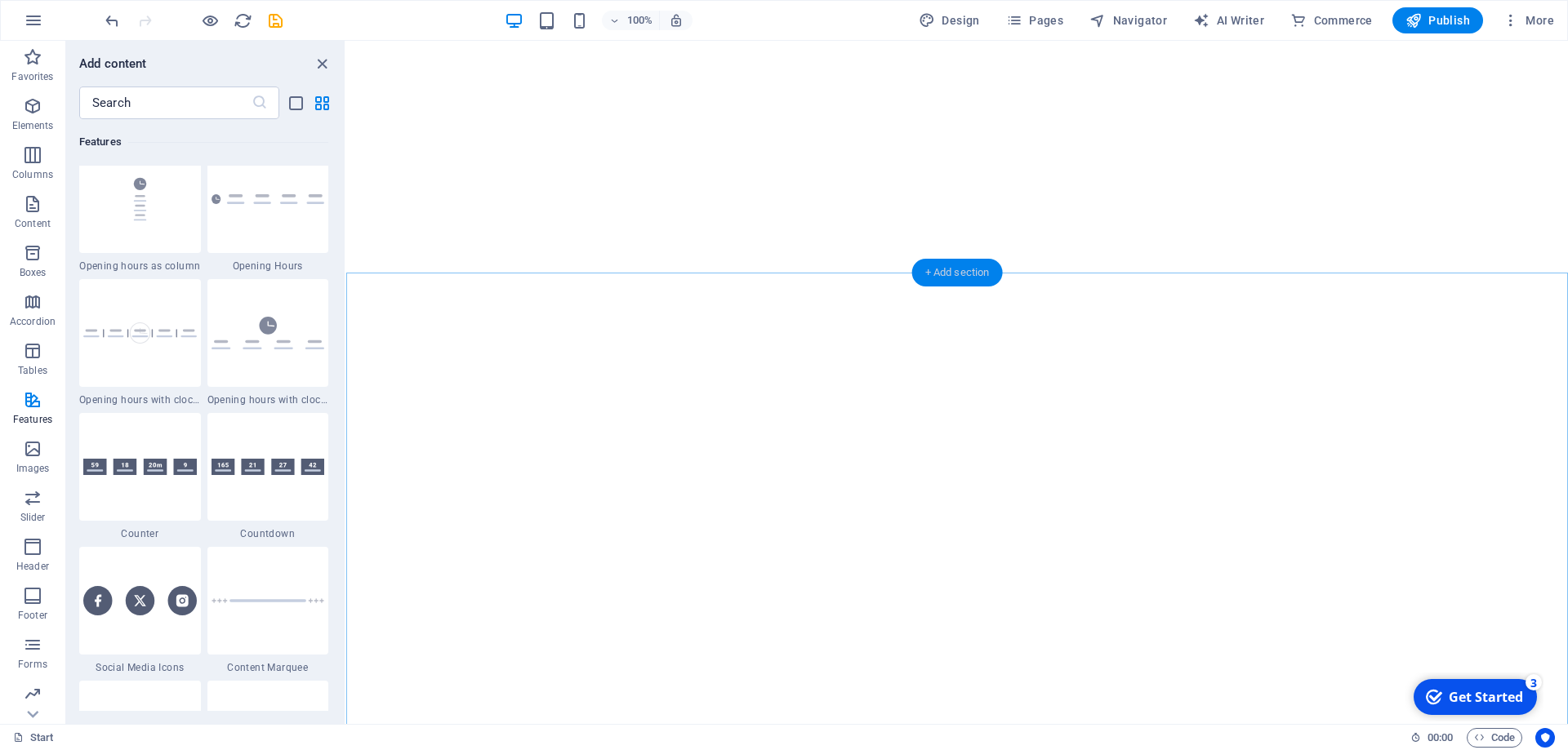
click at [943, 264] on div "+ Add section" at bounding box center [958, 272] width 91 height 28
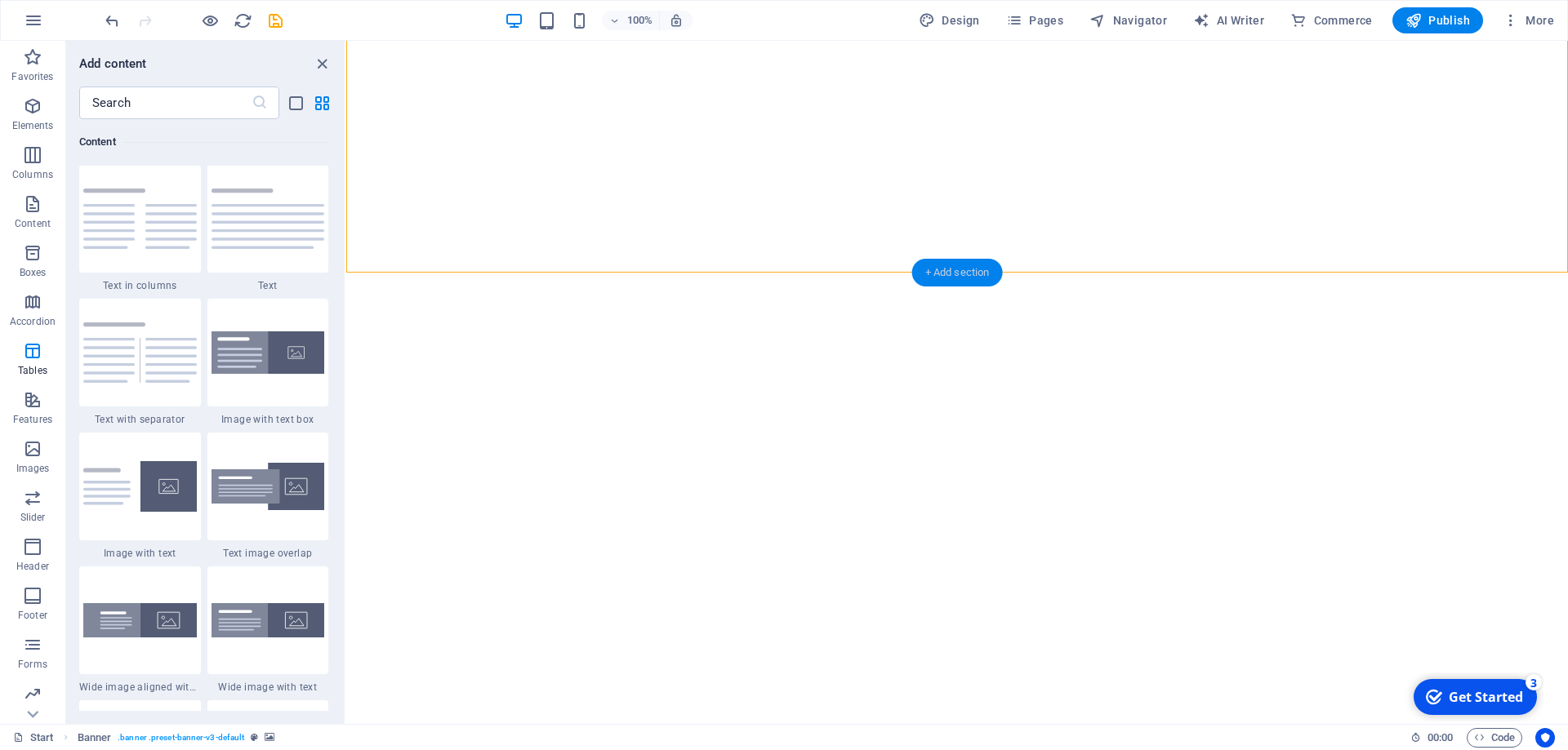
scroll to position [2856, 0]
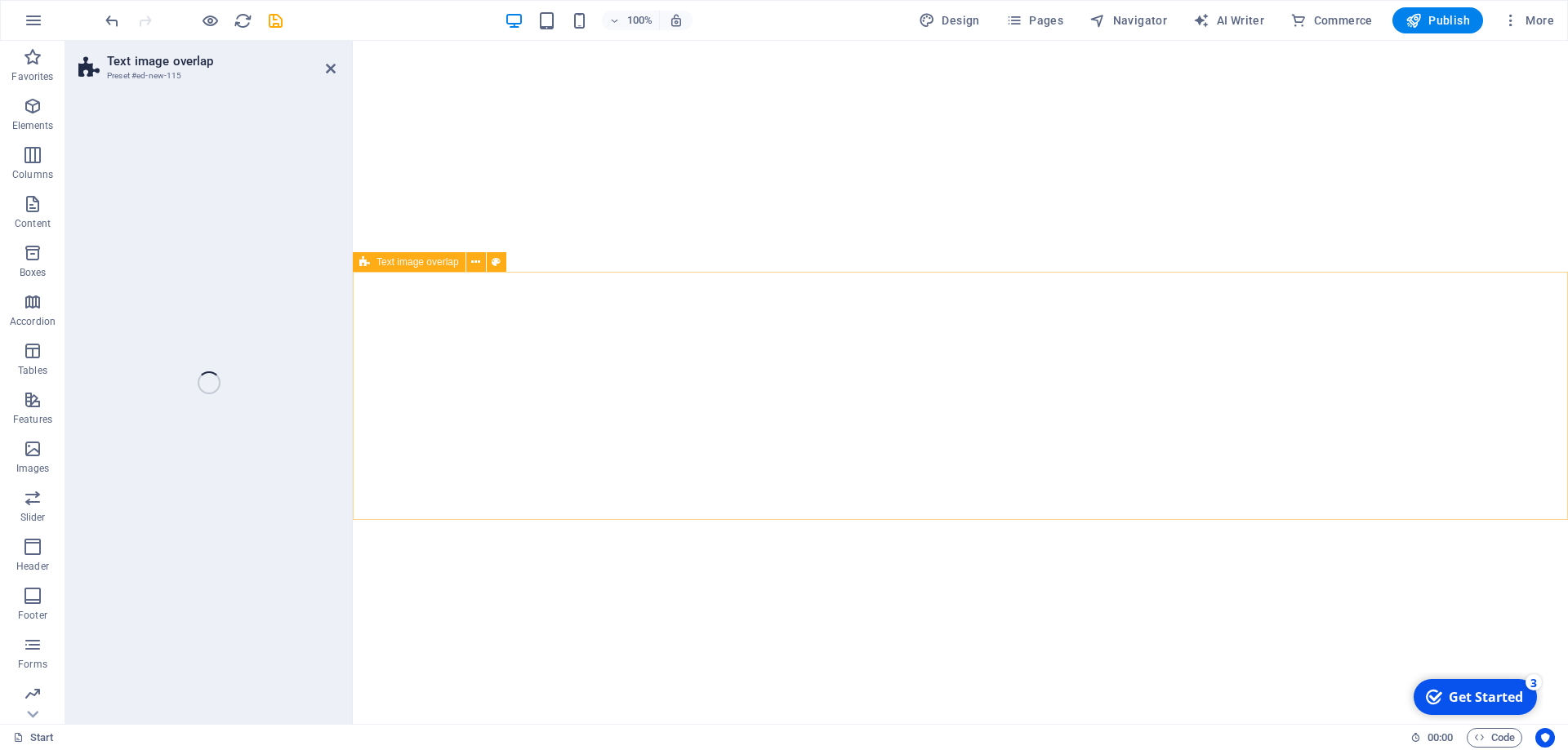
select select "rem"
select select "px"
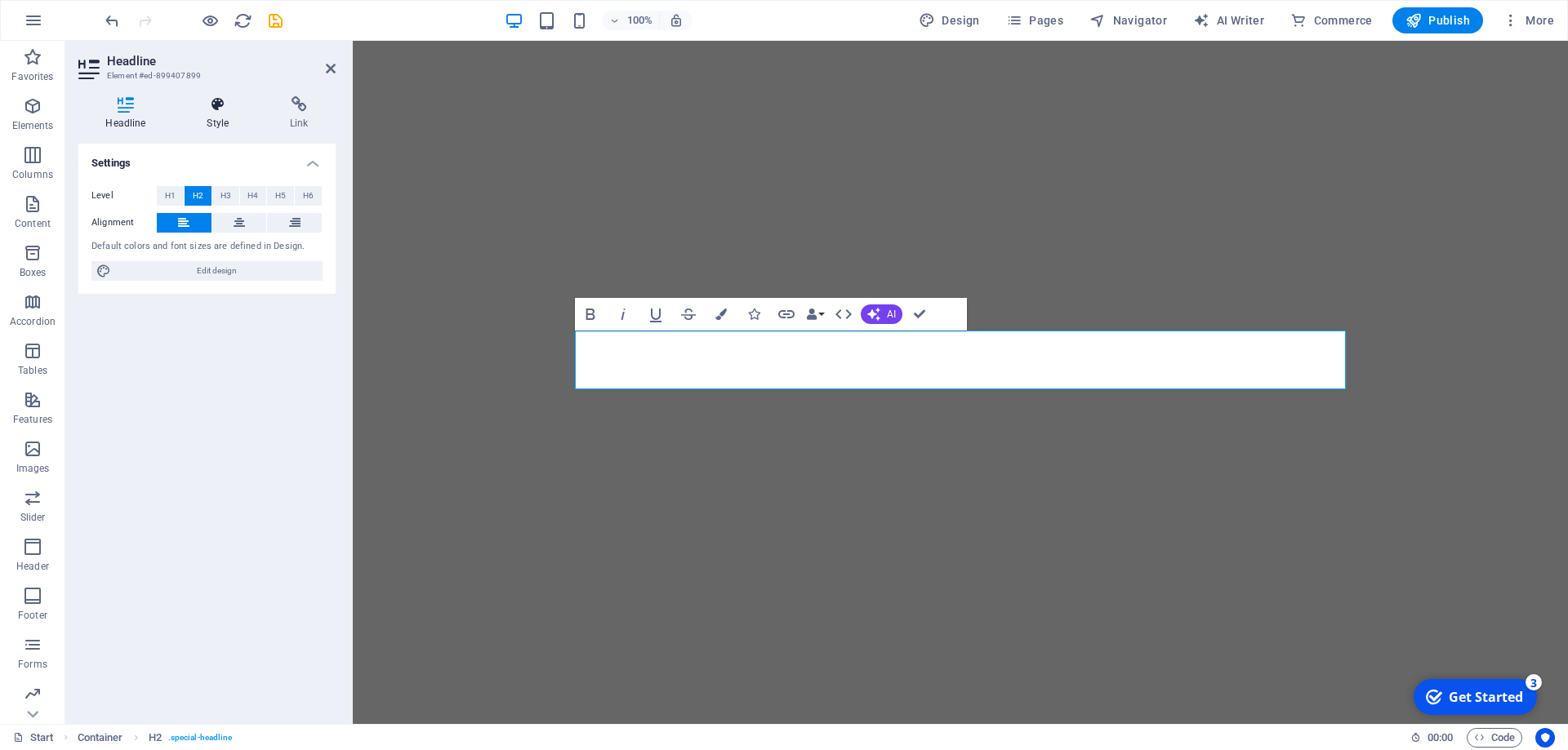
click at [210, 104] on icon at bounding box center [217, 104] width 76 height 16
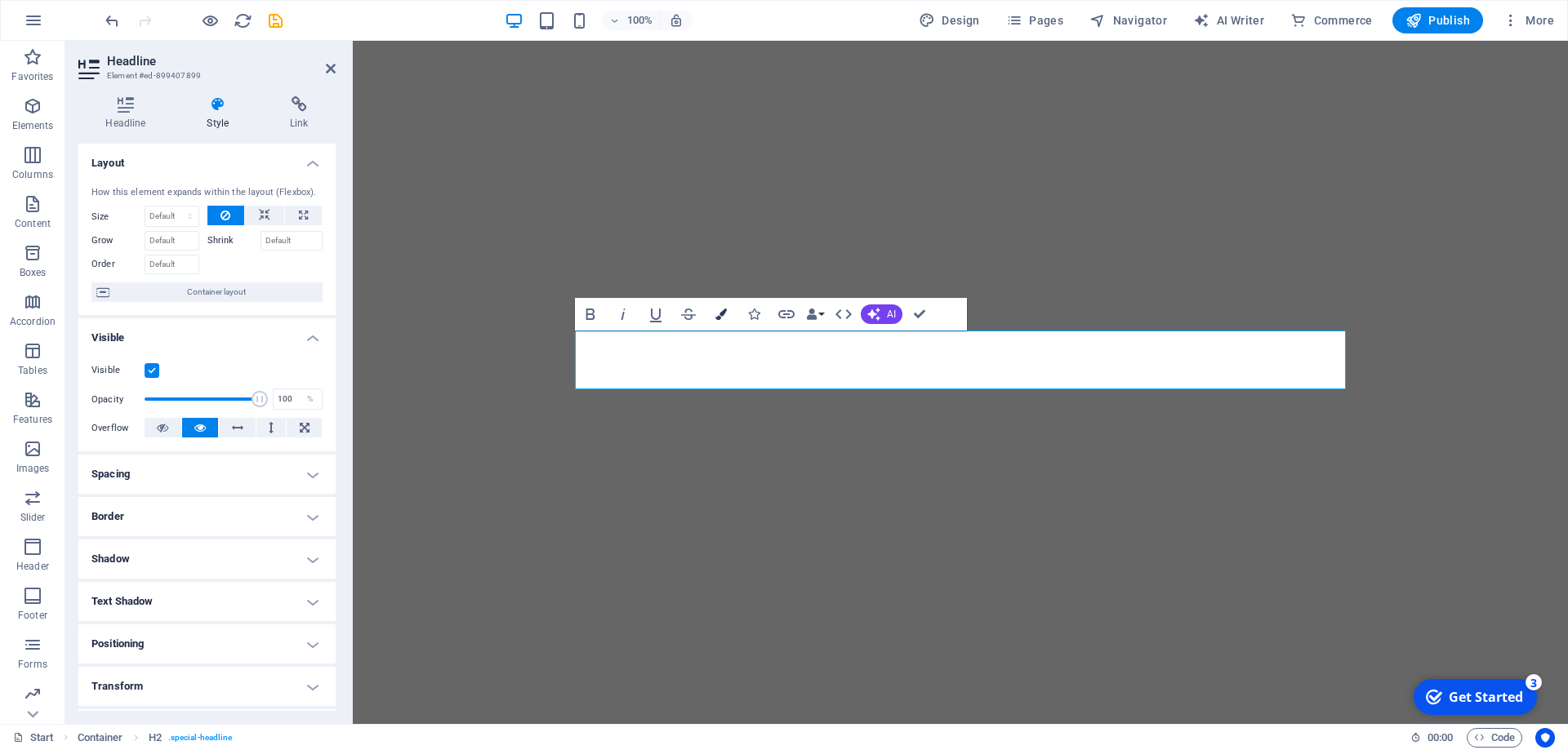
click at [725, 315] on icon "button" at bounding box center [721, 315] width 12 height 12
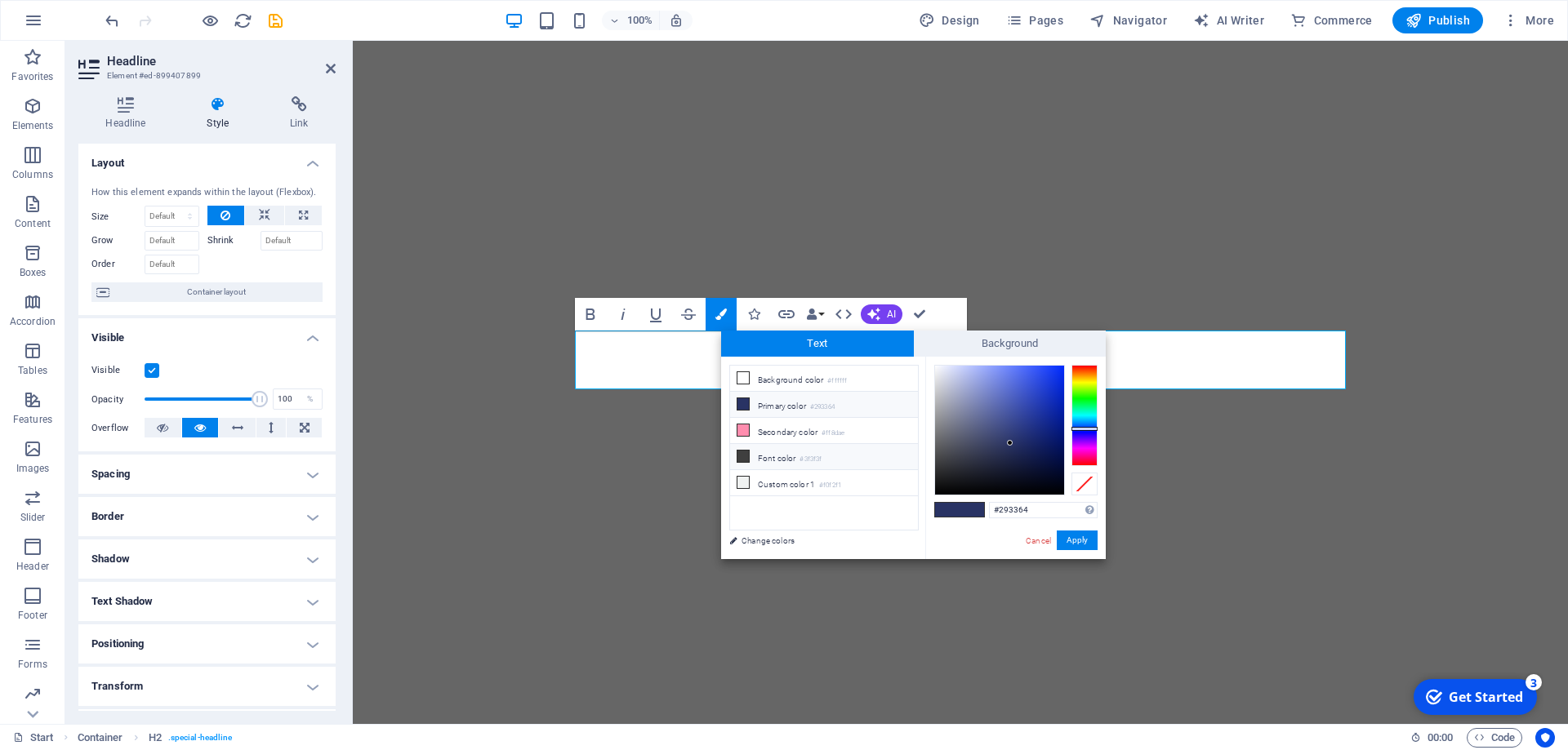
click at [746, 451] on icon at bounding box center [743, 456] width 12 height 12
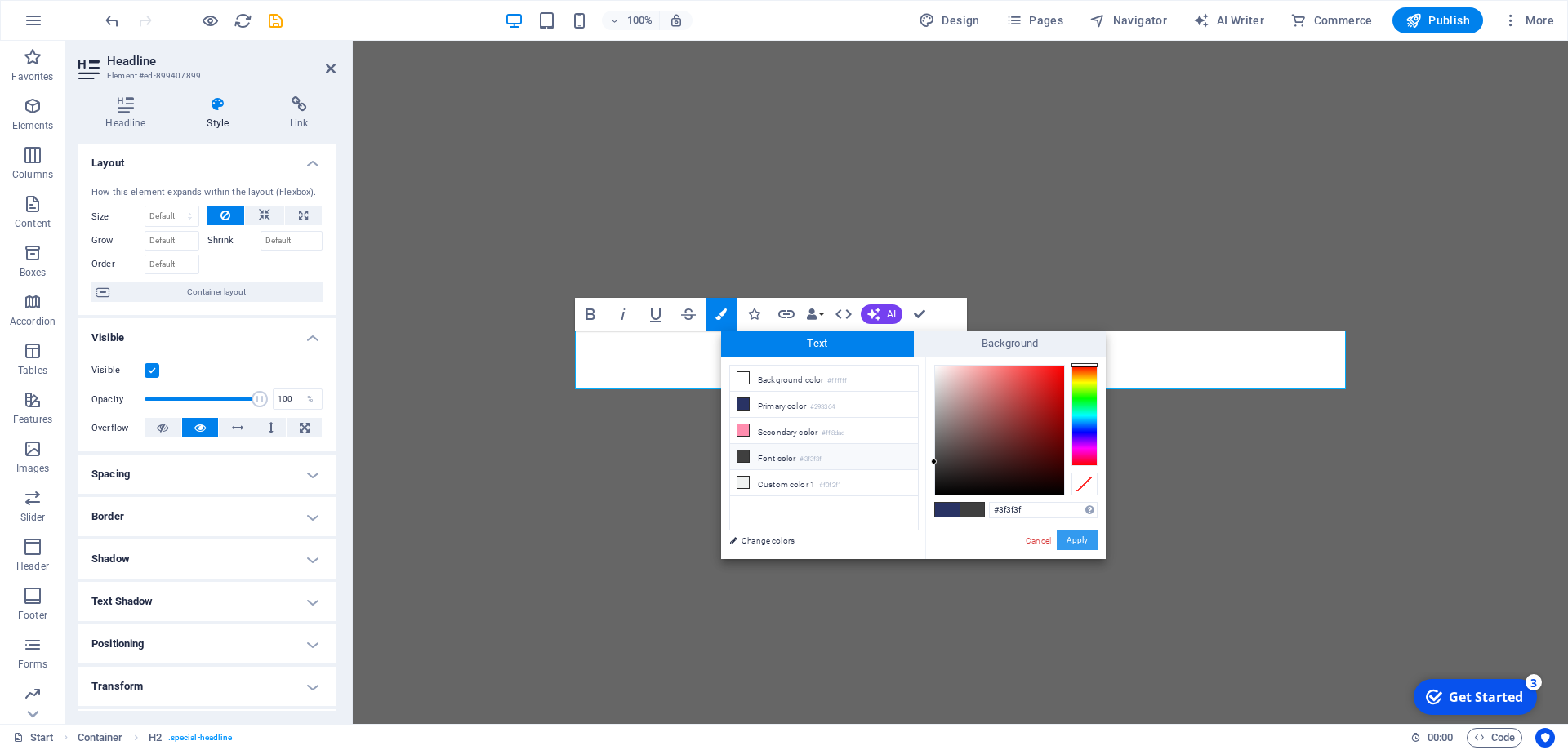
click at [1069, 539] on button "Apply" at bounding box center [1077, 539] width 41 height 19
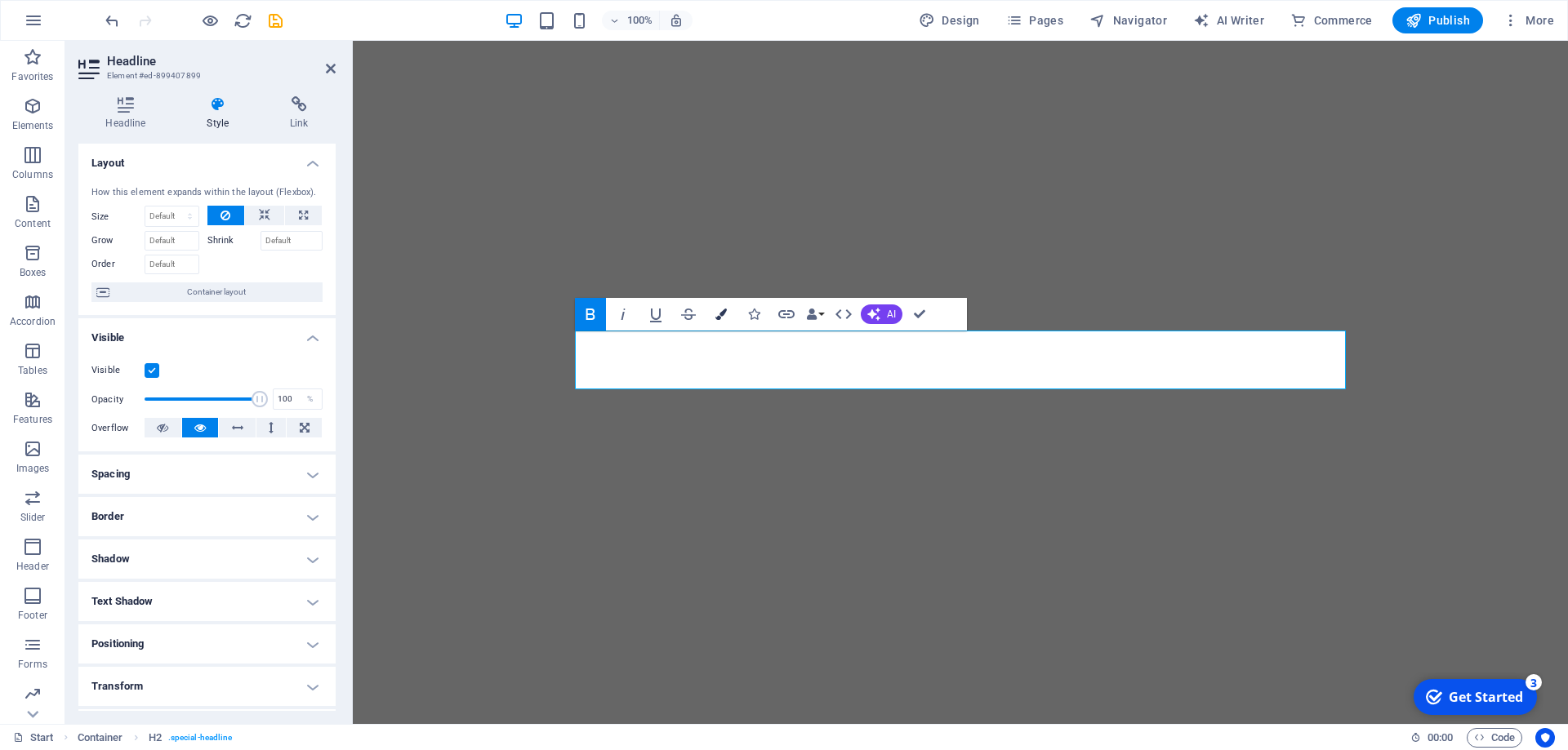
click at [722, 315] on icon "button" at bounding box center [721, 315] width 12 height 12
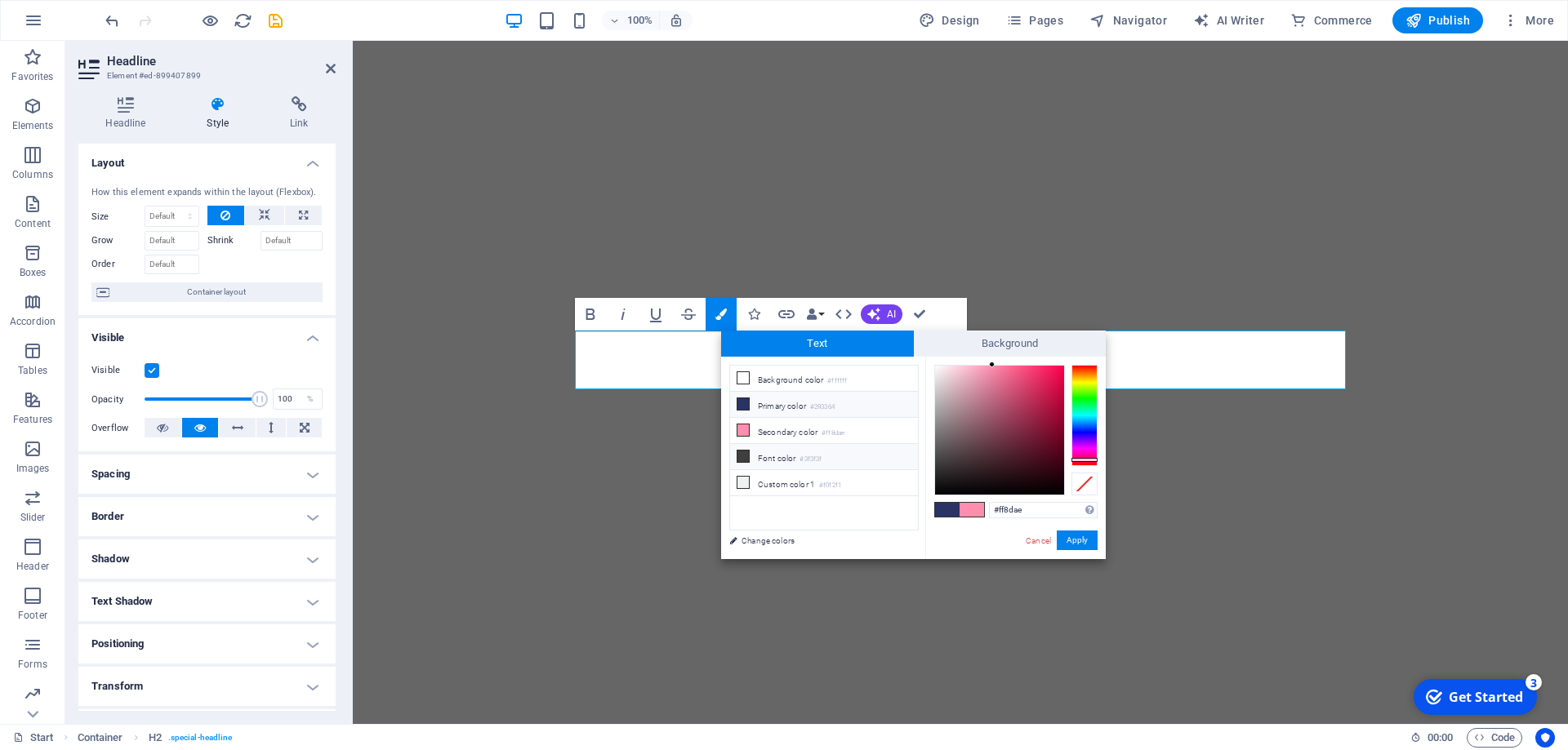
click at [777, 404] on li "Primary color #293364" at bounding box center [824, 404] width 188 height 26
type input "#293364"
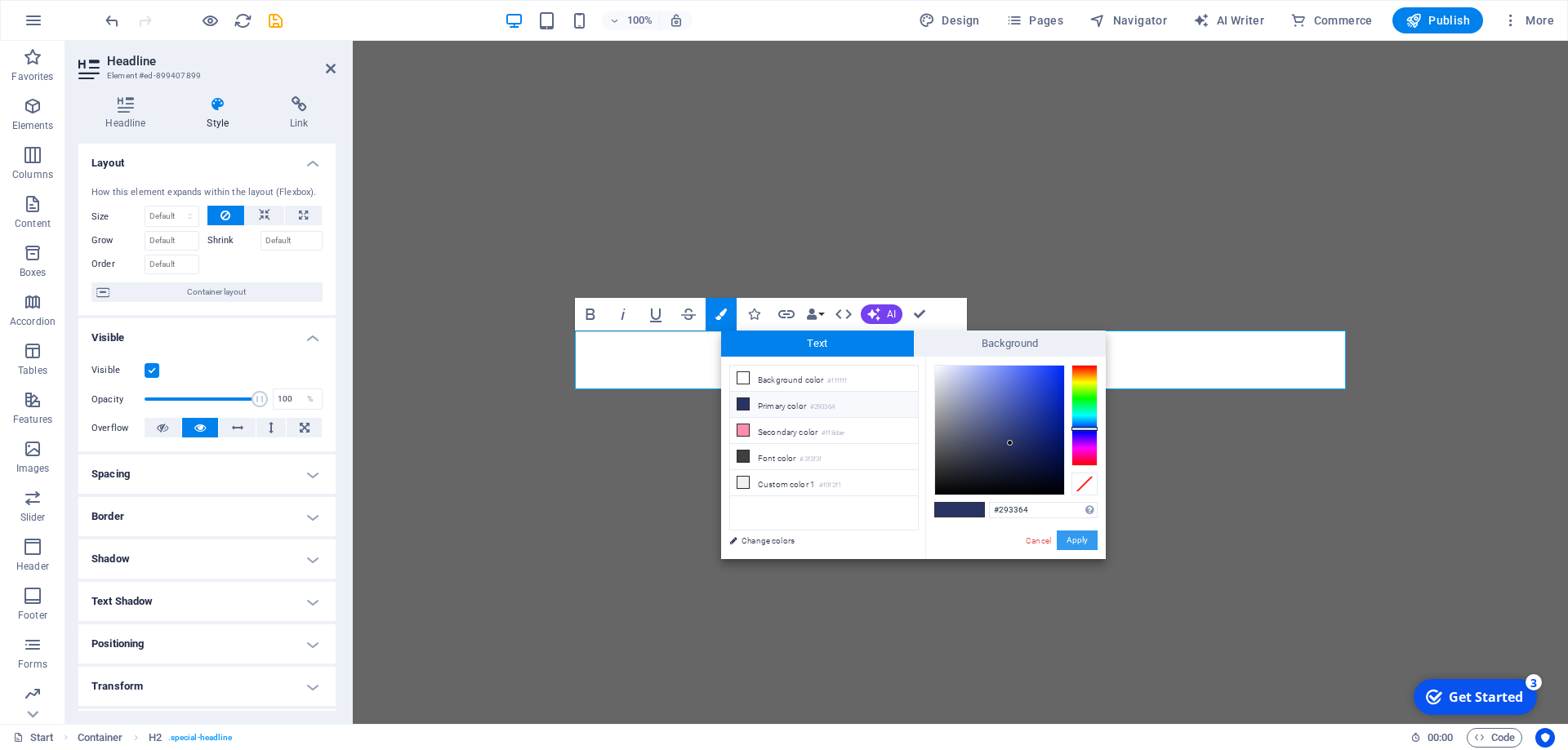
click at [1081, 539] on button "Apply" at bounding box center [1077, 539] width 41 height 19
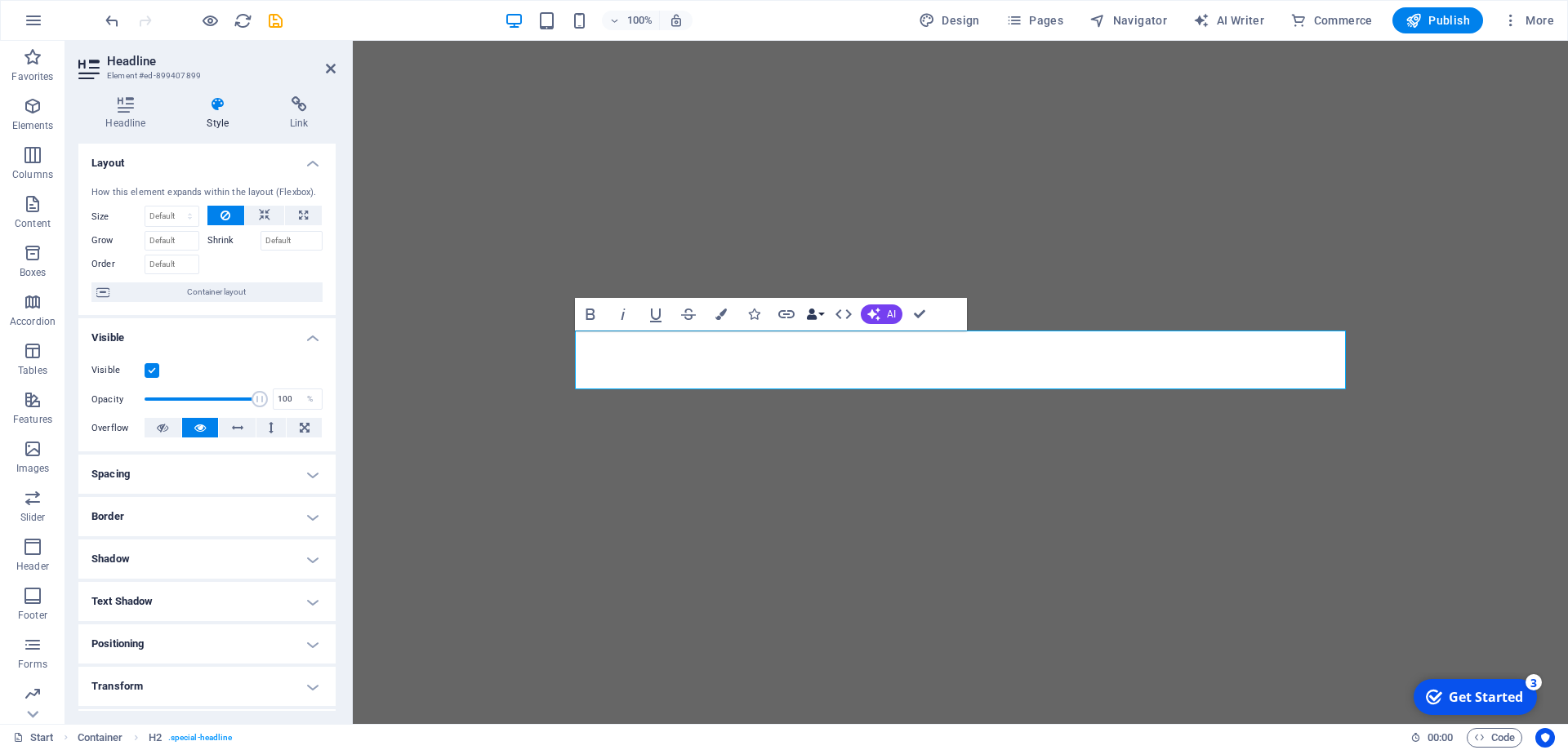
click at [811, 318] on icon "button" at bounding box center [812, 315] width 12 height 12
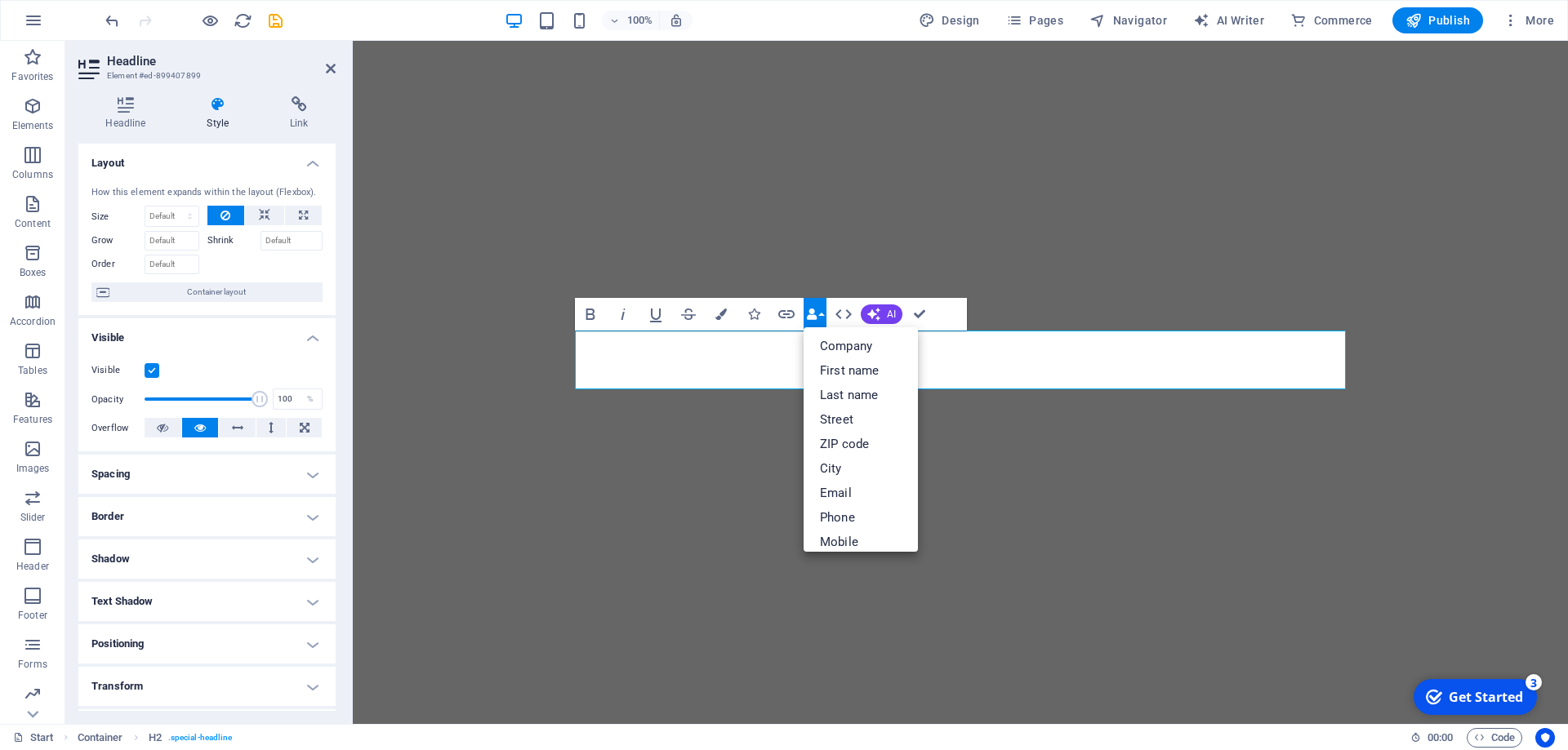
click at [811, 318] on icon "button" at bounding box center [812, 315] width 12 height 12
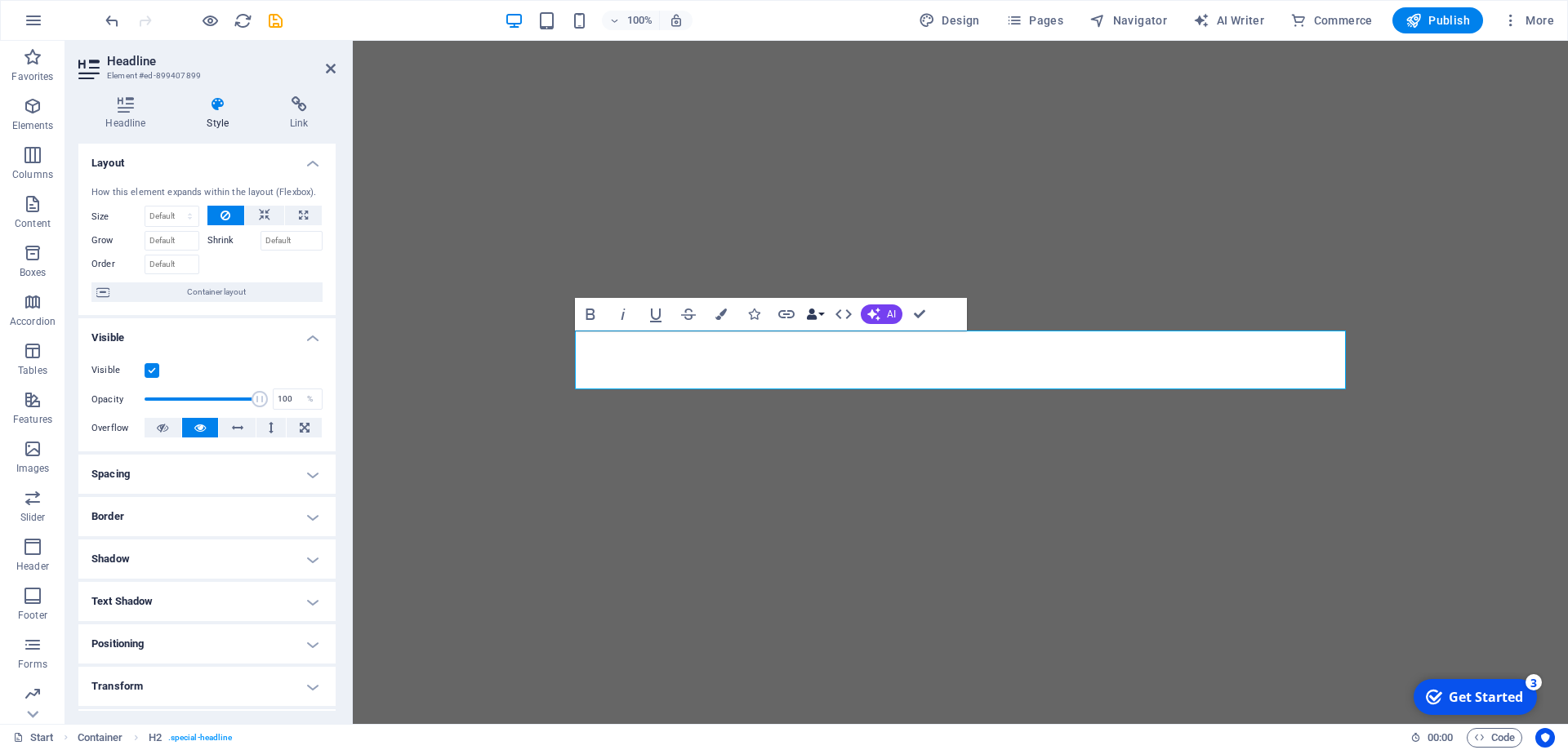
click at [813, 315] on icon "button" at bounding box center [812, 315] width 12 height 12
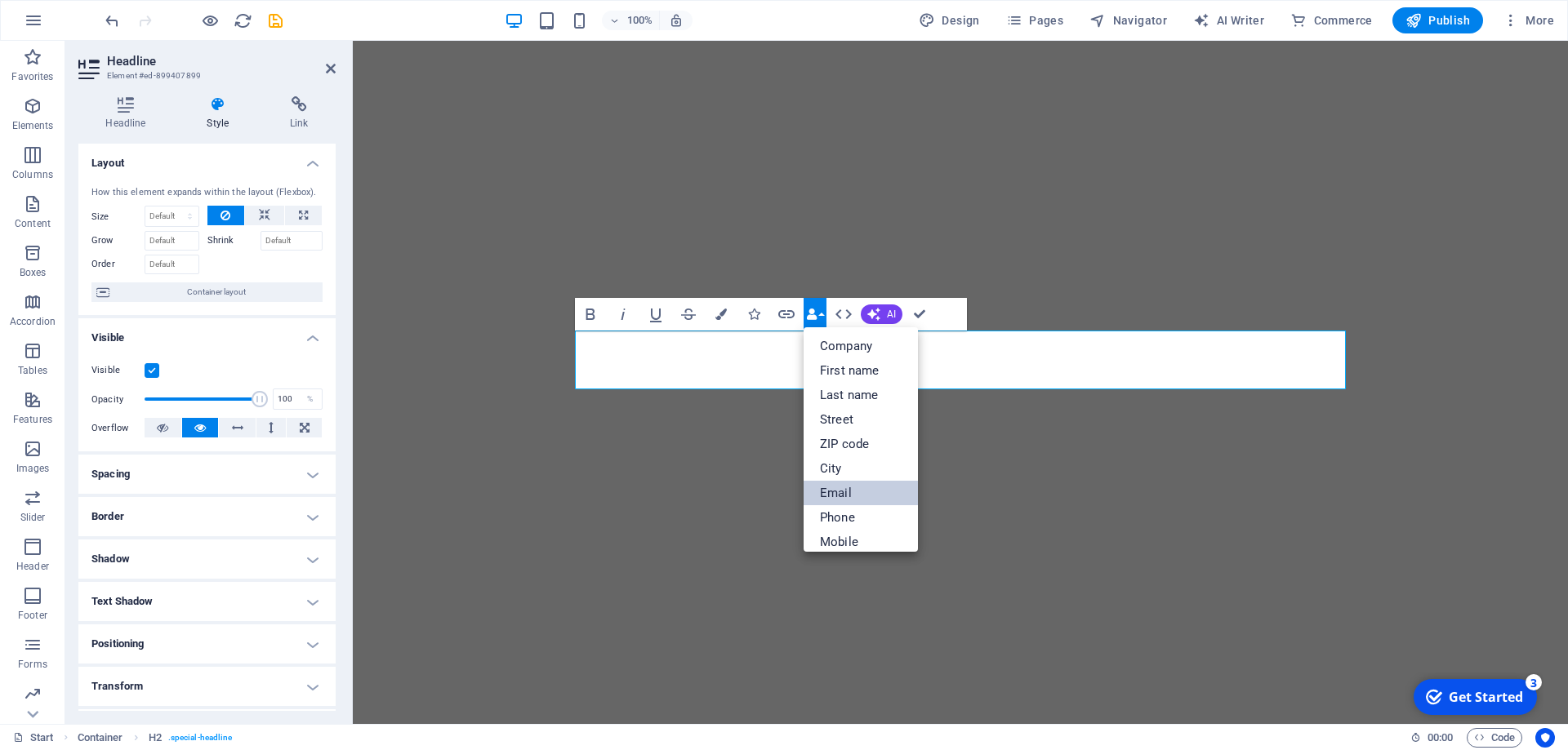
click at [835, 492] on link "Email" at bounding box center [860, 492] width 114 height 24
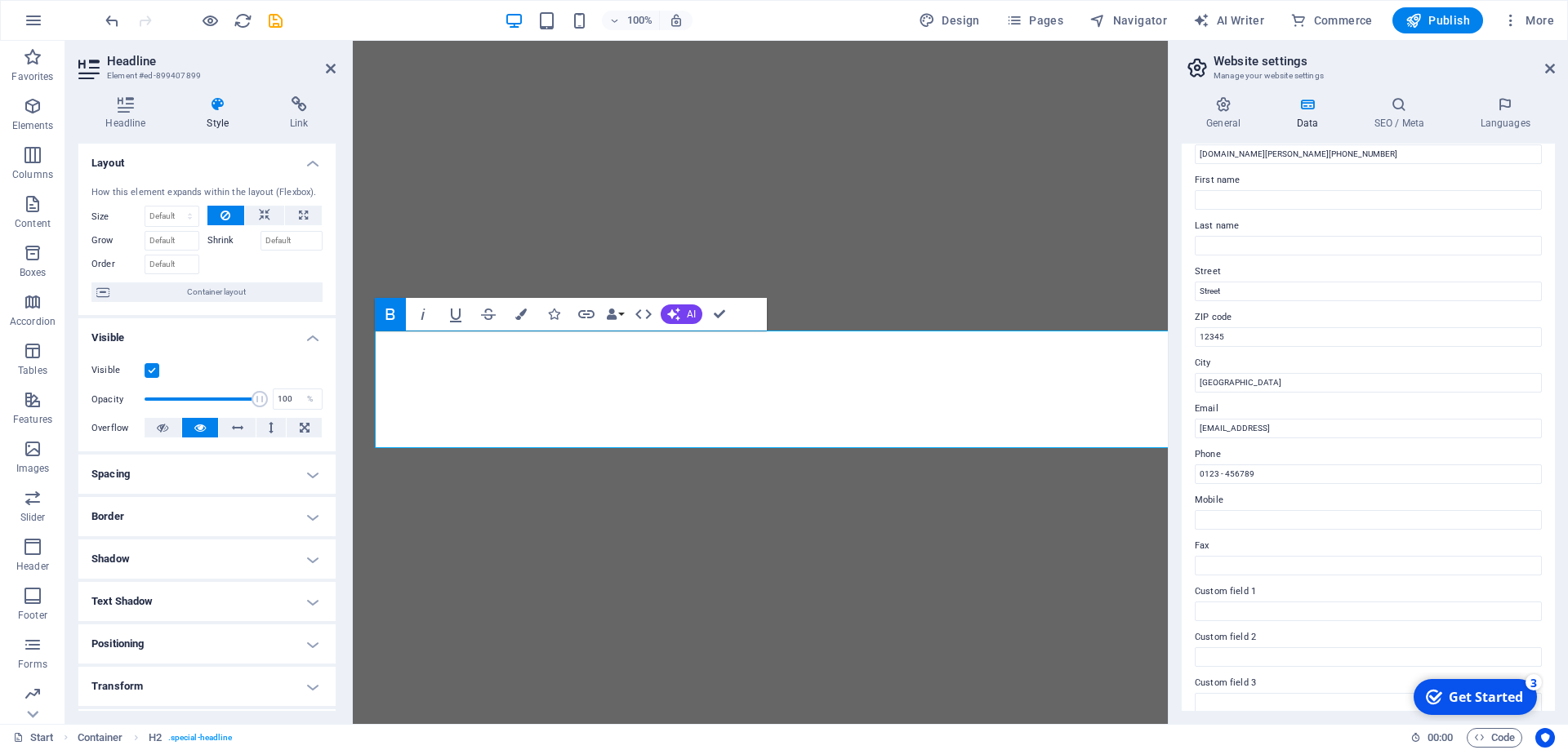
scroll to position [0, 0]
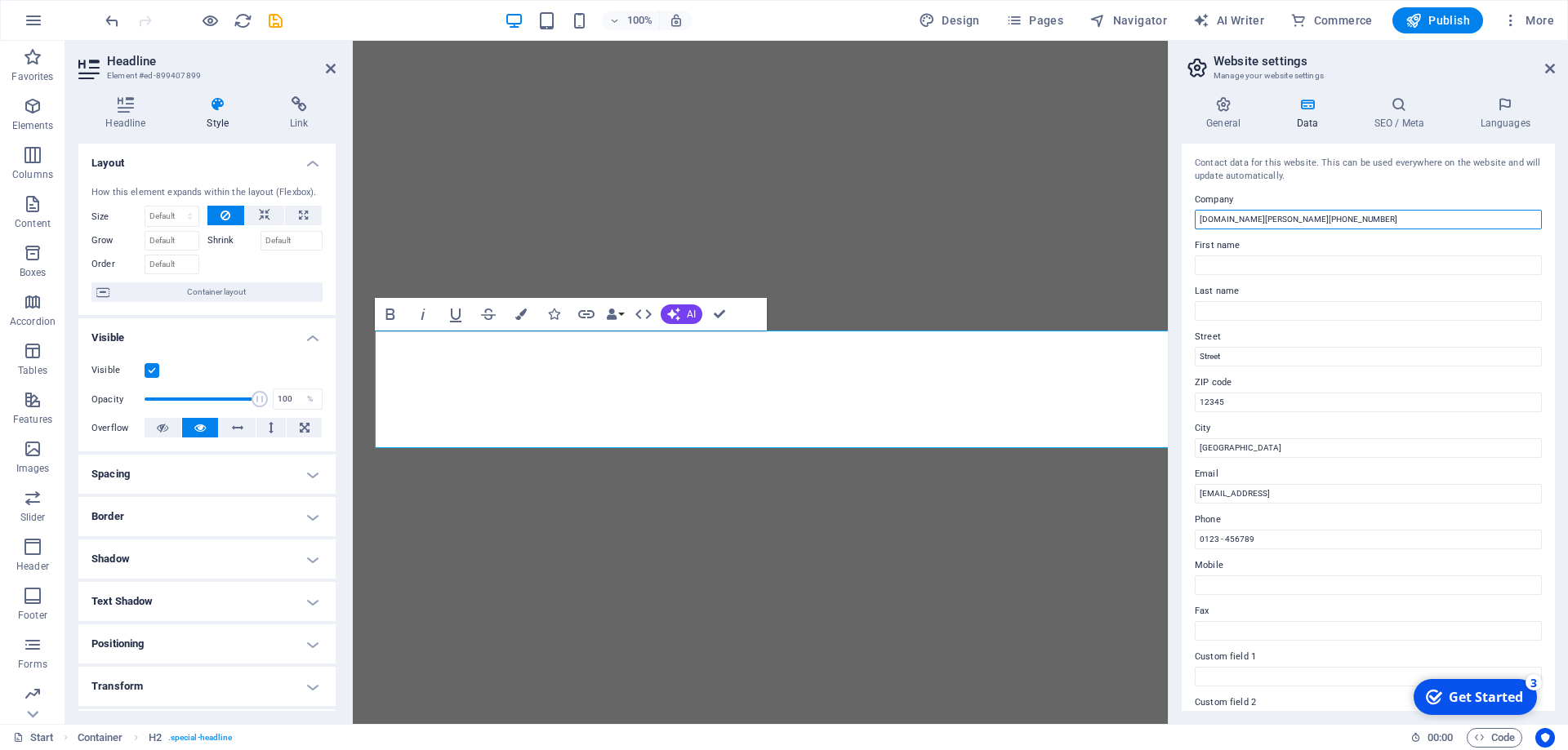
drag, startPoint x: 1109, startPoint y: 217, endPoint x: 1017, endPoint y: 217, distance: 92.0
click at [1194, 217] on input "[DOMAIN_NAME][PERSON_NAME][PHONE_NUMBER]" at bounding box center [1367, 219] width 347 height 19
type input "Big Front Door"
type input "David"
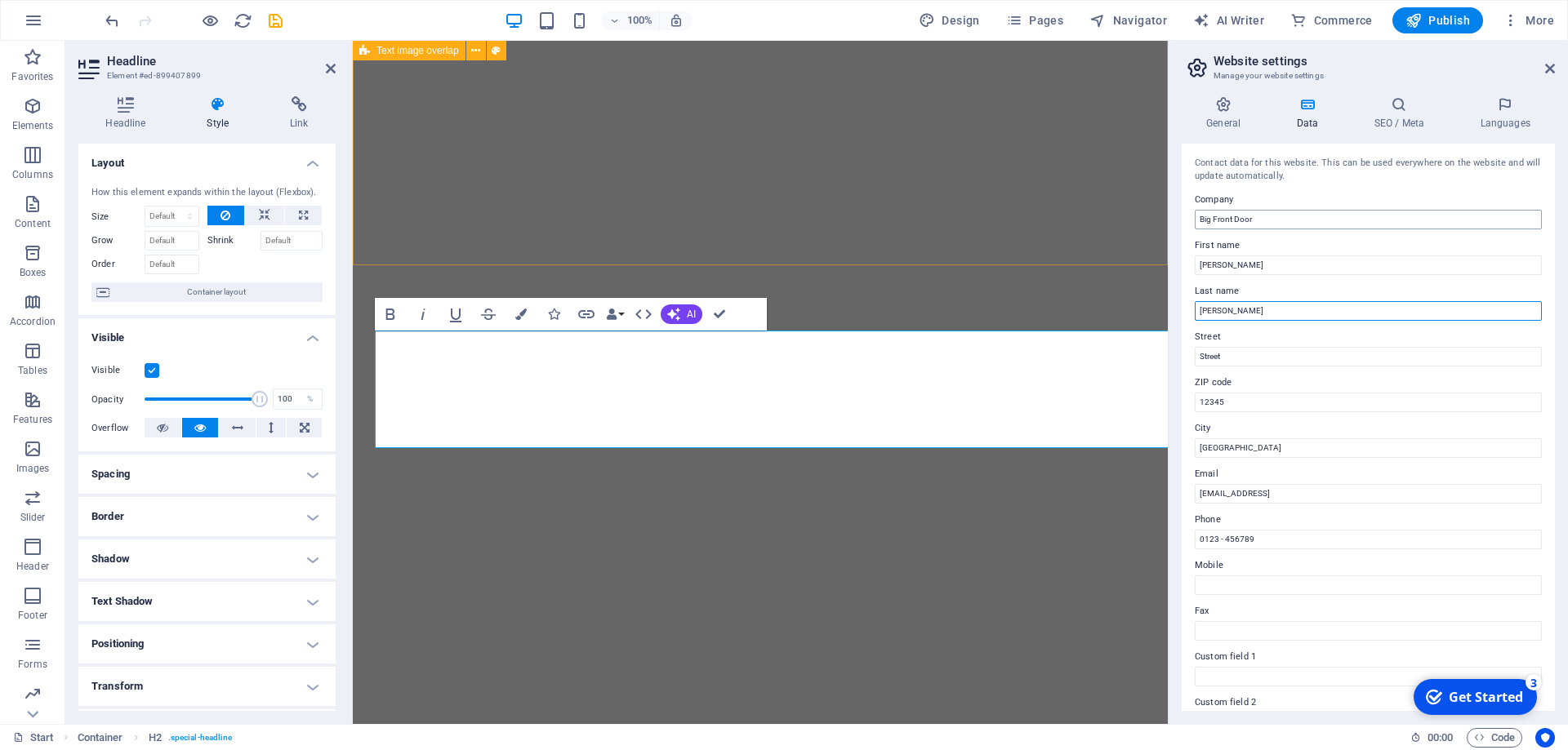
type input "MacDonald"
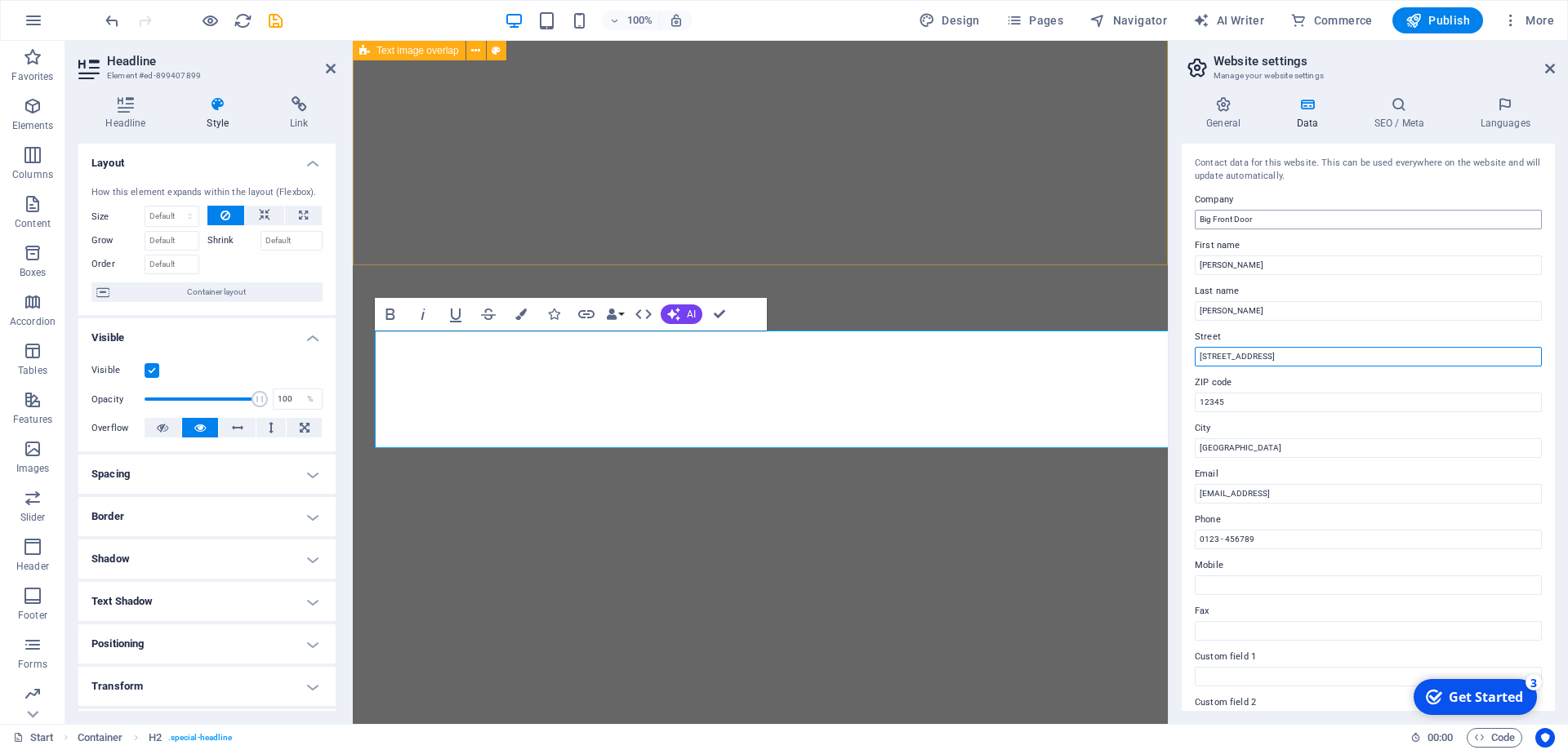
type input "41 Patrickbank Crescent"
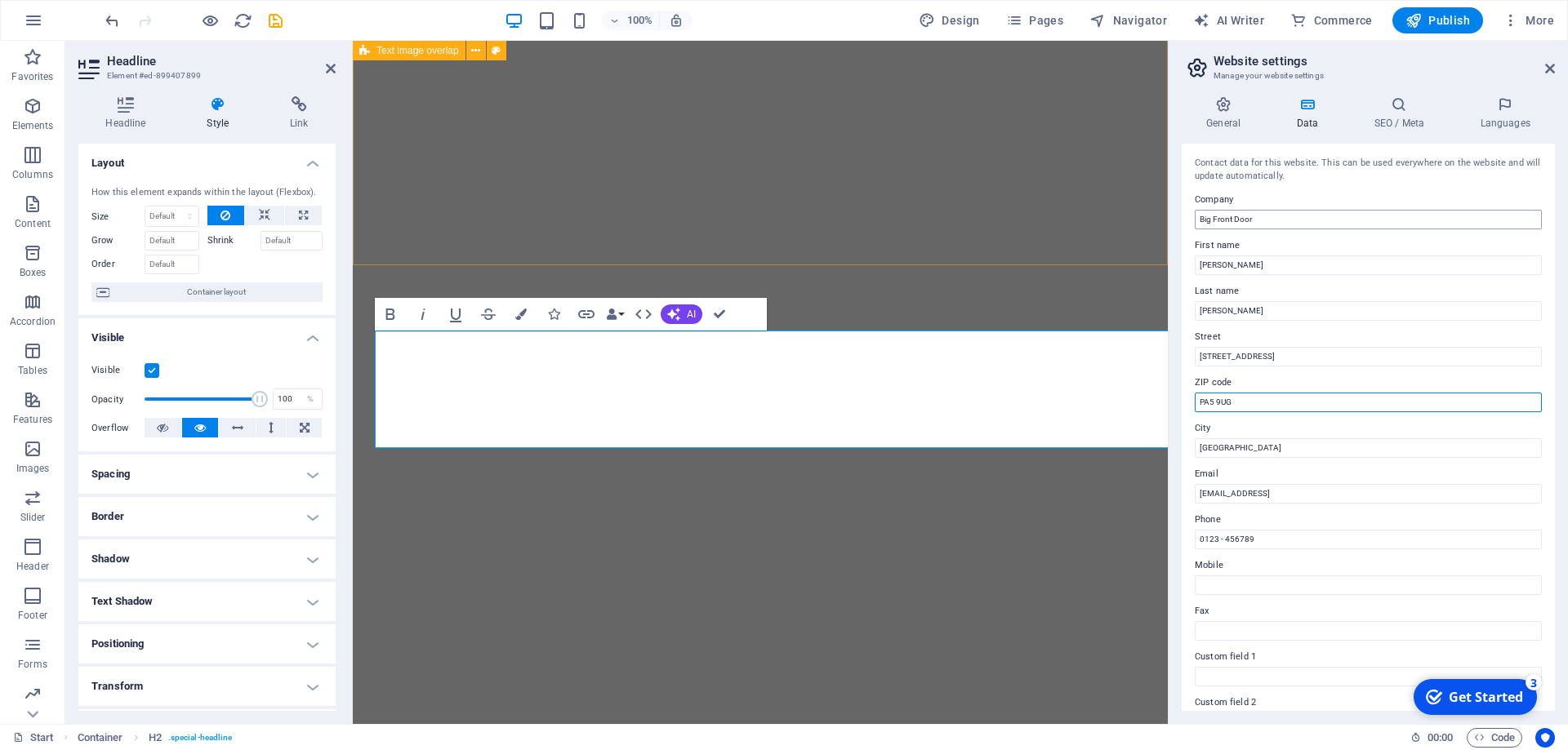
type input "PA5 9UG"
type input "e"
type input "Elderslie"
type input "hello@bigfrontdoor.com"
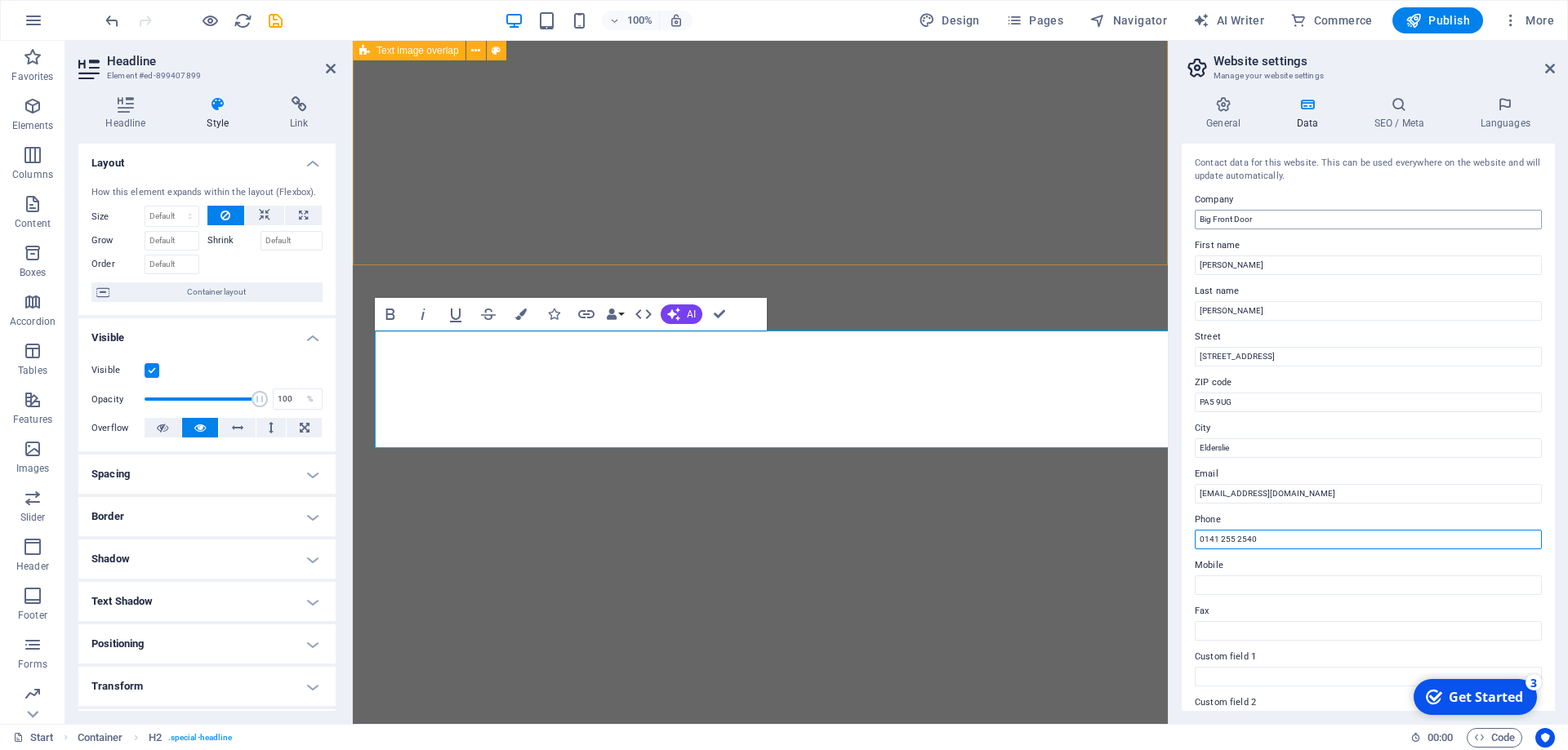
type input "0141 255 2540"
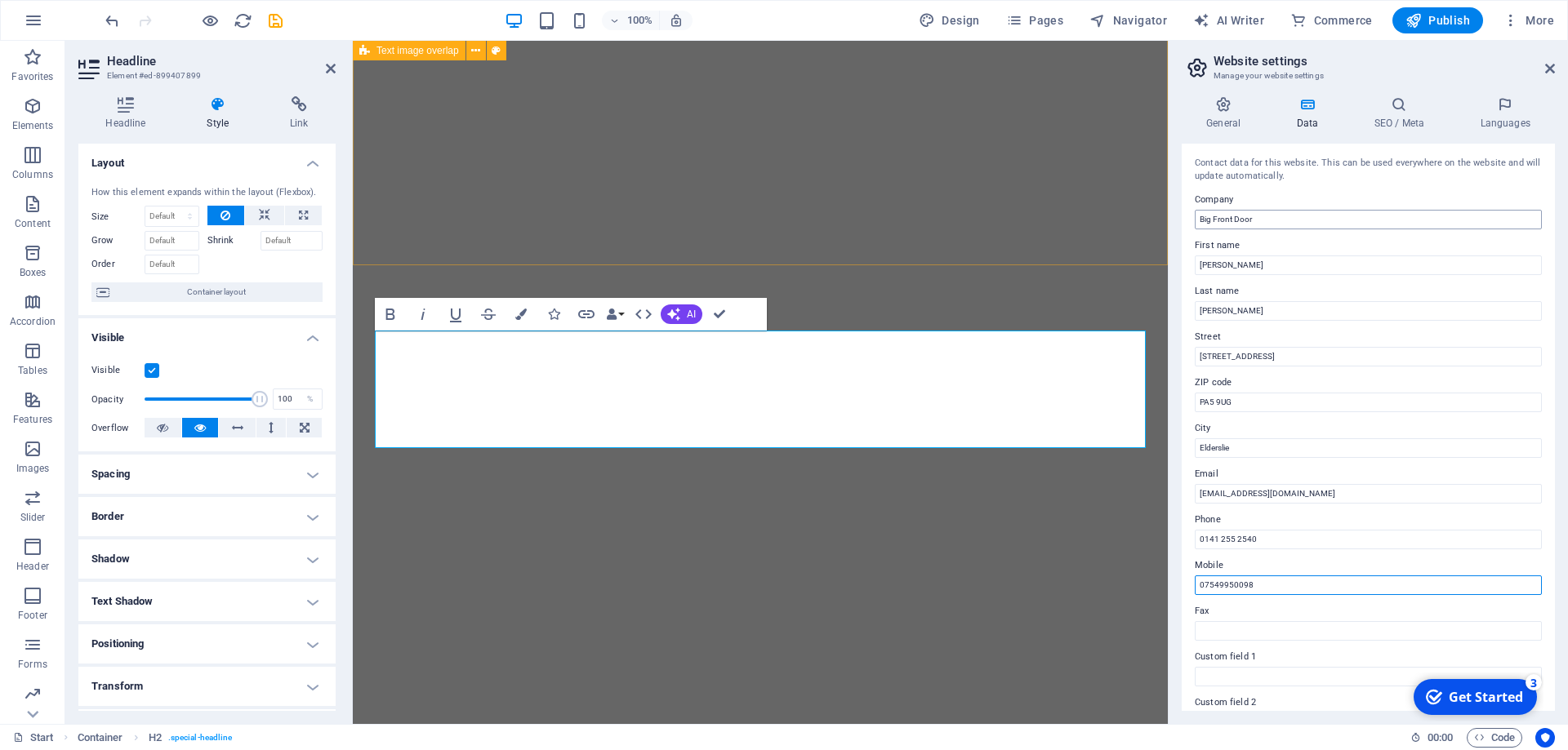
type input "07549950098"
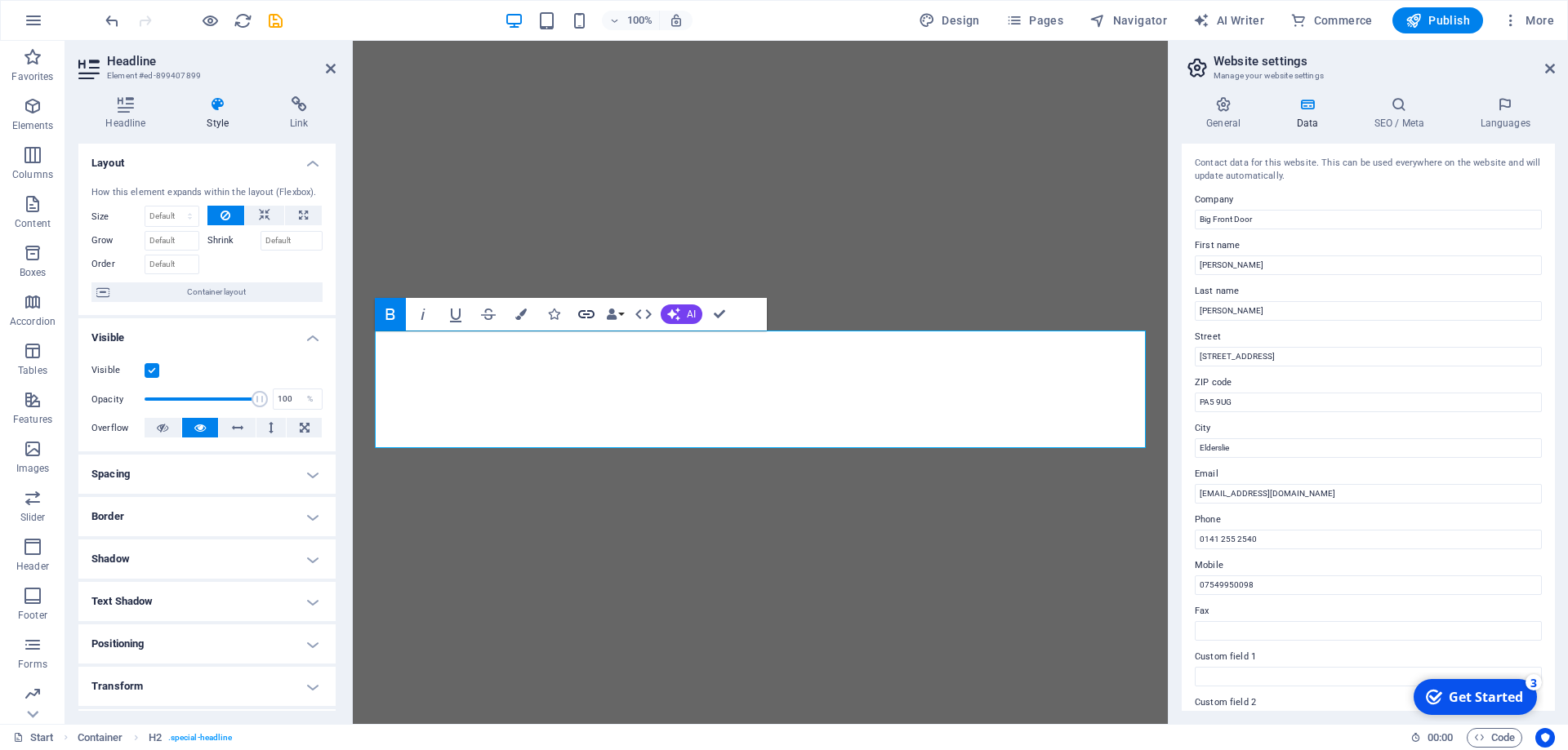
click at [582, 315] on icon "button" at bounding box center [586, 314] width 19 height 19
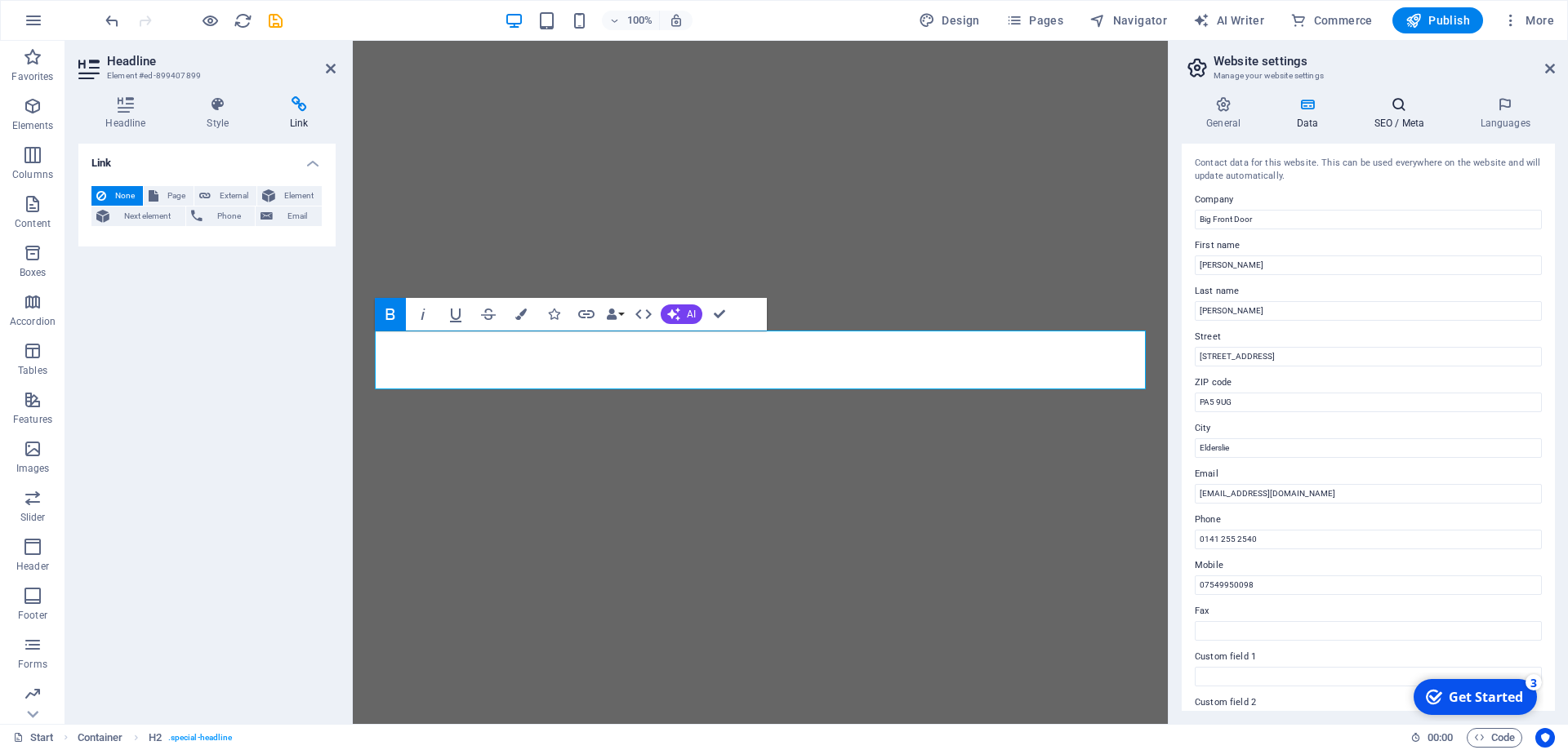
click at [1394, 112] on h4 "SEO / Meta" at bounding box center [1402, 113] width 106 height 34
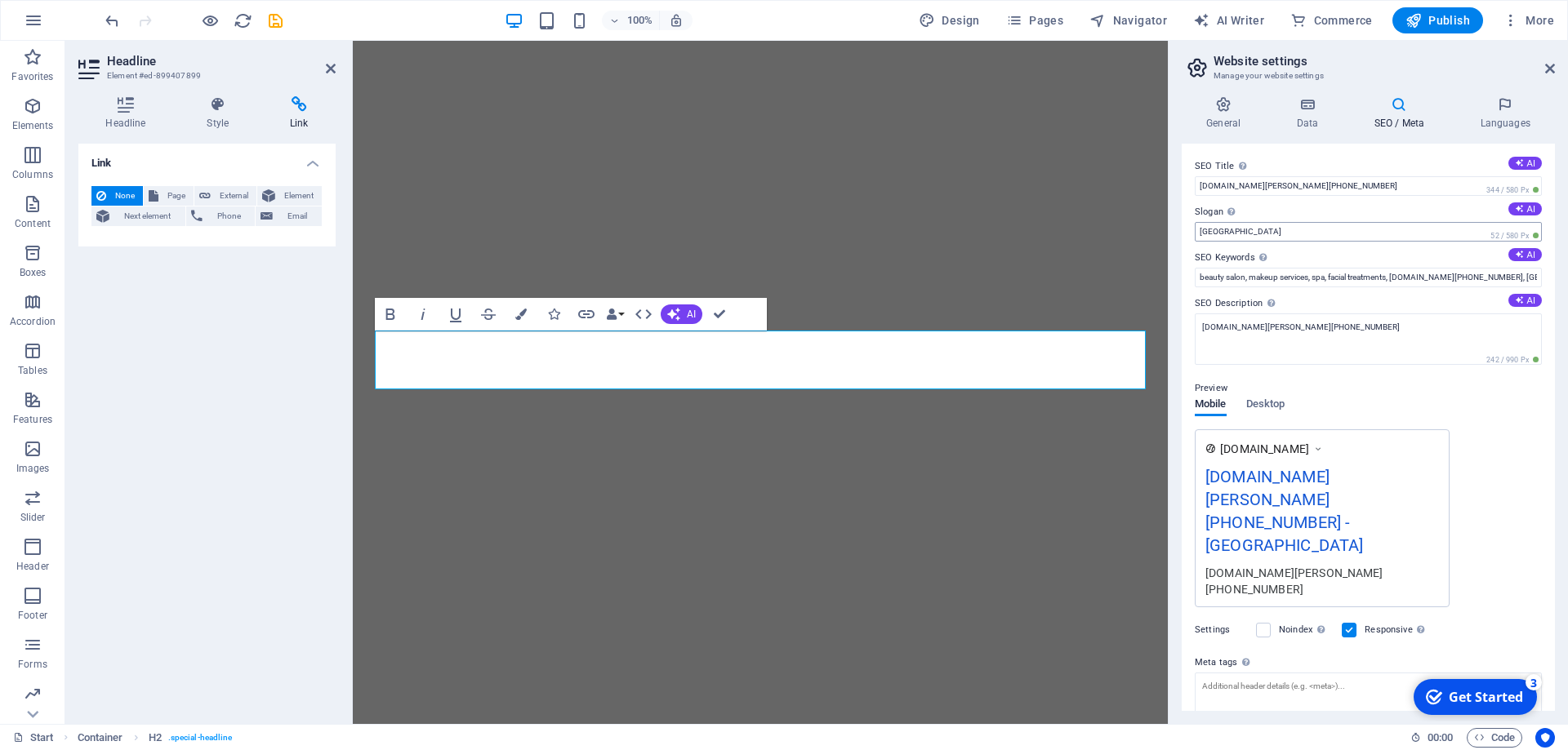
scroll to position [79, 0]
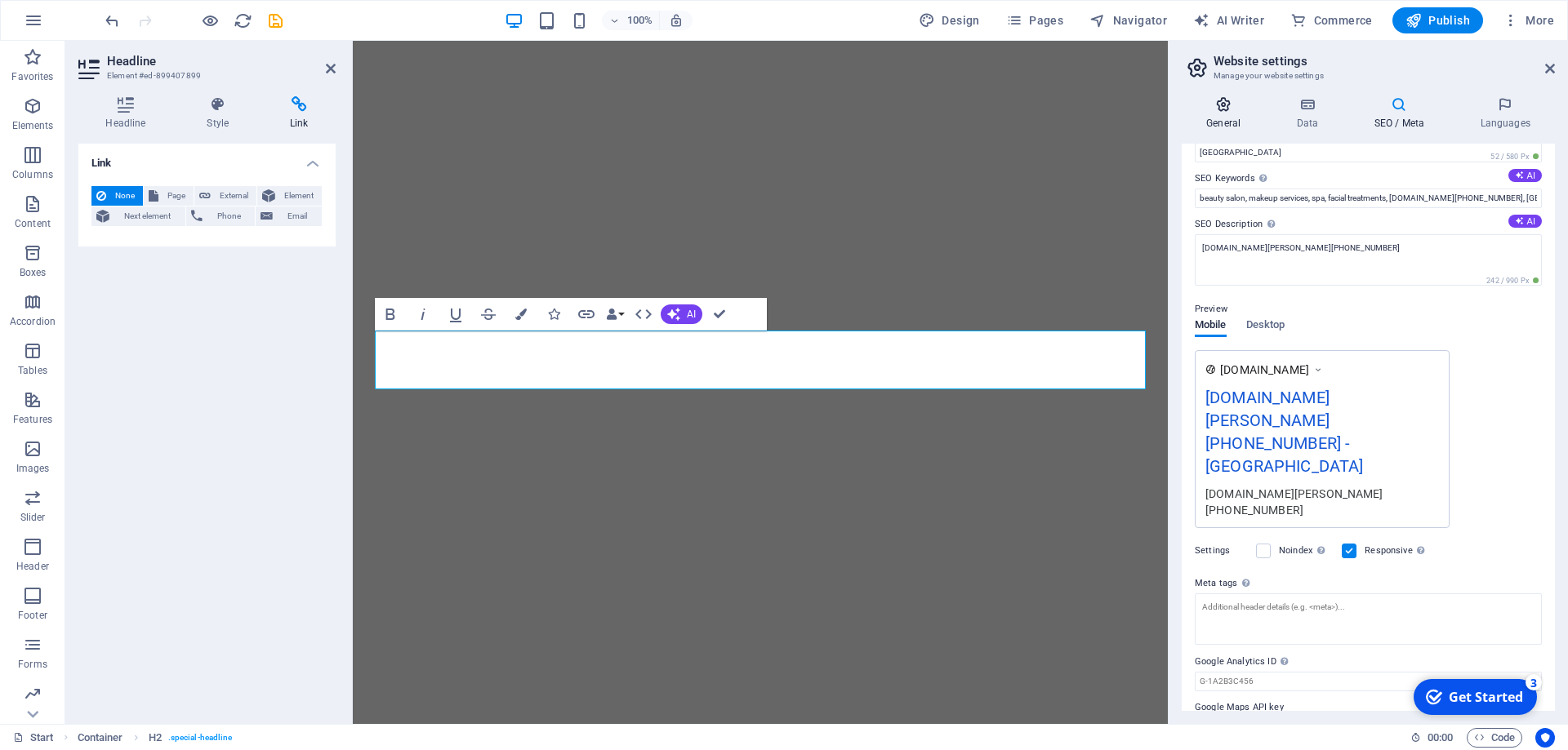
click at [1223, 113] on h4 "General" at bounding box center [1226, 113] width 90 height 34
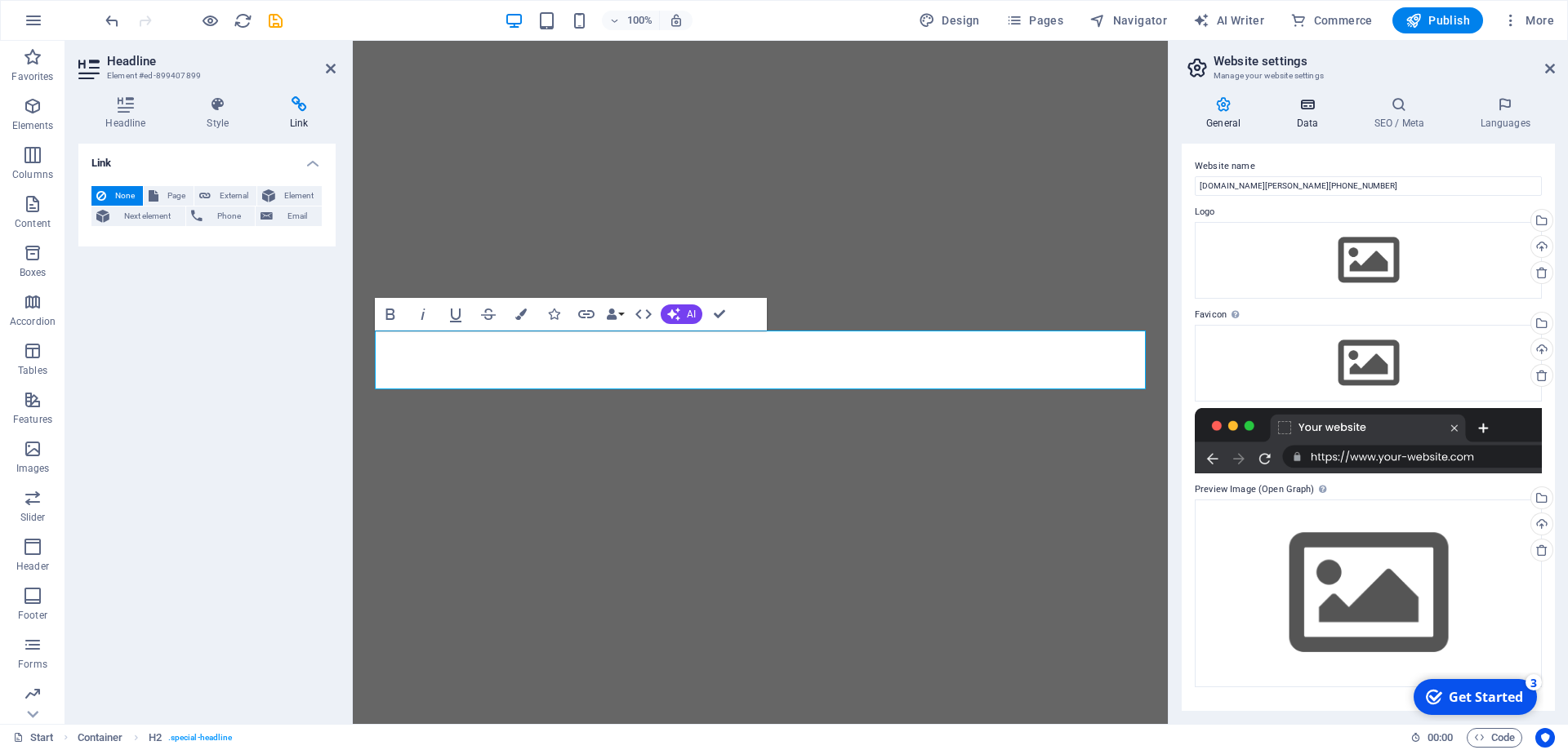
click at [1299, 115] on h4 "Data" at bounding box center [1310, 113] width 77 height 34
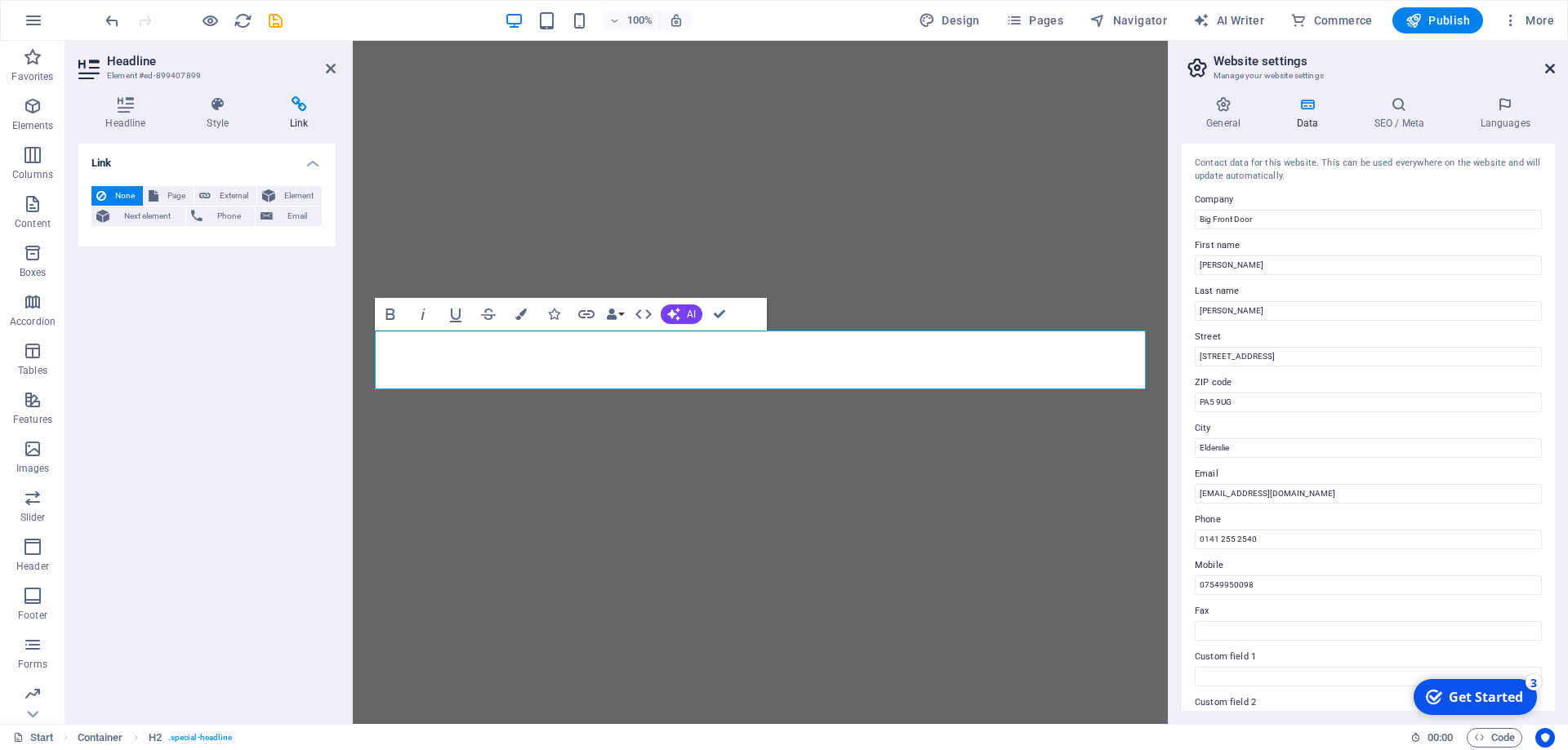
click at [1551, 65] on icon at bounding box center [1550, 69] width 10 height 13
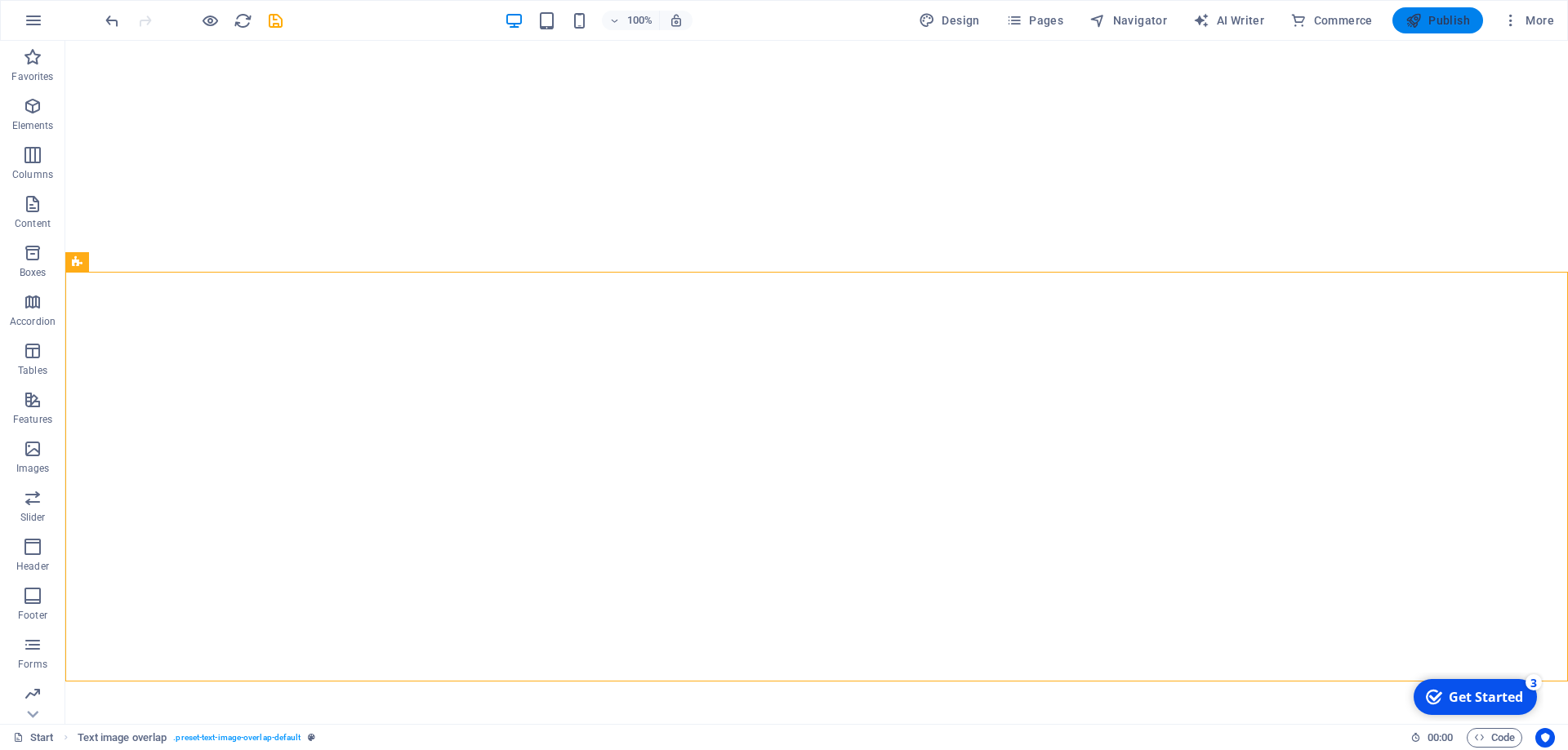
click at [1432, 23] on span "Publish" at bounding box center [1437, 20] width 65 height 16
